Goal: Transaction & Acquisition: Purchase product/service

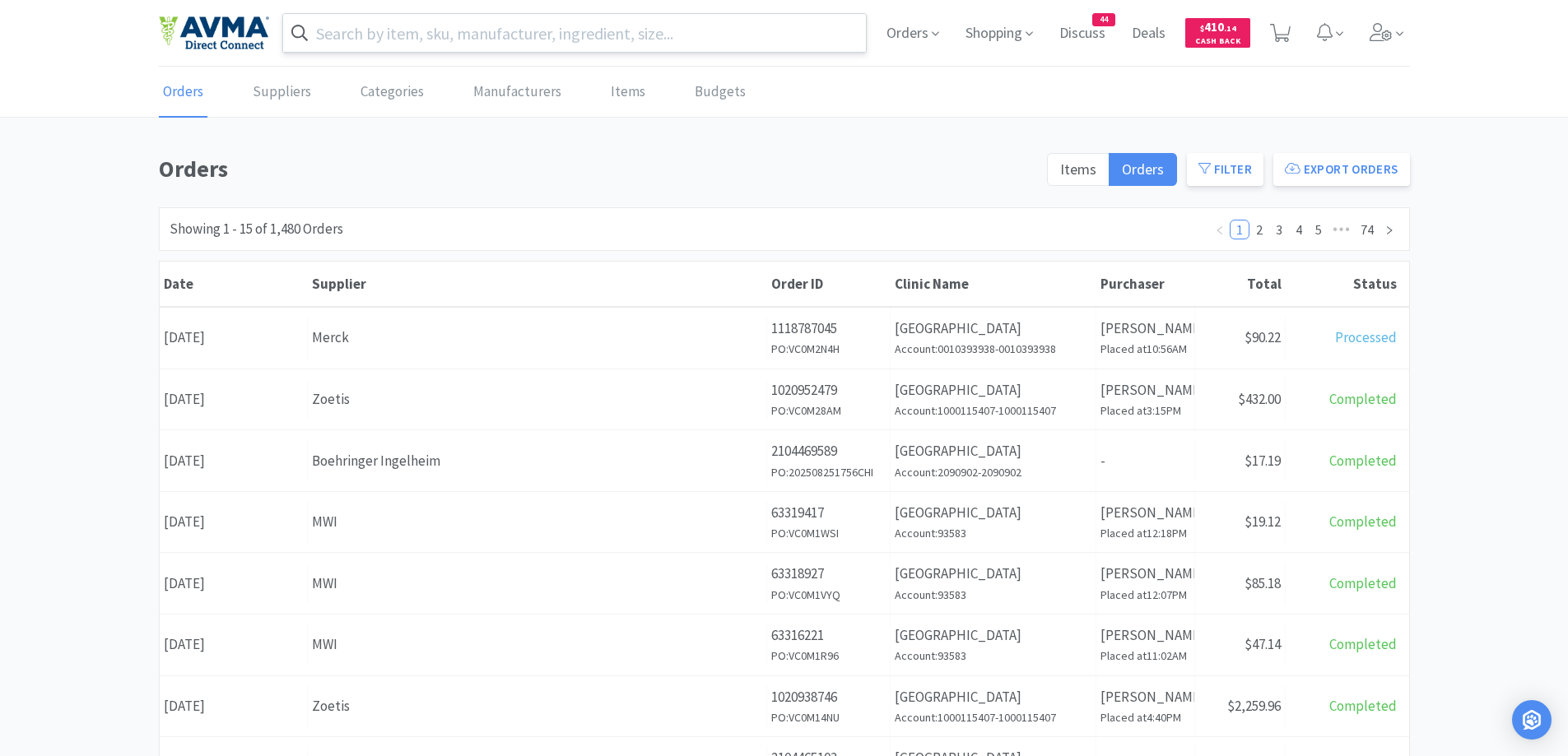
click at [441, 15] on input "text" at bounding box center [575, 33] width 584 height 38
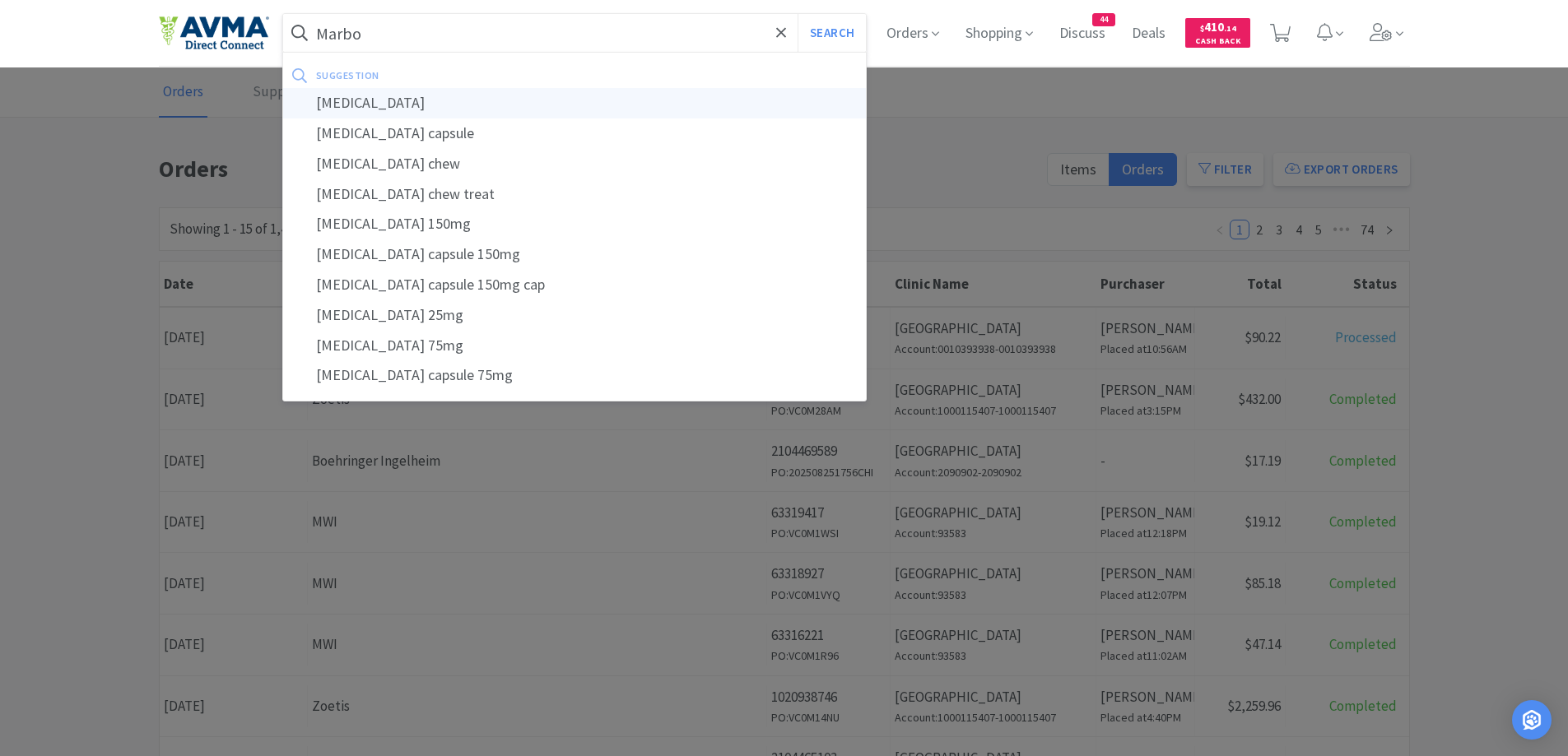
type input "[MEDICAL_DATA]"
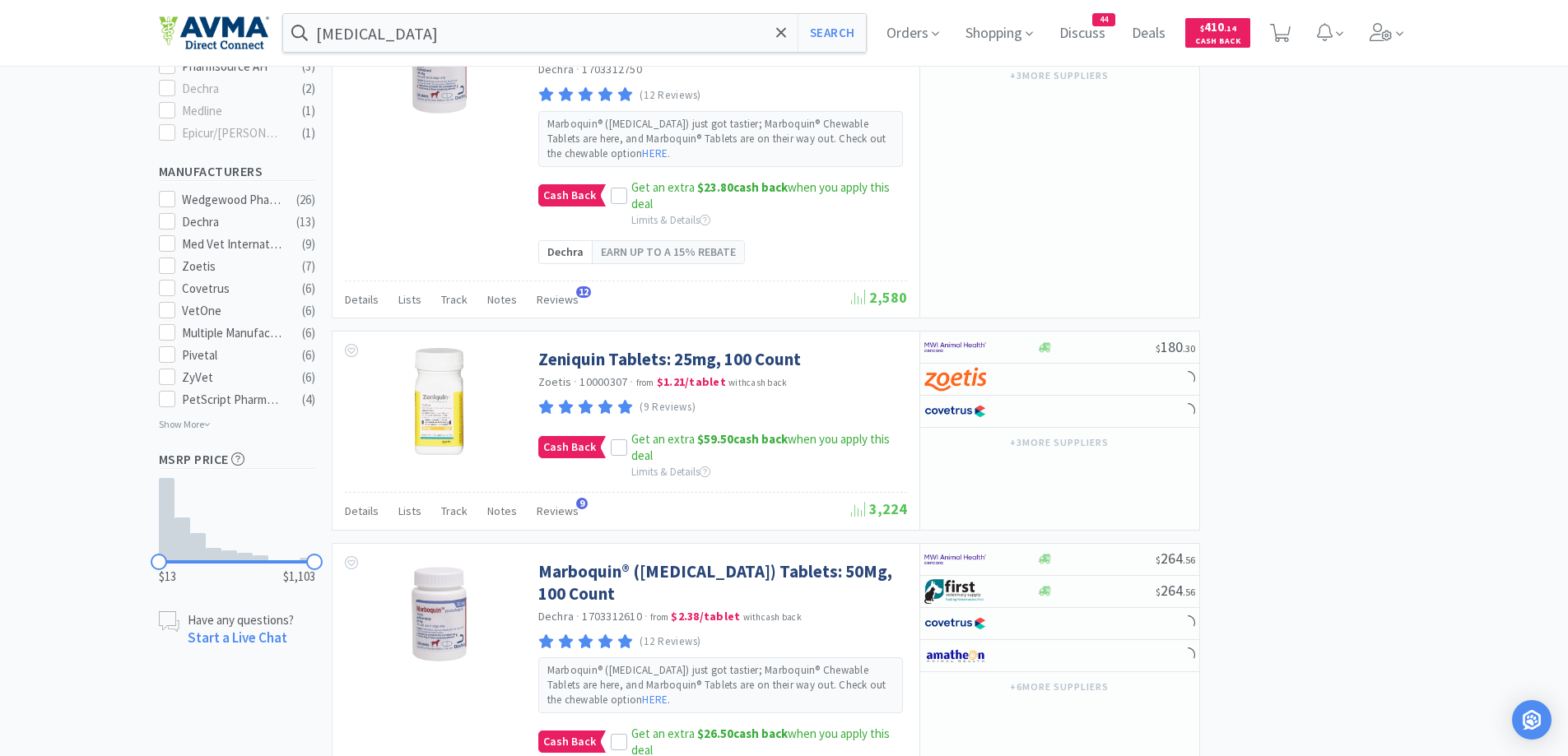
select select "1"
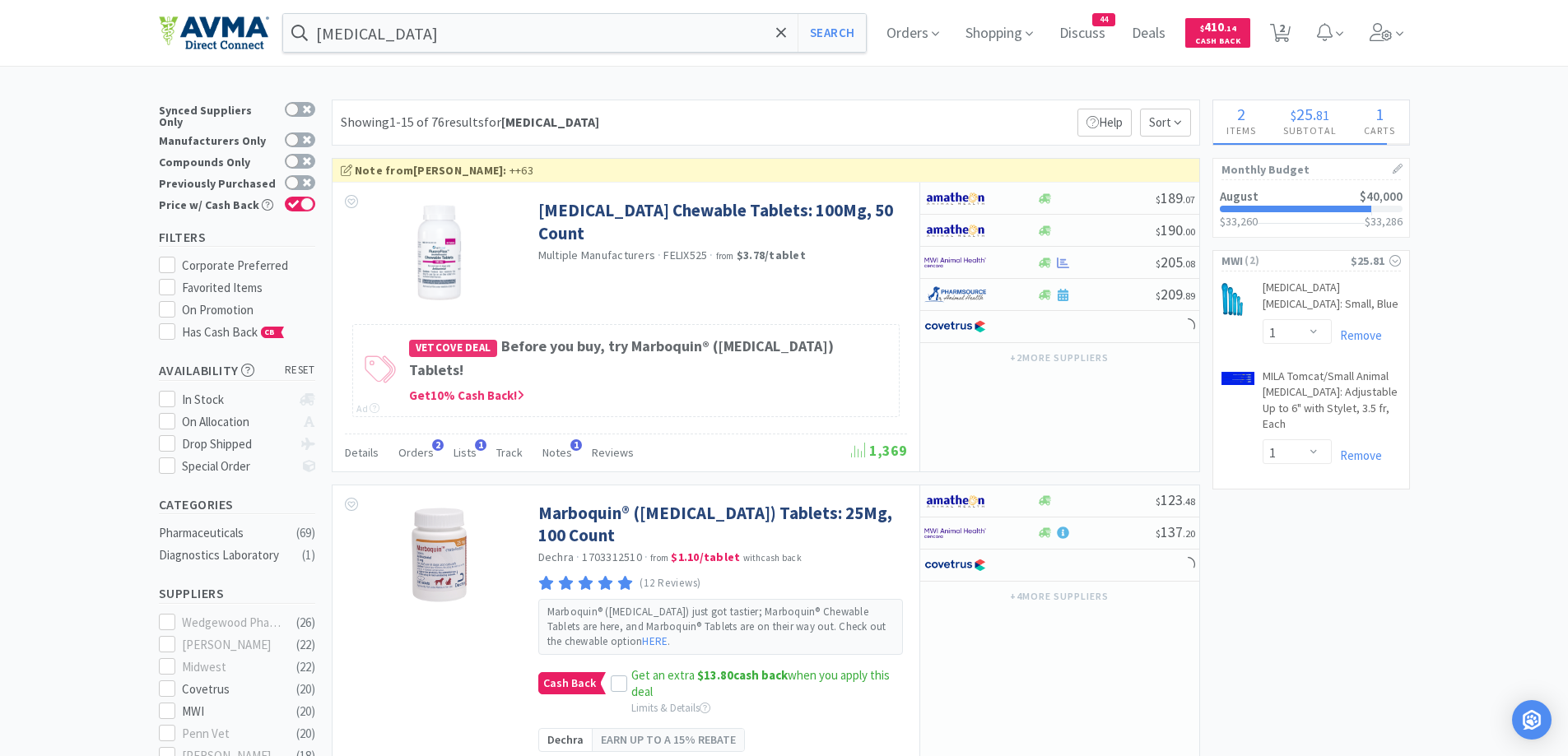
click at [717, 108] on div "Showing 1-15 of 76 results for [MEDICAL_DATA] Filters Help Sort" at bounding box center [766, 123] width 869 height 46
click at [421, 446] on span "Orders" at bounding box center [415, 452] width 35 height 15
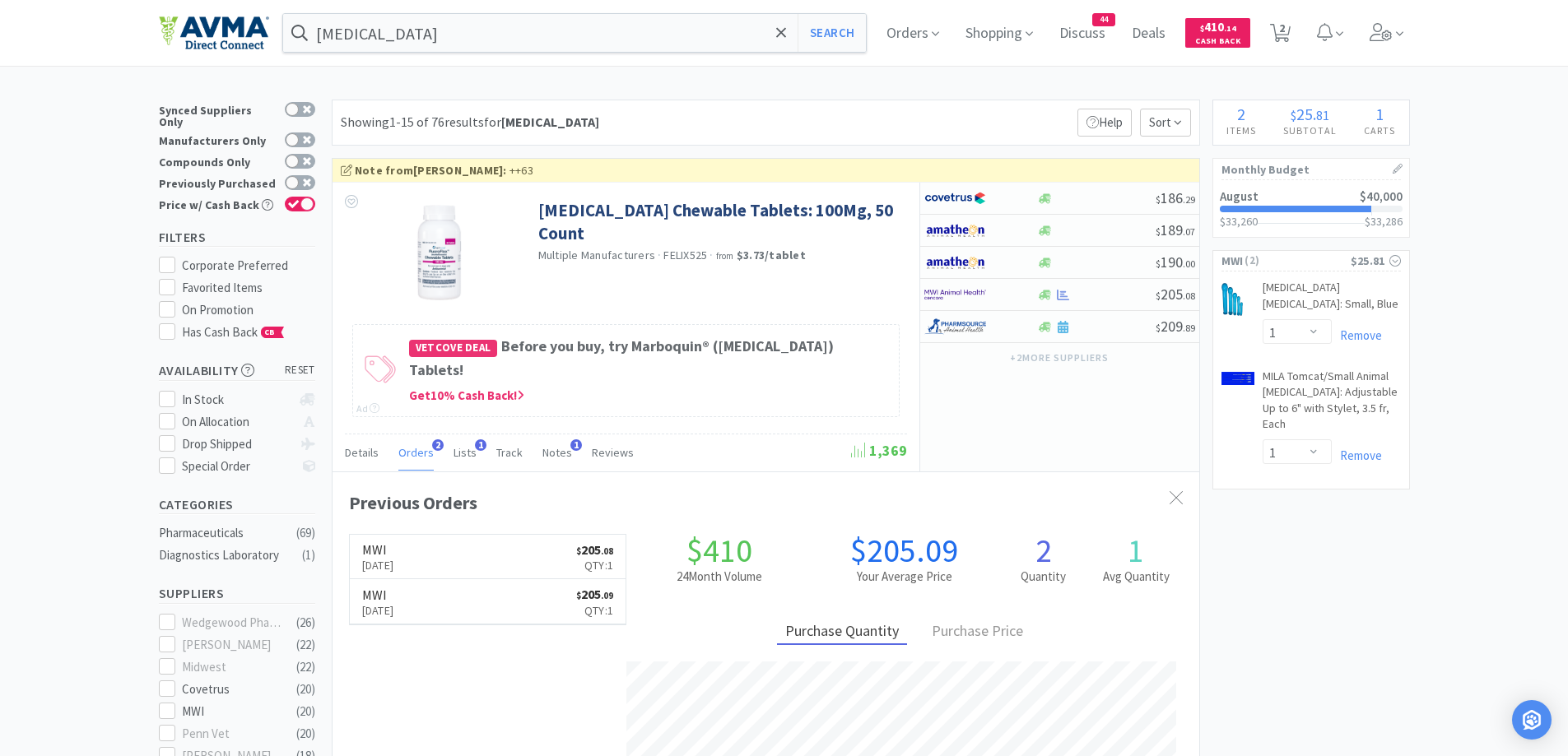
click at [821, 105] on div "Showing 1-15 of 76 results for [MEDICAL_DATA] Filters Help Sort" at bounding box center [766, 123] width 869 height 46
click at [1176, 491] on icon at bounding box center [1176, 497] width 13 height 13
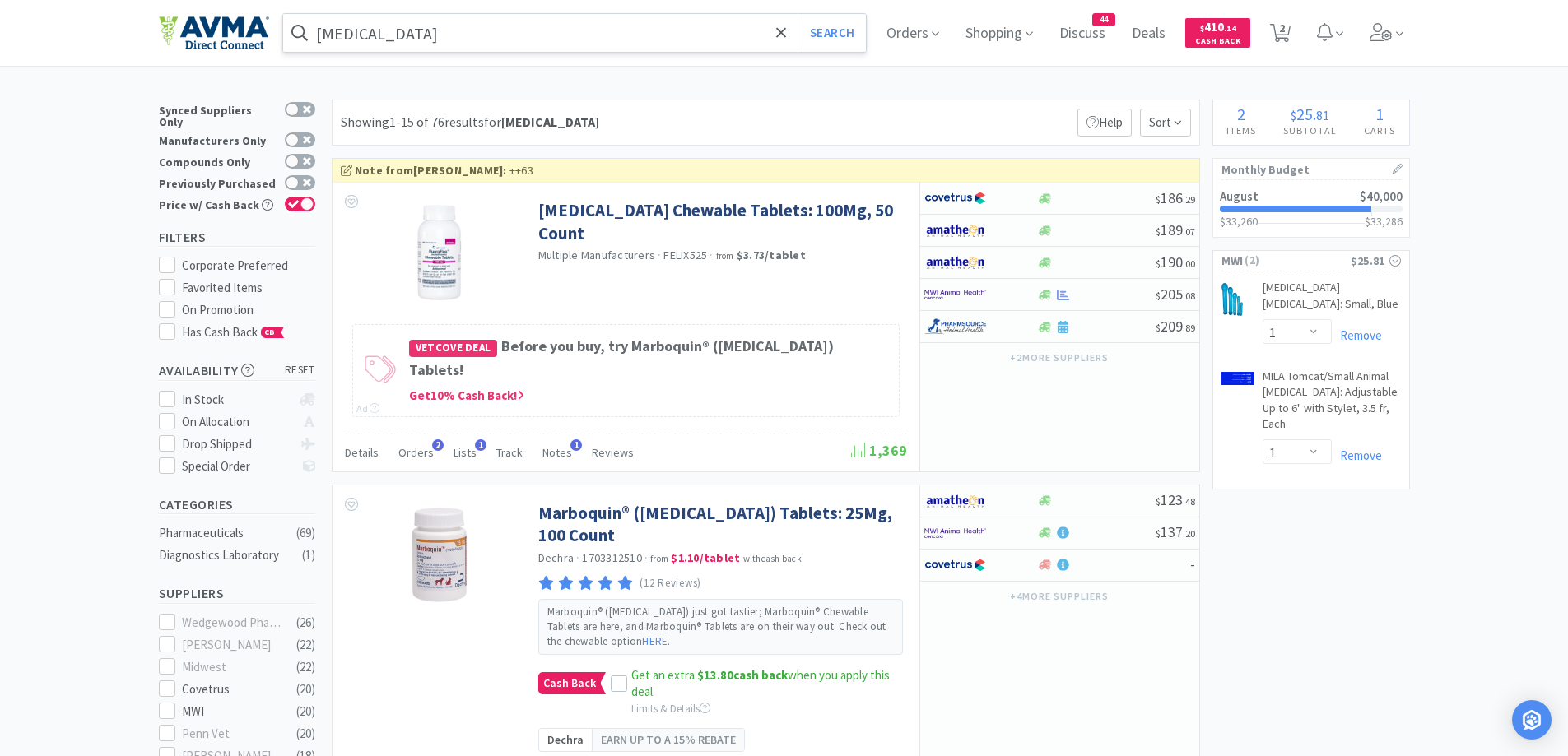
click at [474, 24] on input "[MEDICAL_DATA]" at bounding box center [575, 33] width 584 height 38
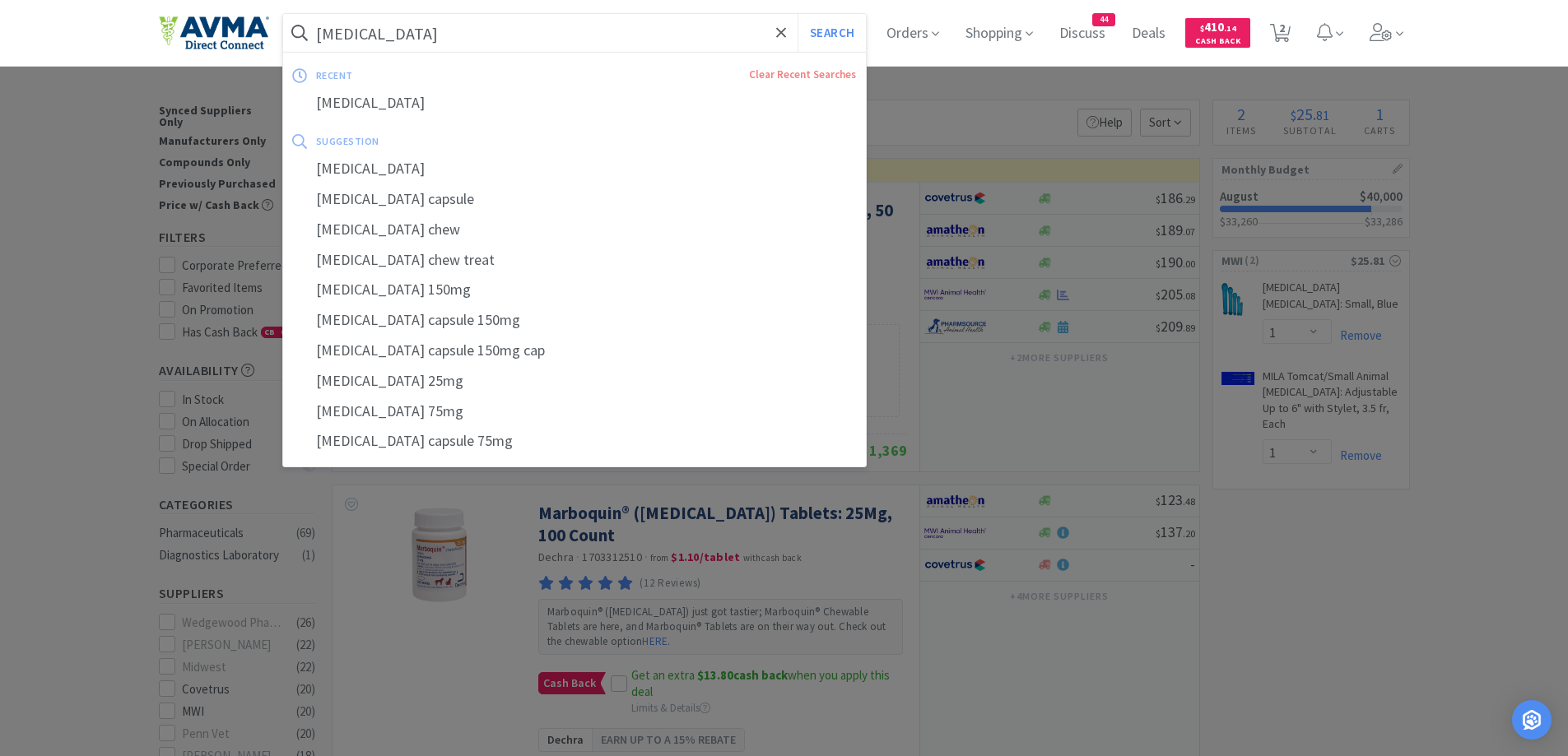
click at [474, 24] on input "[MEDICAL_DATA]" at bounding box center [575, 33] width 584 height 38
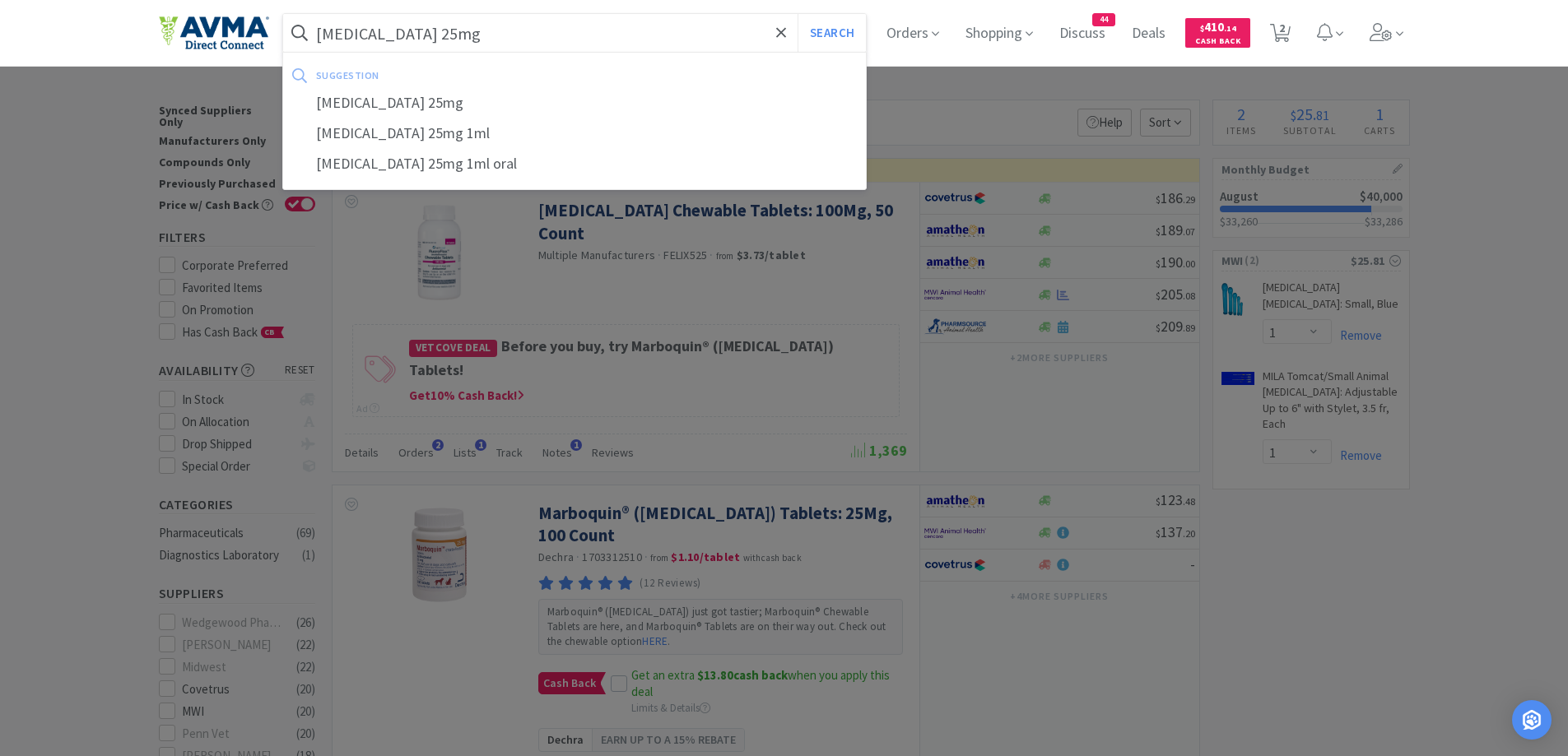
click at [797, 14] on button "Search" at bounding box center [831, 33] width 68 height 38
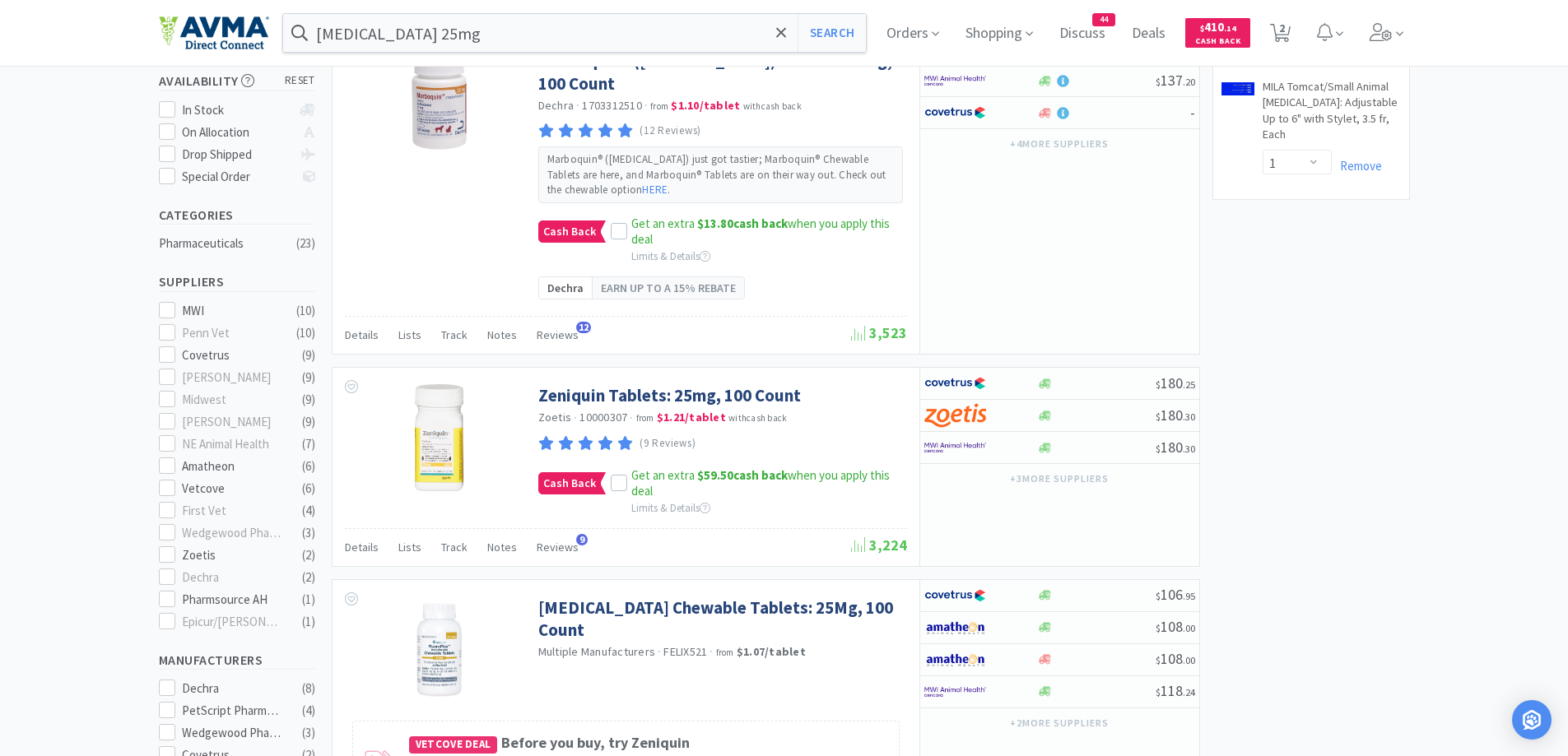
scroll to position [329, 0]
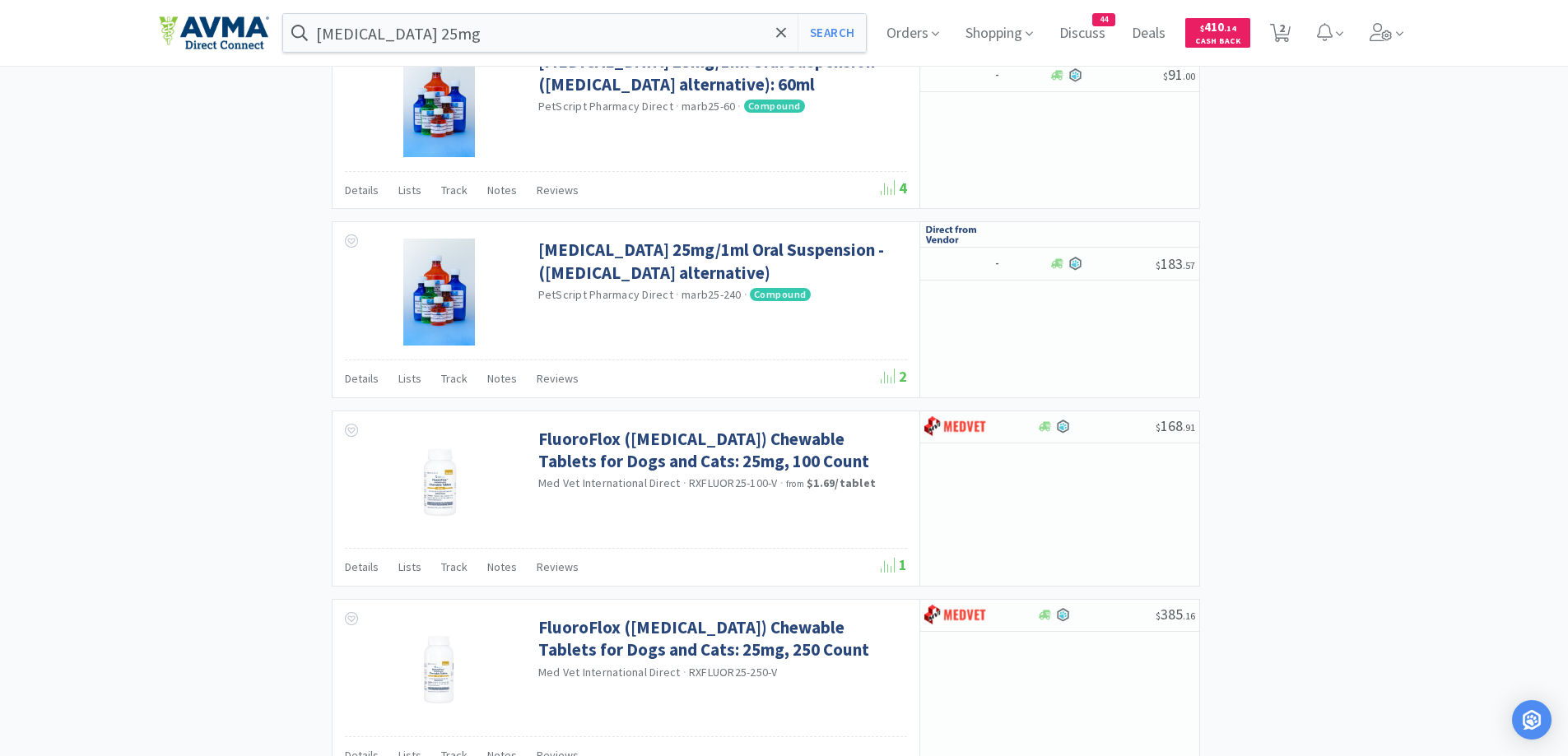
scroll to position [3183, 0]
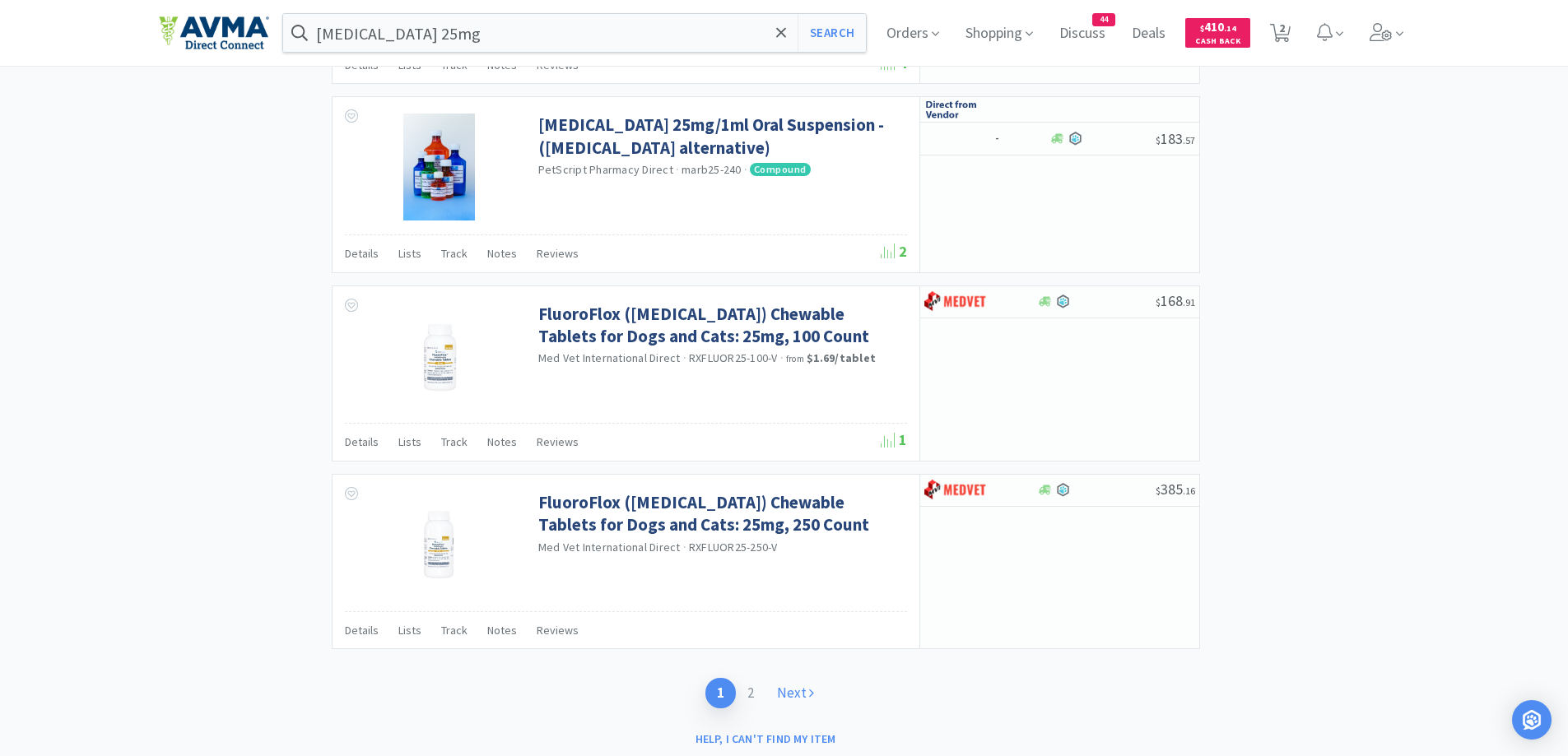
click at [798, 679] on link "Next" at bounding box center [796, 693] width 60 height 30
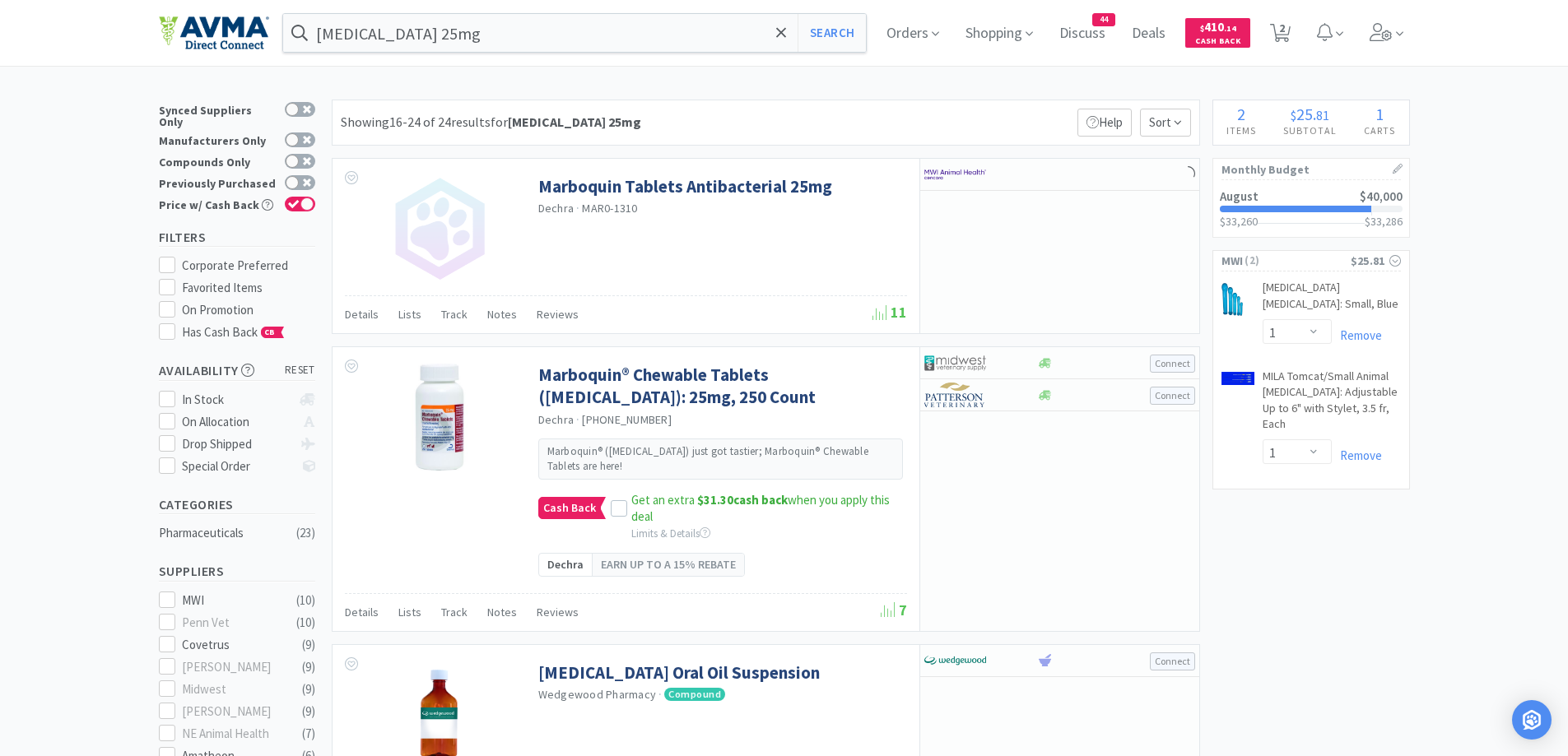
drag, startPoint x: 1335, startPoint y: 442, endPoint x: 1368, endPoint y: 412, distance: 44.6
click at [1336, 436] on div "MILA Tomcat/Small Animal [MEDICAL_DATA]: Adjustable Up to 6" with Stylet, 3.5 f…" at bounding box center [1312, 429] width 196 height 120
click at [416, 32] on input "[MEDICAL_DATA] 25mg" at bounding box center [575, 33] width 584 height 38
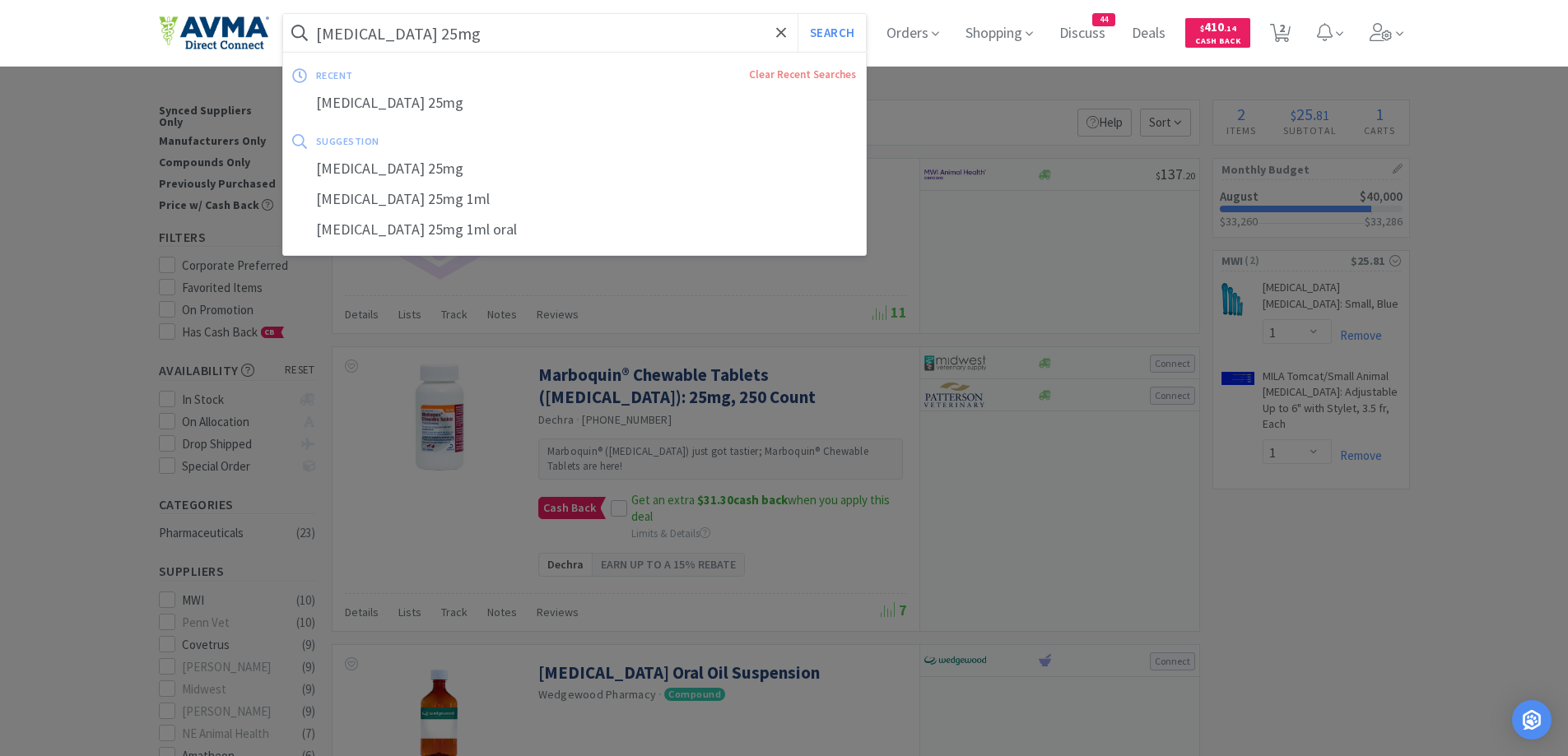
click at [416, 34] on input "[MEDICAL_DATA] 25mg" at bounding box center [575, 33] width 584 height 38
click at [431, 30] on input "[MEDICAL_DATA] 25mg" at bounding box center [575, 33] width 584 height 38
drag, startPoint x: 425, startPoint y: 32, endPoint x: 107, endPoint y: 40, distance: 318.1
click at [43, 44] on div "[MEDICAL_DATA] 25mg Search recent Clear Recent Searches [MEDICAL_DATA] 25mg sug…" at bounding box center [784, 33] width 1568 height 66
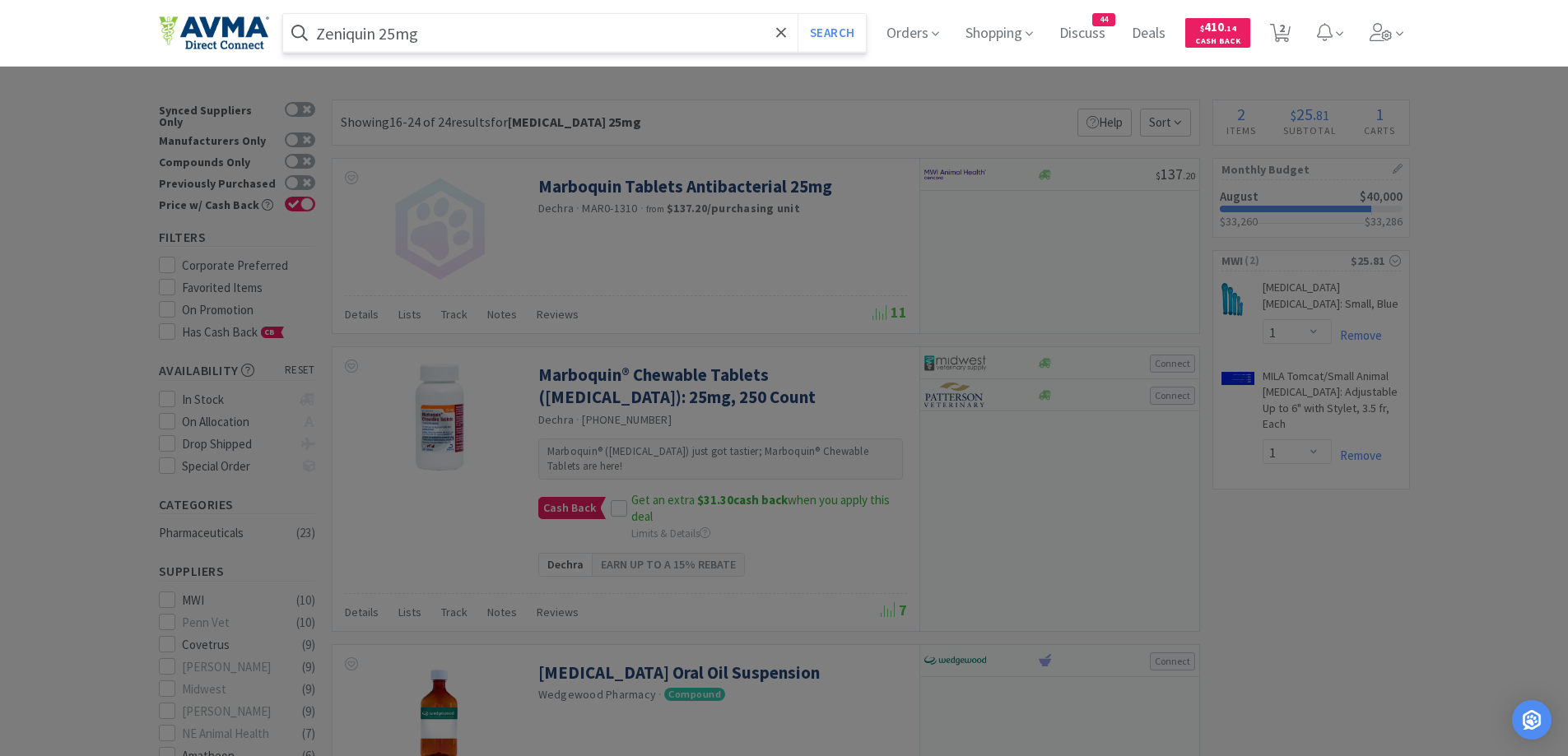
click at [797, 14] on button "Search" at bounding box center [831, 33] width 68 height 38
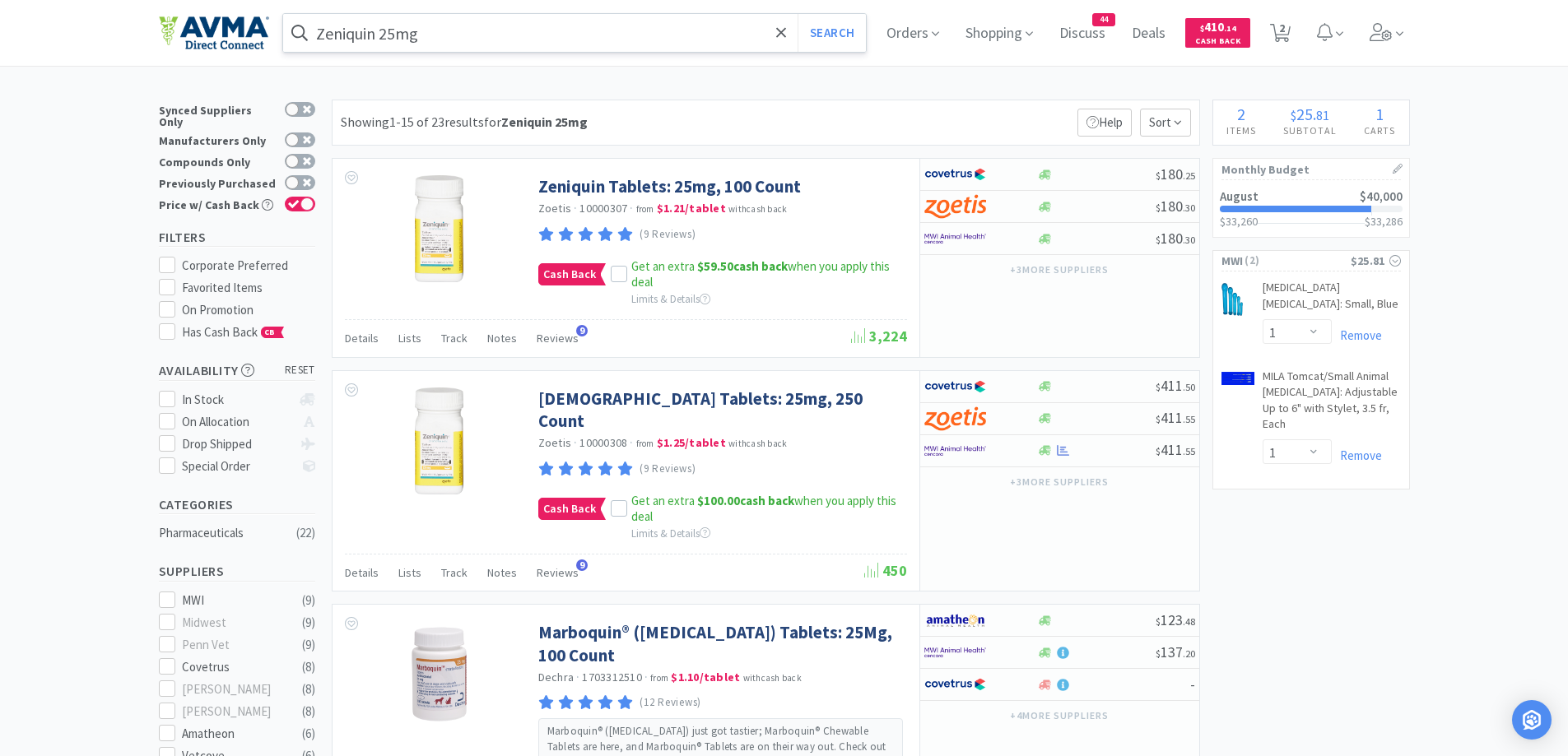
click at [659, 114] on div "Showing 1-15 of 23 results for Zeniquin 25mg Filters Help Sort" at bounding box center [766, 123] width 869 height 46
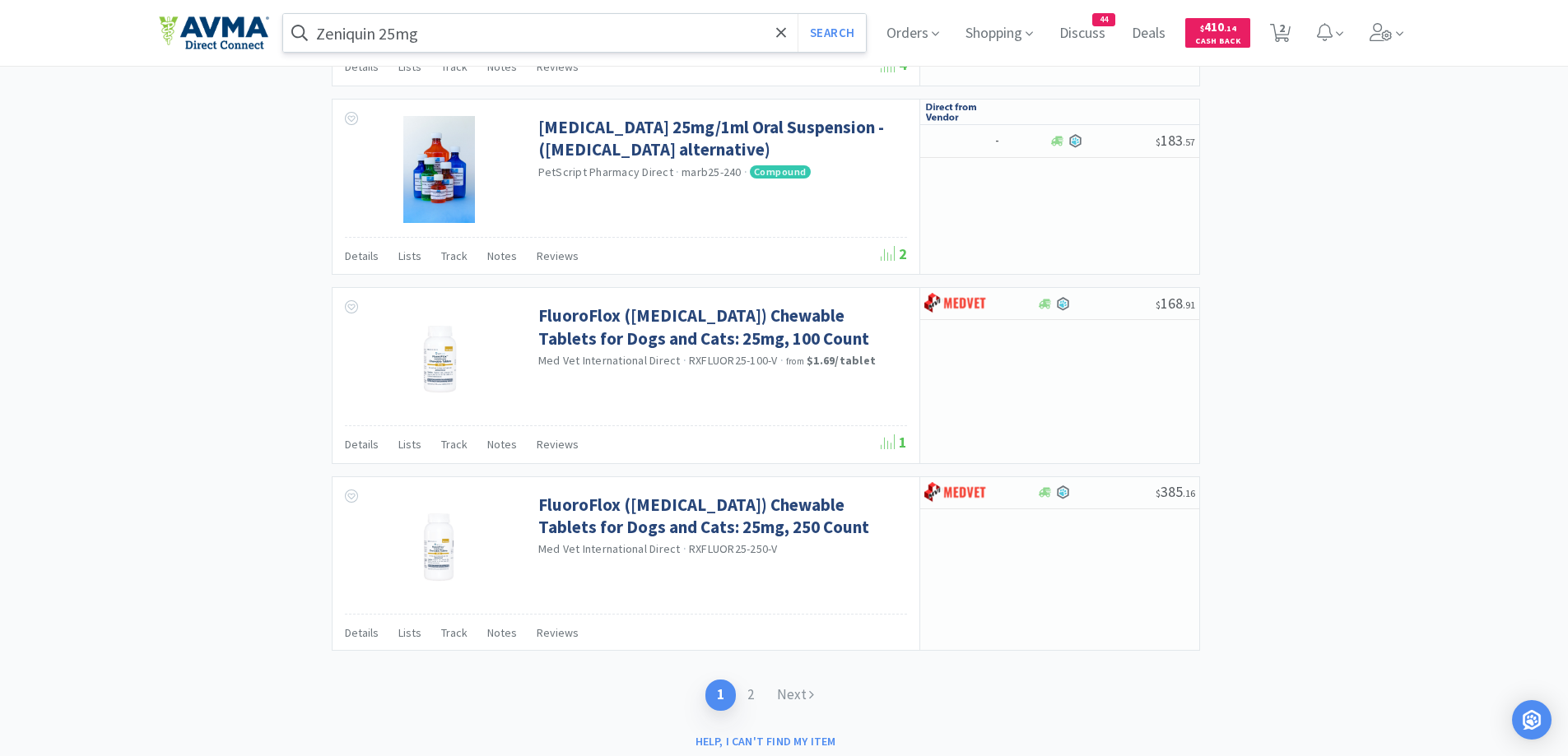
scroll to position [3018, 0]
click at [774, 679] on link "Next" at bounding box center [796, 693] width 60 height 30
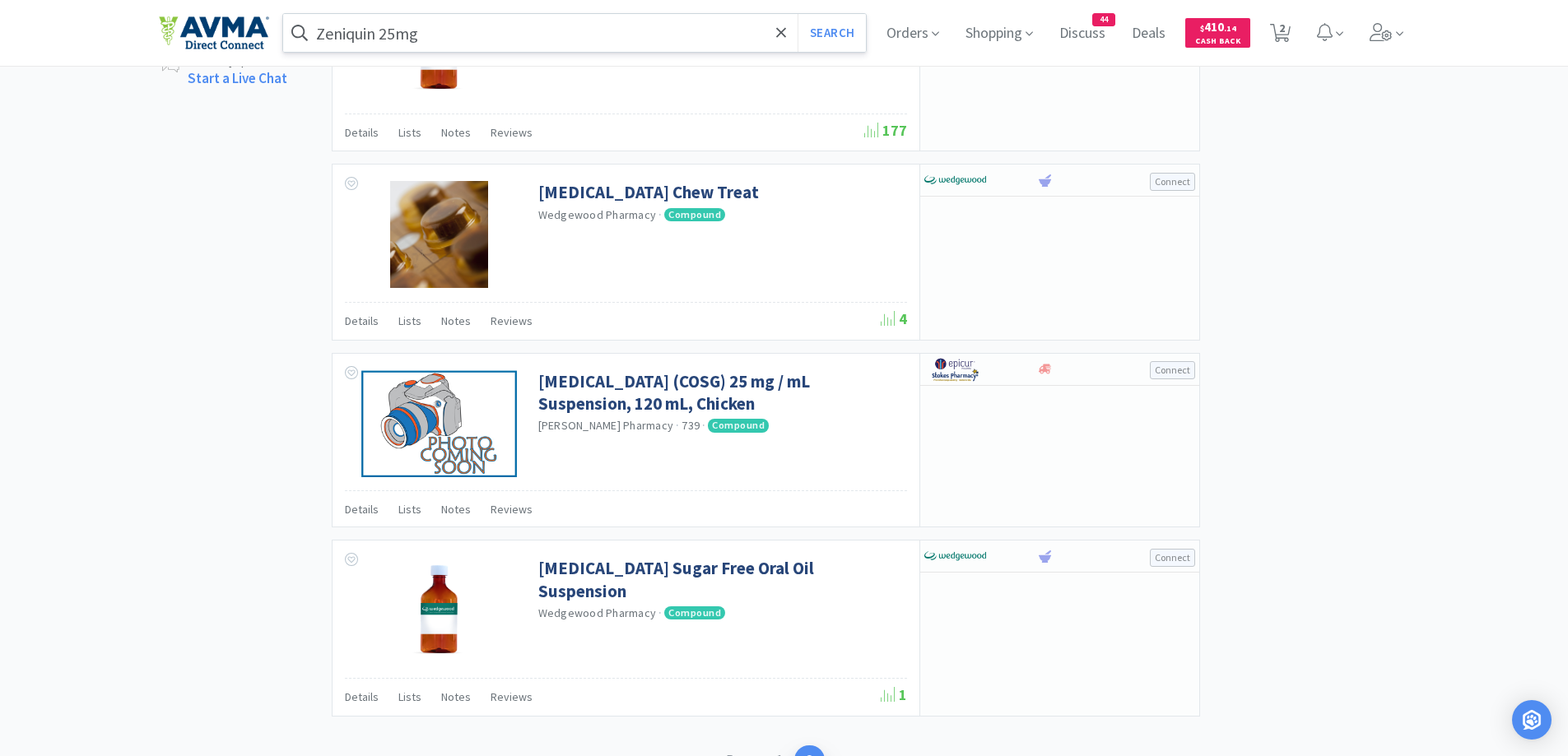
scroll to position [1452, 0]
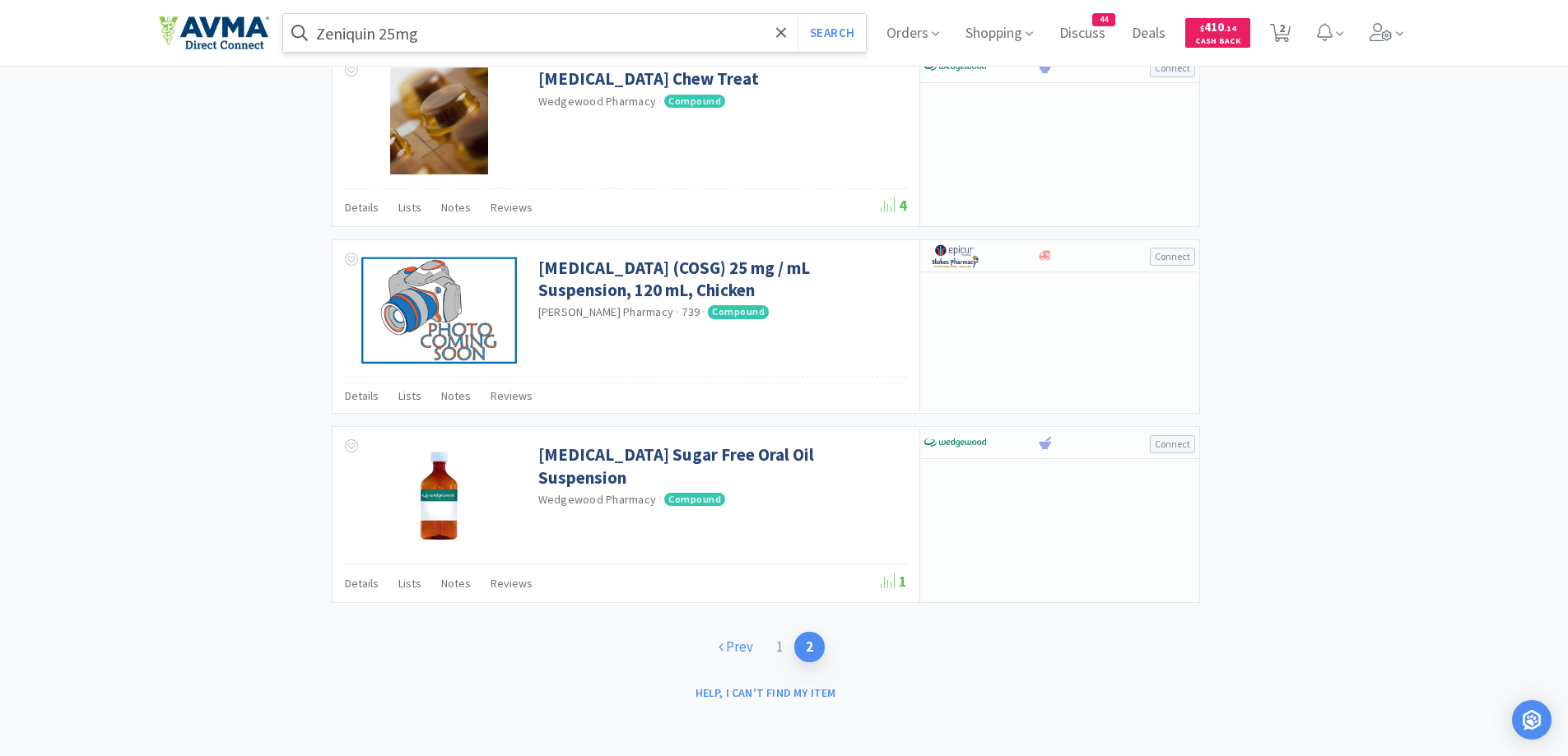
click at [740, 648] on link "Prev" at bounding box center [735, 647] width 58 height 30
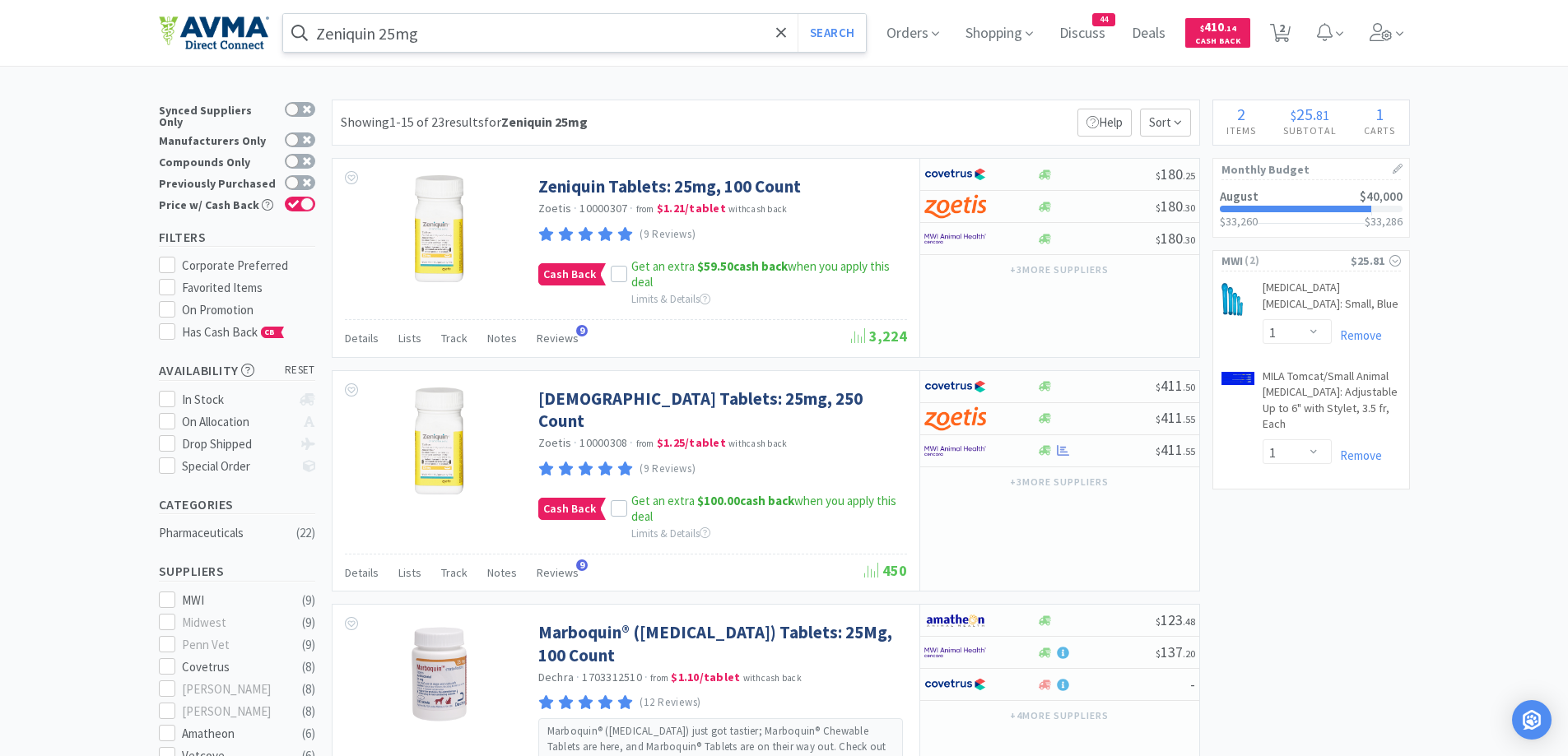
click at [681, 105] on div "Showing 1-15 of 23 results for Zeniquin 25mg Filters Help Sort" at bounding box center [766, 123] width 869 height 46
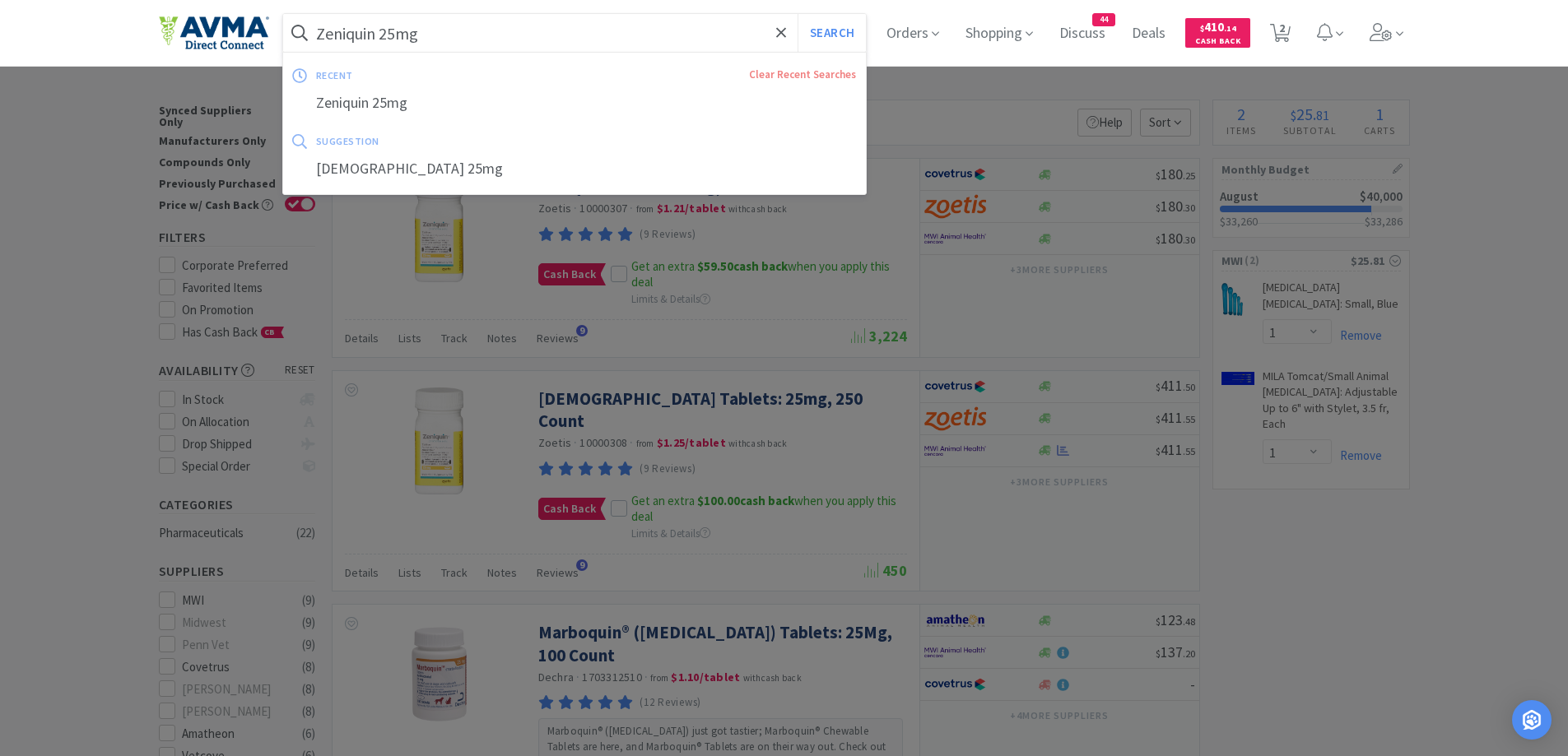
click at [603, 46] on input "Zeniquin 25mg" at bounding box center [575, 33] width 584 height 38
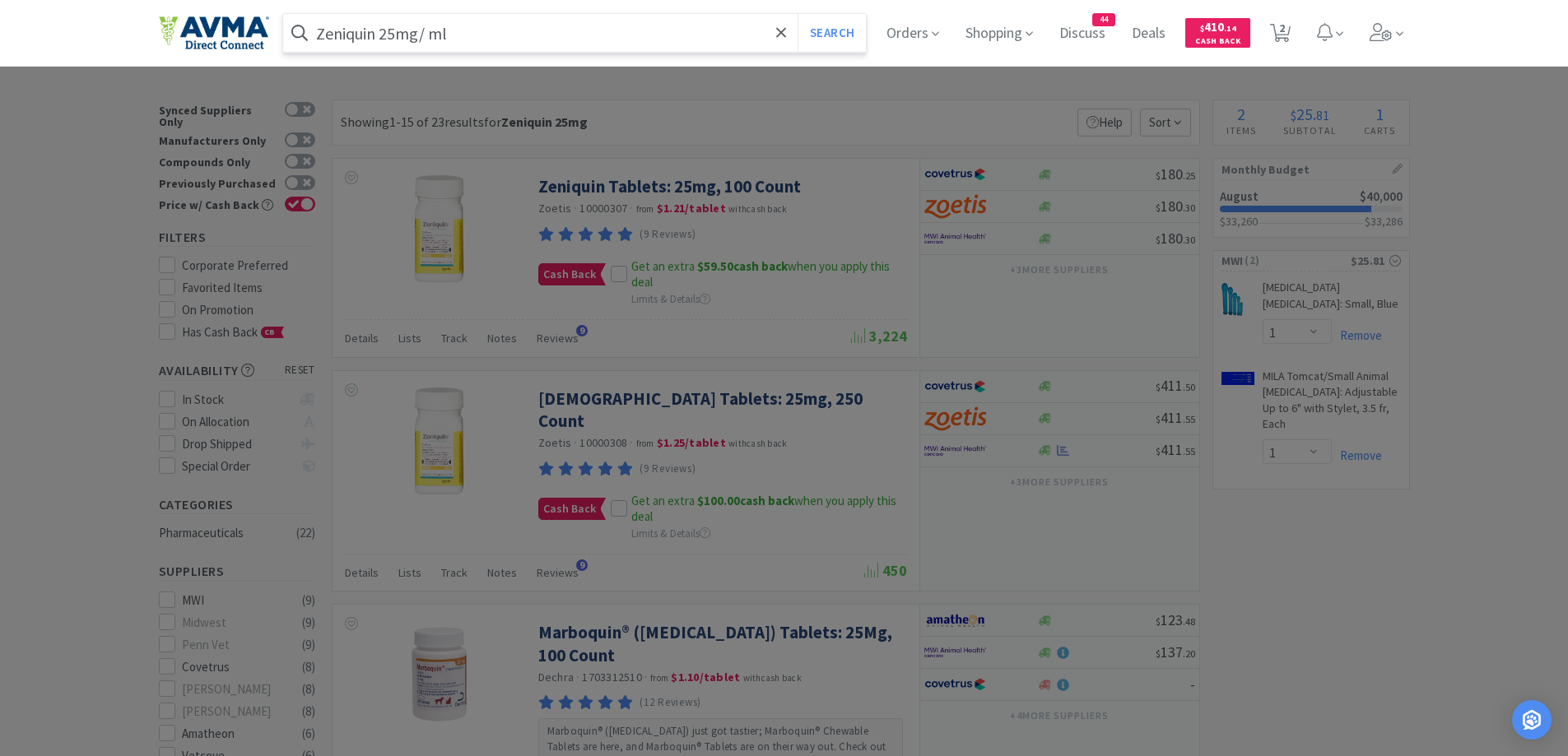
click at [797, 14] on button "Search" at bounding box center [831, 33] width 68 height 38
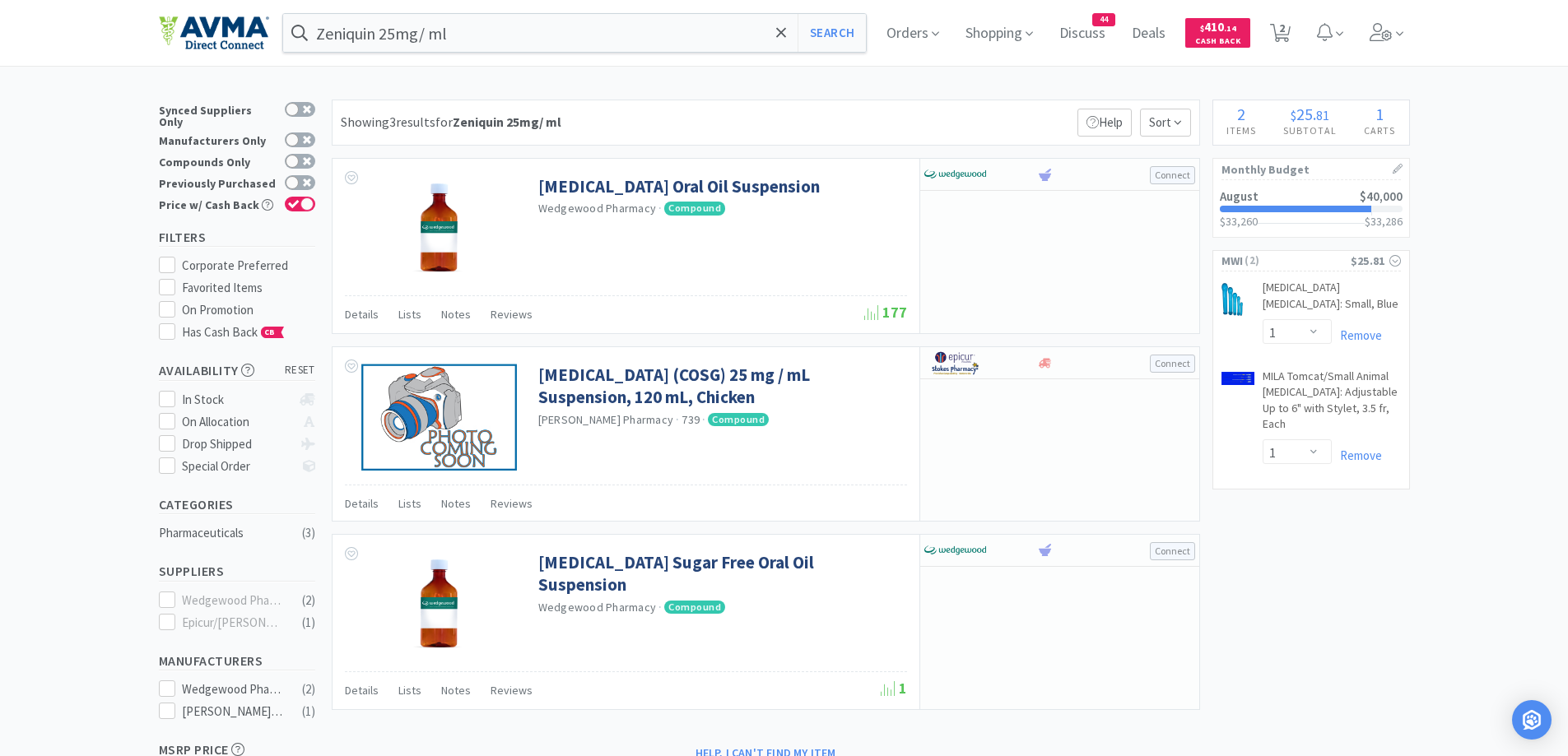
click at [563, 58] on div "Zeniquin 25mg/ ml Search Orders Shopping Discuss Discuss 44 Deals Deals $ 410 .…" at bounding box center [784, 33] width 1251 height 66
click at [556, 42] on input "Zeniquin 25mg/ ml" at bounding box center [575, 33] width 584 height 38
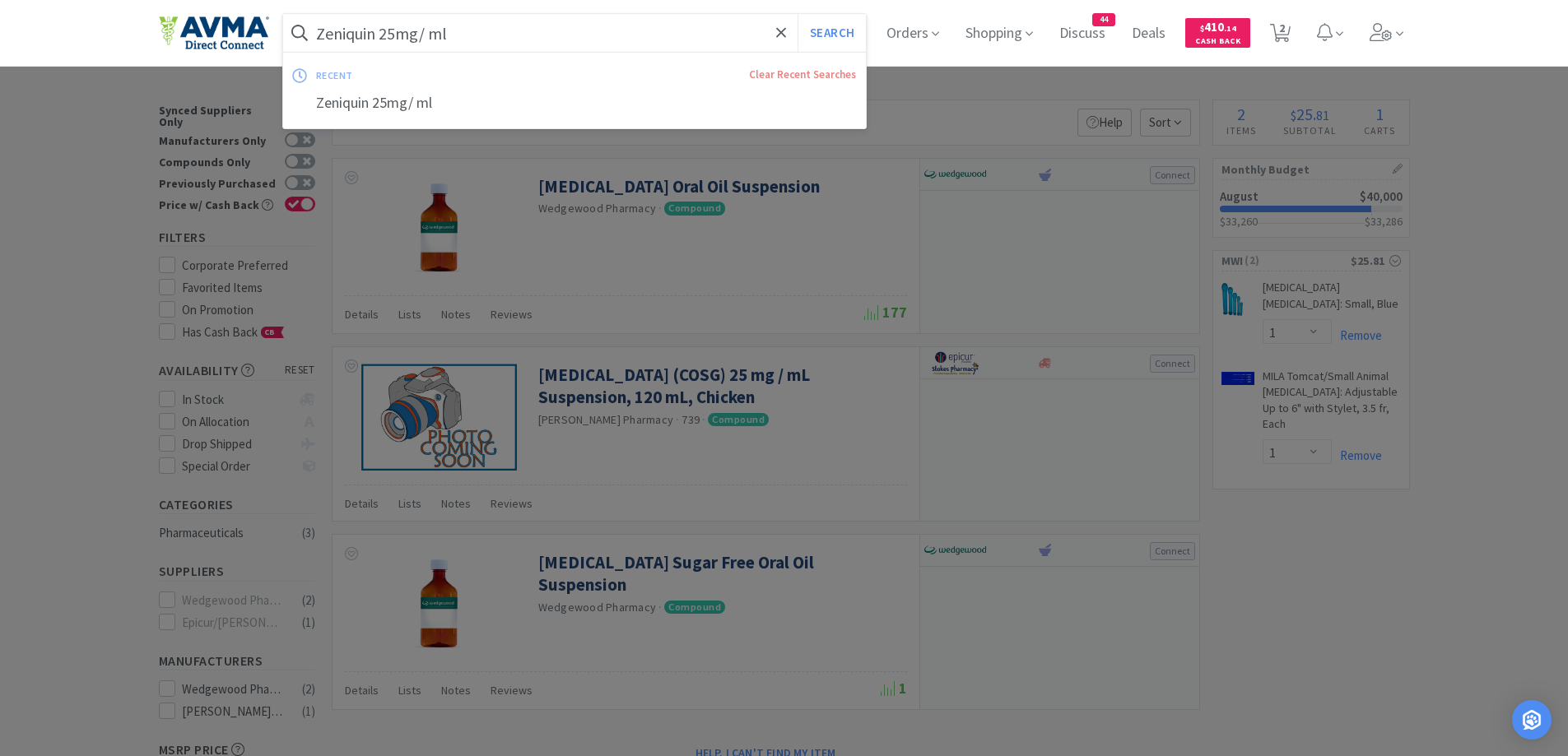
click at [498, 35] on input "Zeniquin 25mg/ ml" at bounding box center [575, 33] width 584 height 38
drag, startPoint x: 425, startPoint y: 29, endPoint x: 563, endPoint y: 48, distance: 139.3
click at [563, 48] on input "Zeniquin 25mg/ ml" at bounding box center [575, 33] width 584 height 38
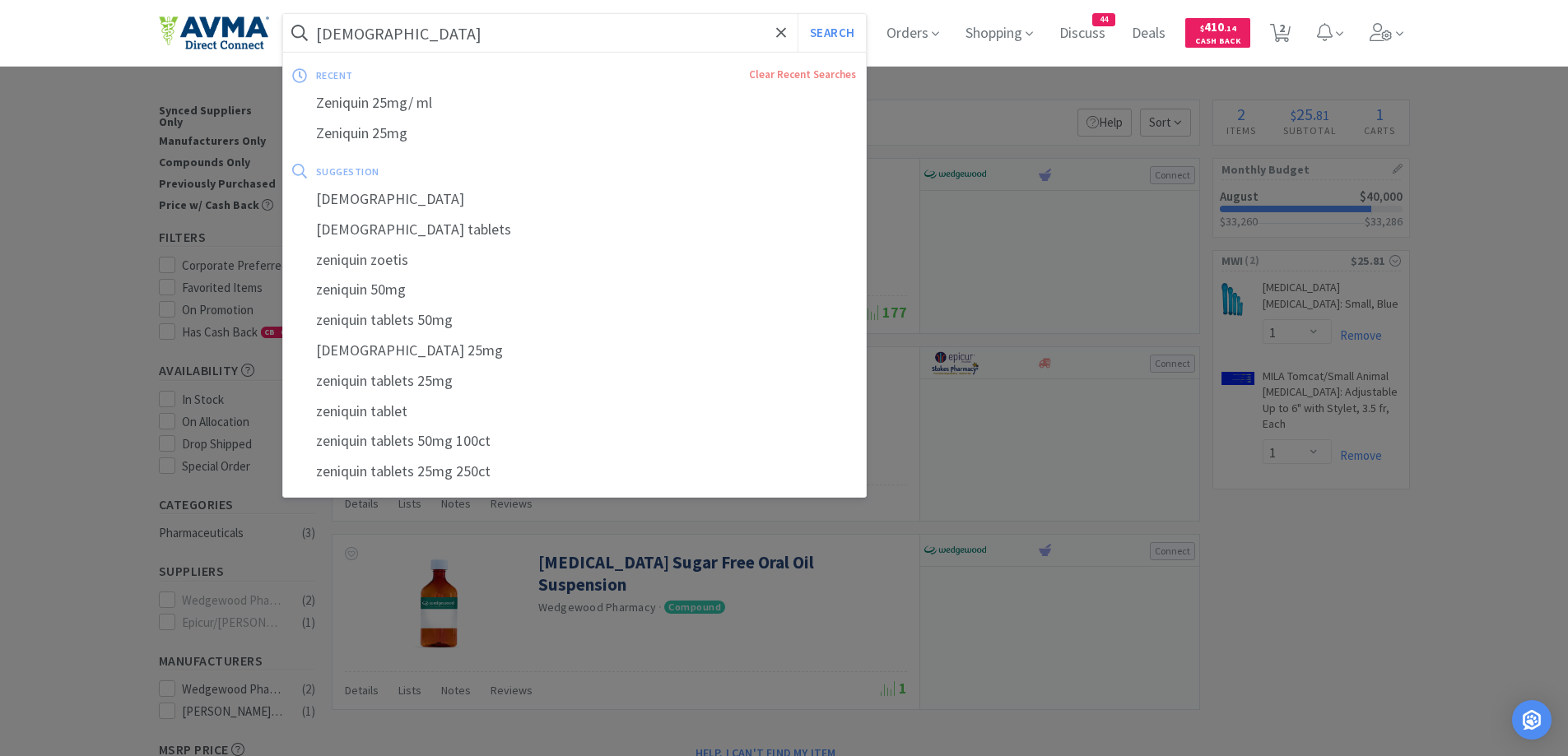
click at [797, 14] on button "Search" at bounding box center [831, 33] width 68 height 38
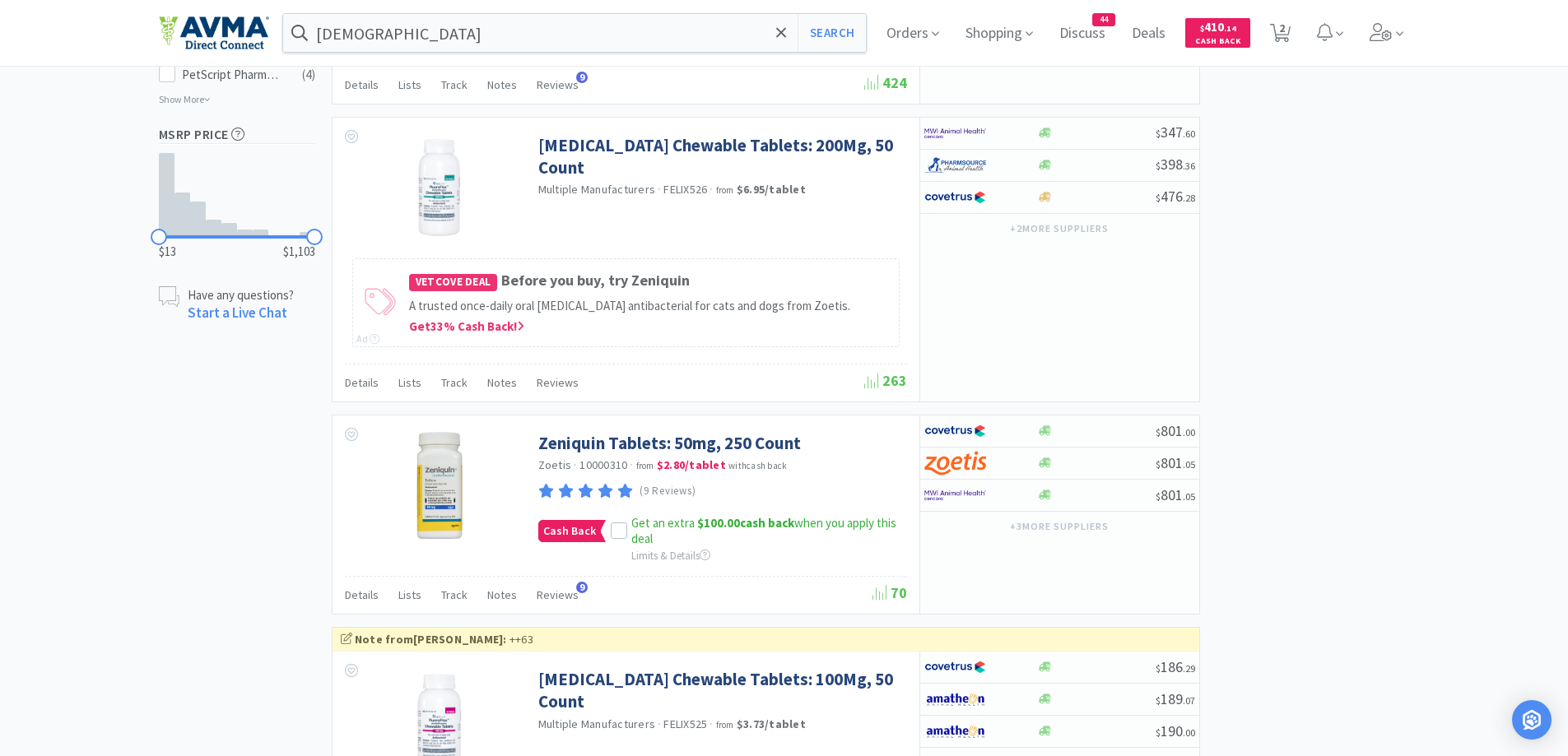
scroll to position [1482, 0]
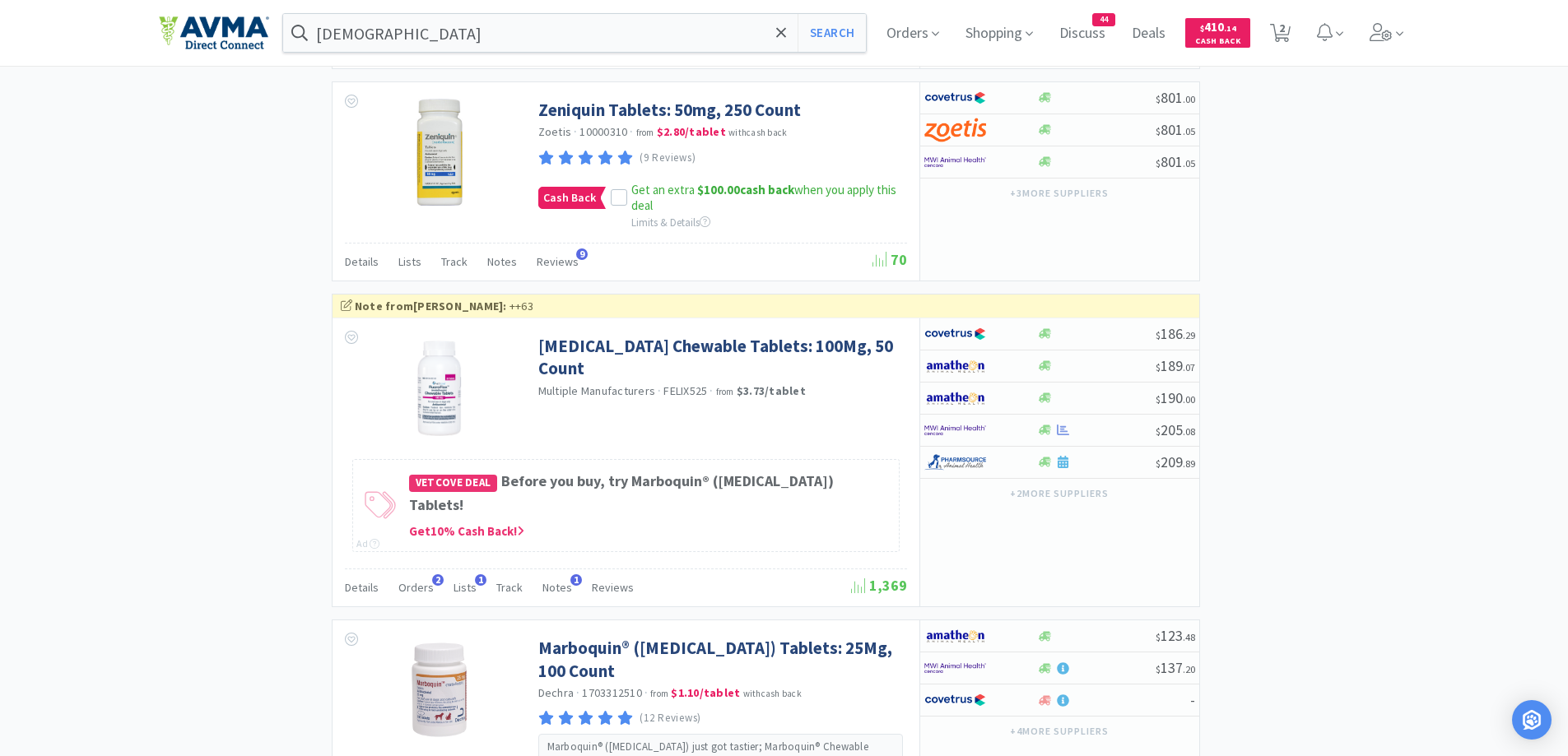
click at [1434, 358] on div "× Filter Results Synced Suppliers Only Manufacturers Only Compounds Only Previo…" at bounding box center [784, 728] width 1568 height 4222
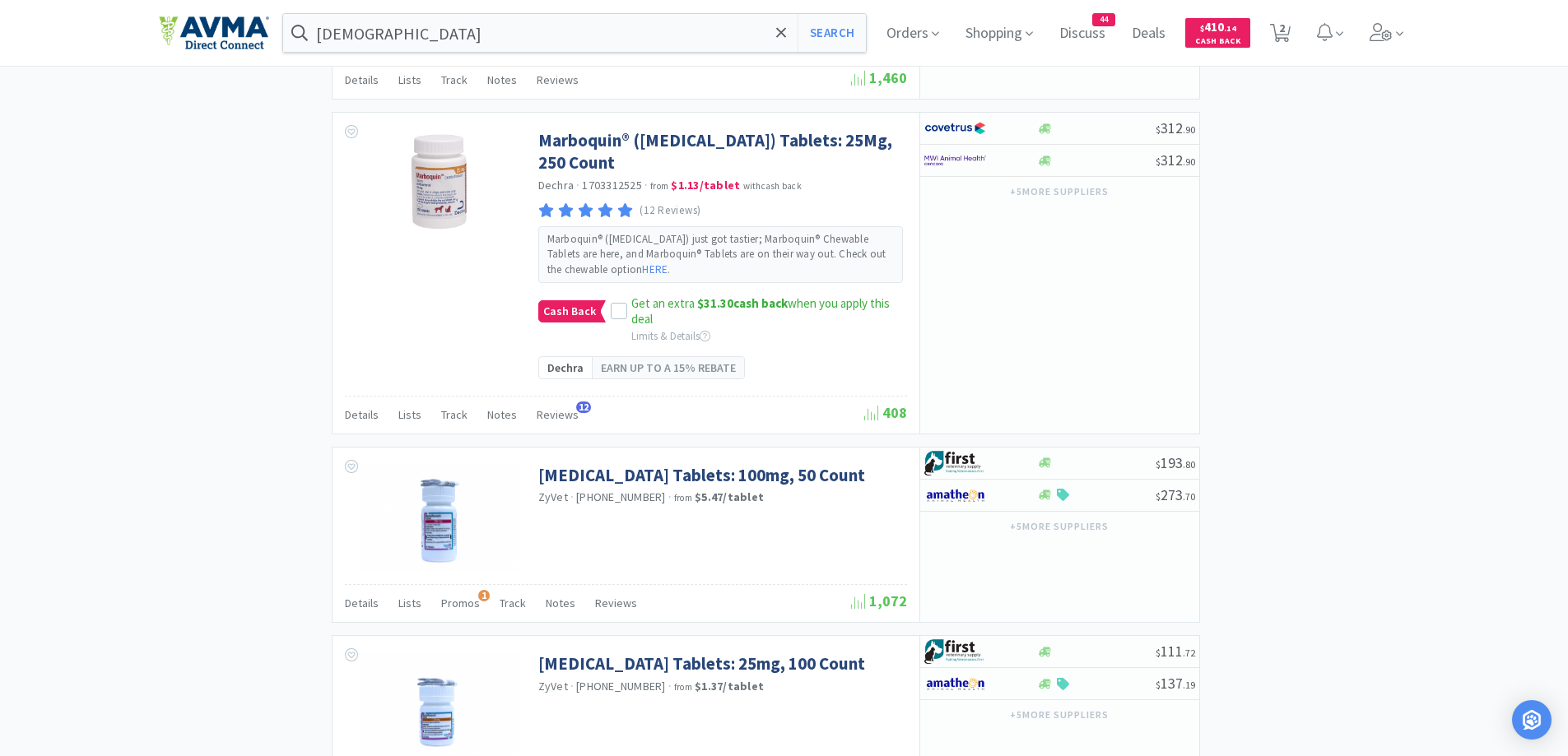
scroll to position [3545, 0]
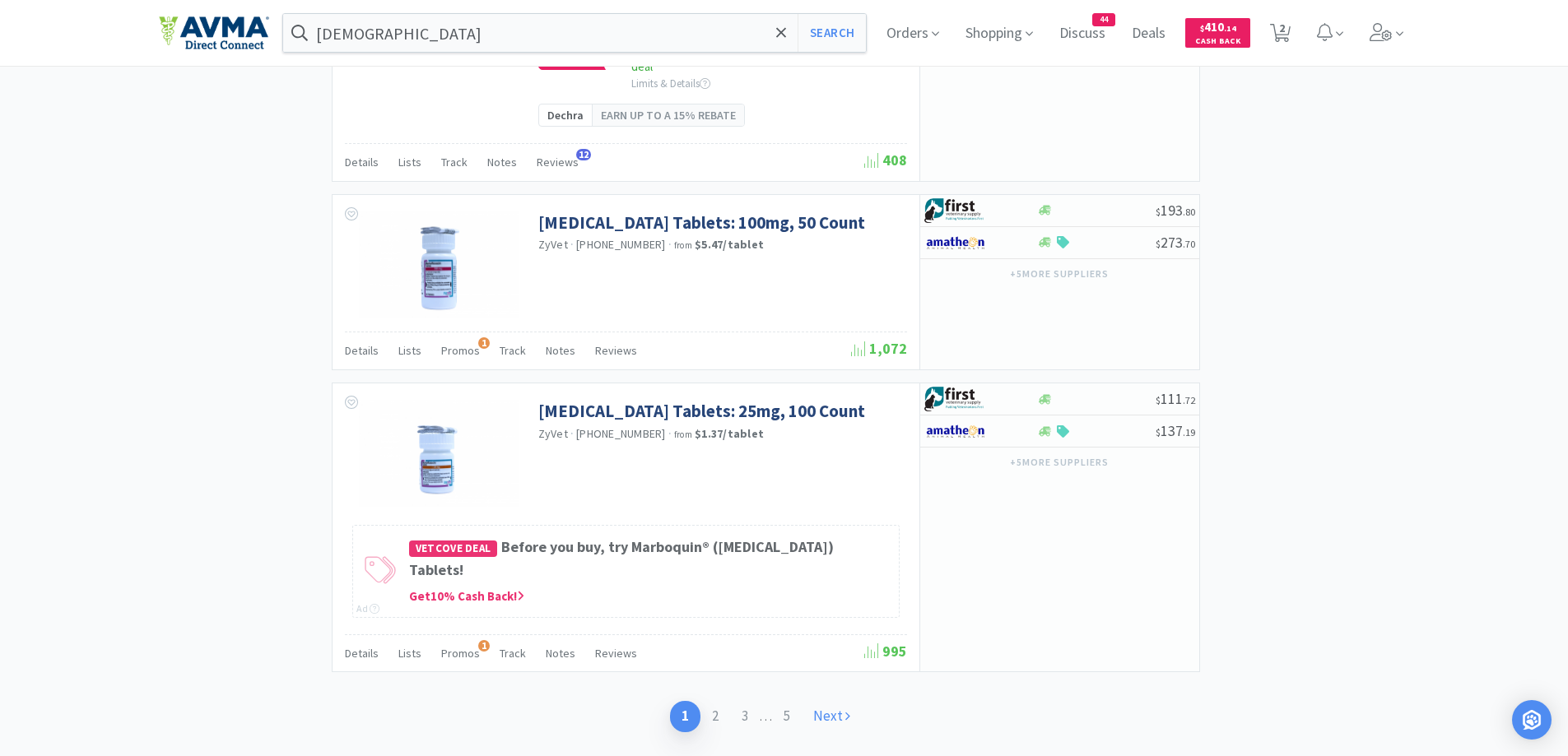
click at [828, 701] on link "Next" at bounding box center [832, 716] width 60 height 30
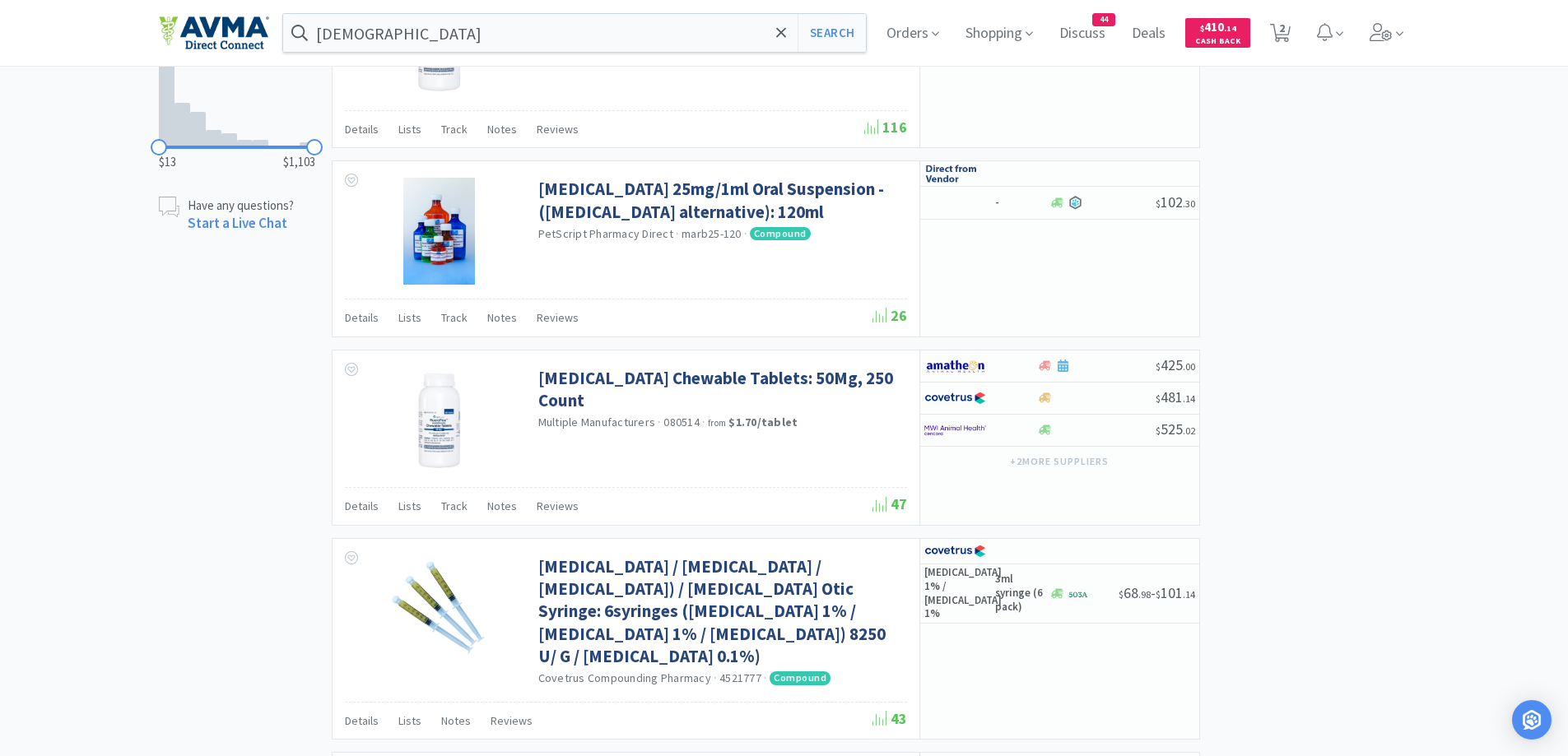
scroll to position [1317, 0]
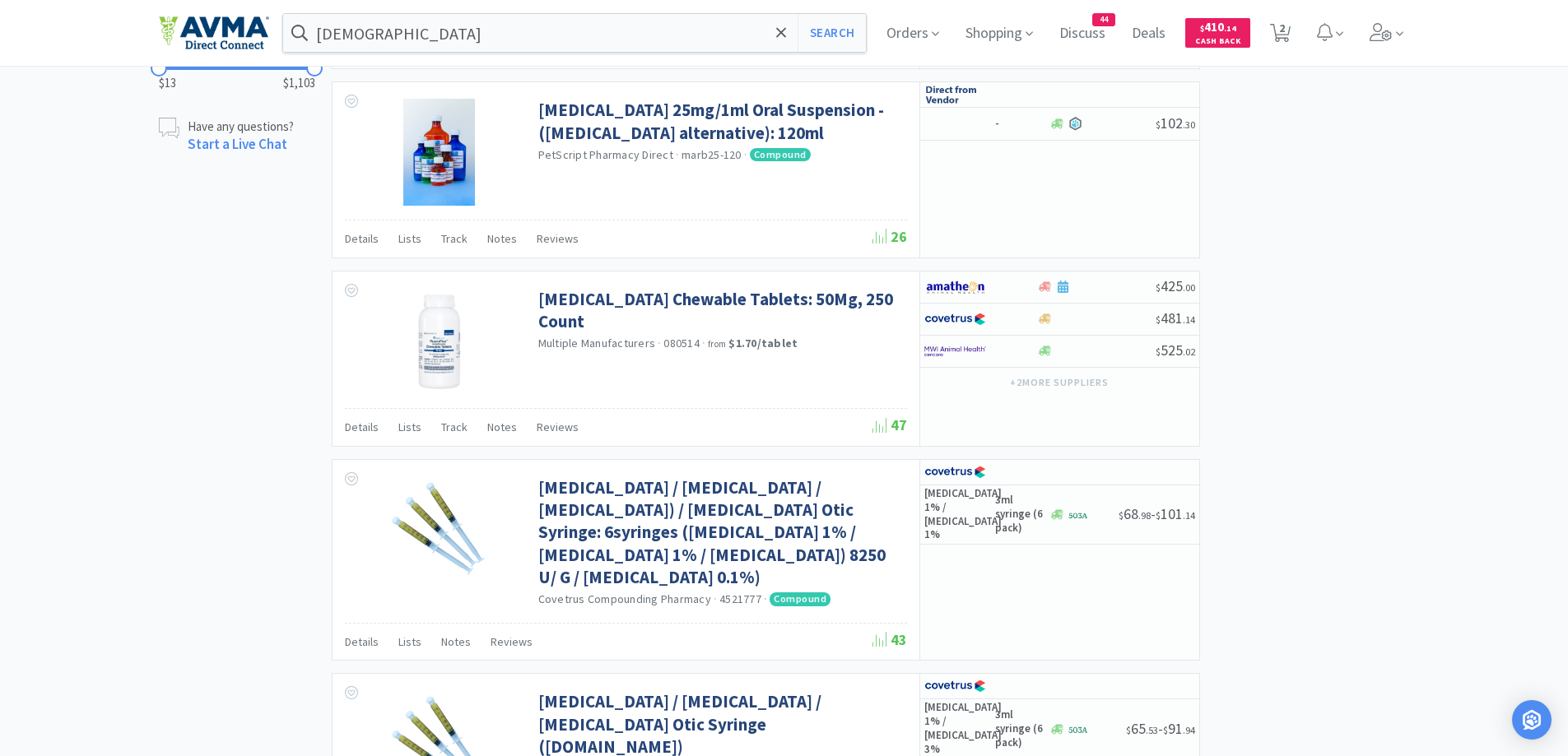
click at [1281, 227] on div "× Filter Results Synced Suppliers Only Manufacturers Only Compounds Only Previo…" at bounding box center [784, 340] width 1251 height 3114
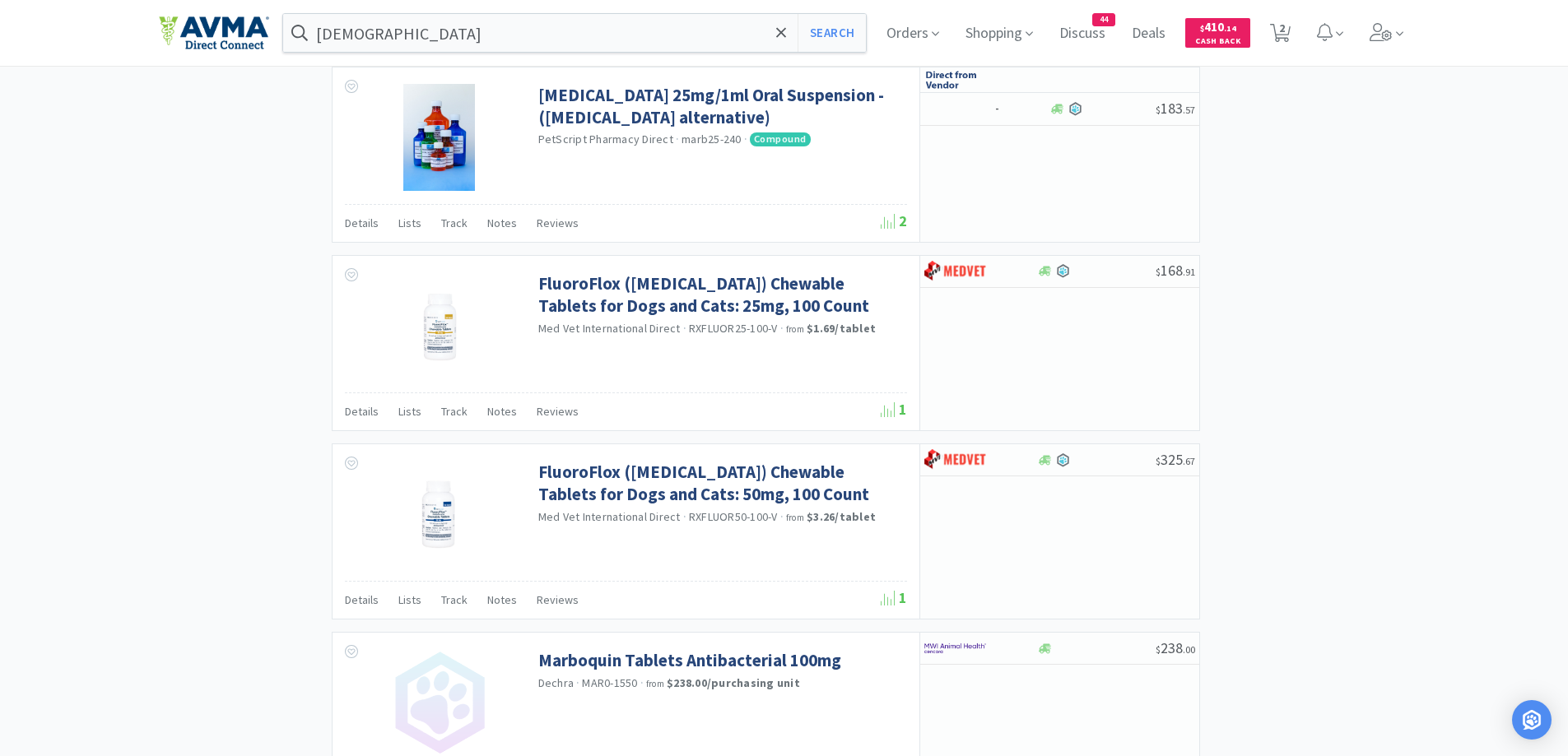
scroll to position [2507, 0]
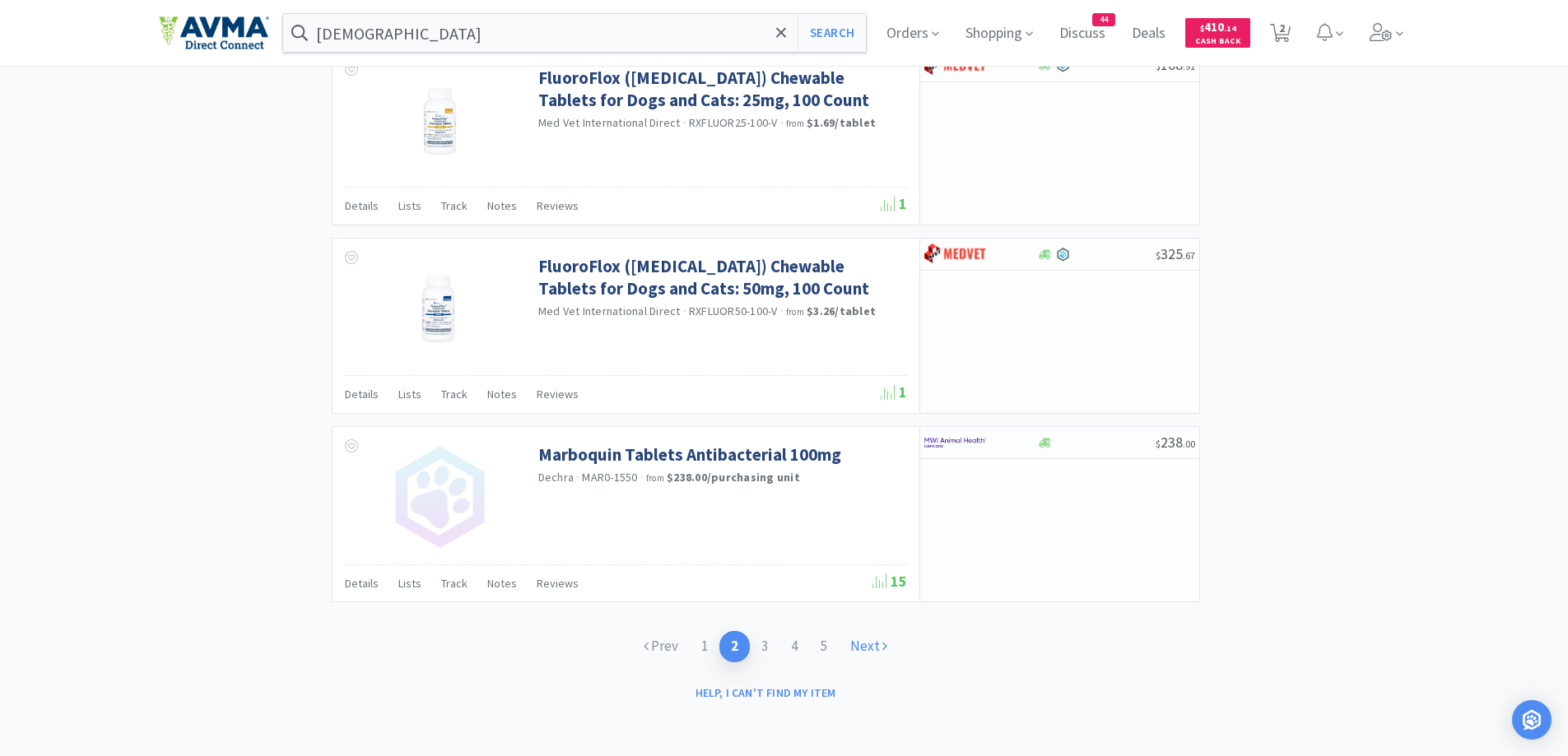
click at [885, 648] on icon at bounding box center [885, 646] width 5 height 14
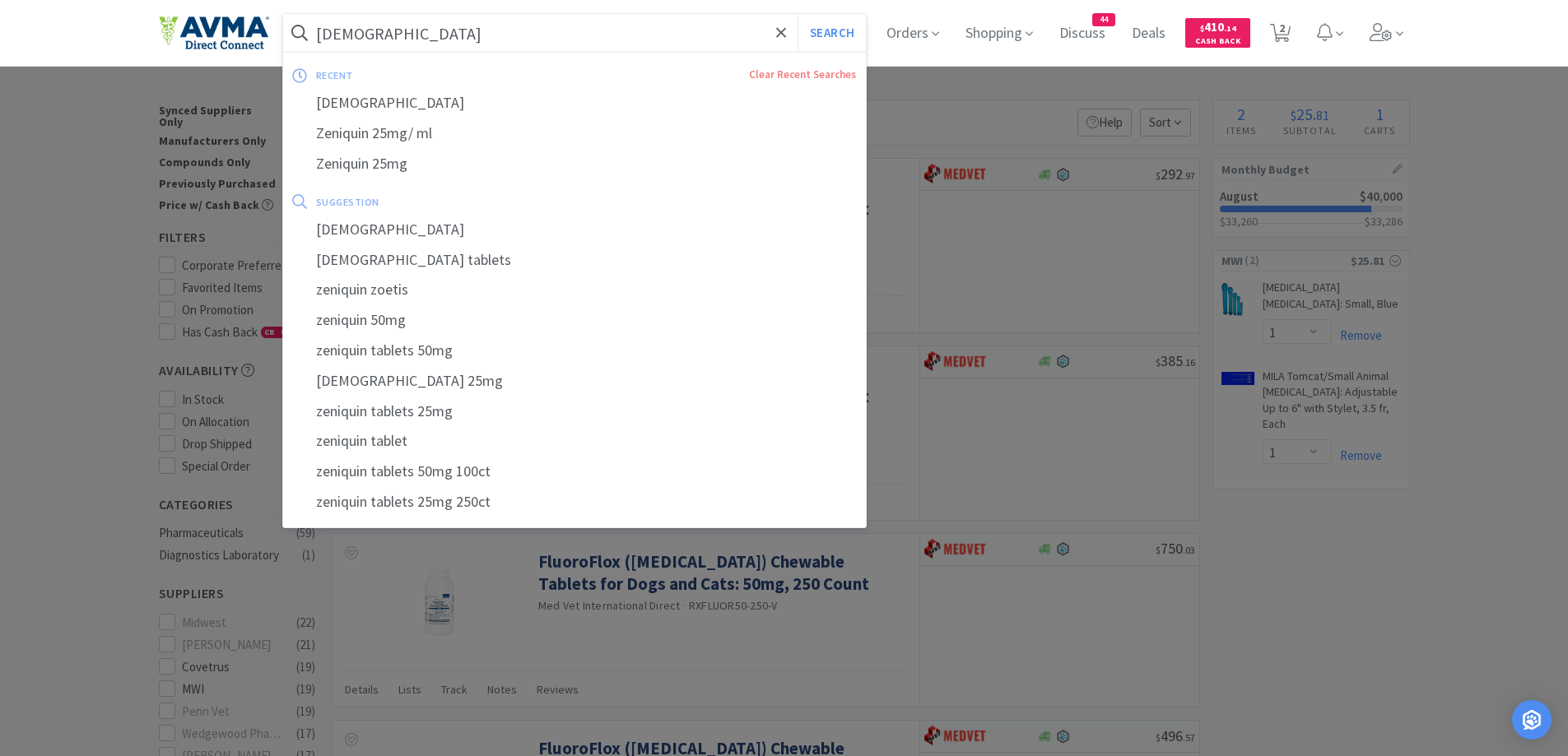
click at [506, 44] on input "[DEMOGRAPHIC_DATA]" at bounding box center [575, 33] width 584 height 38
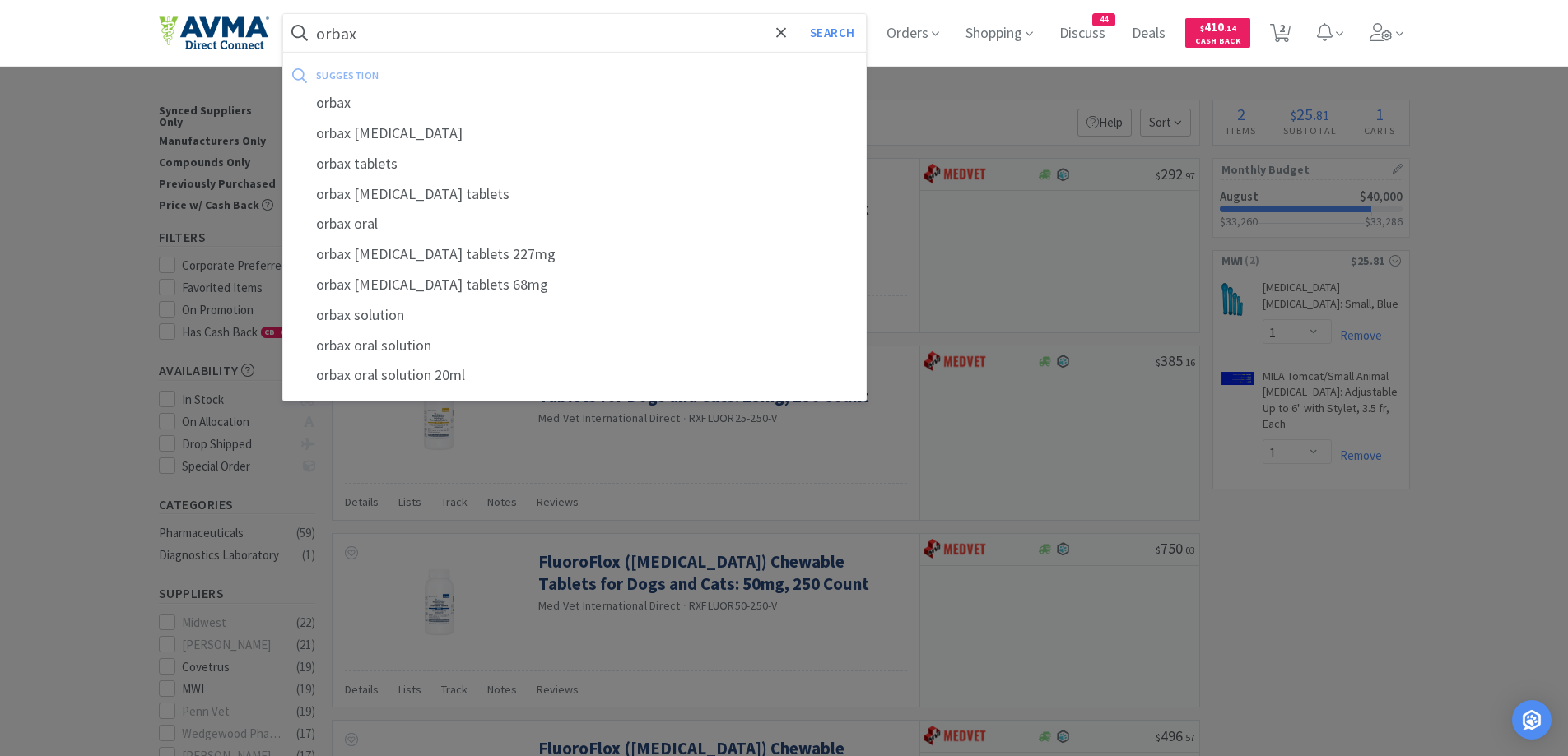
click at [797, 14] on button "Search" at bounding box center [831, 33] width 68 height 38
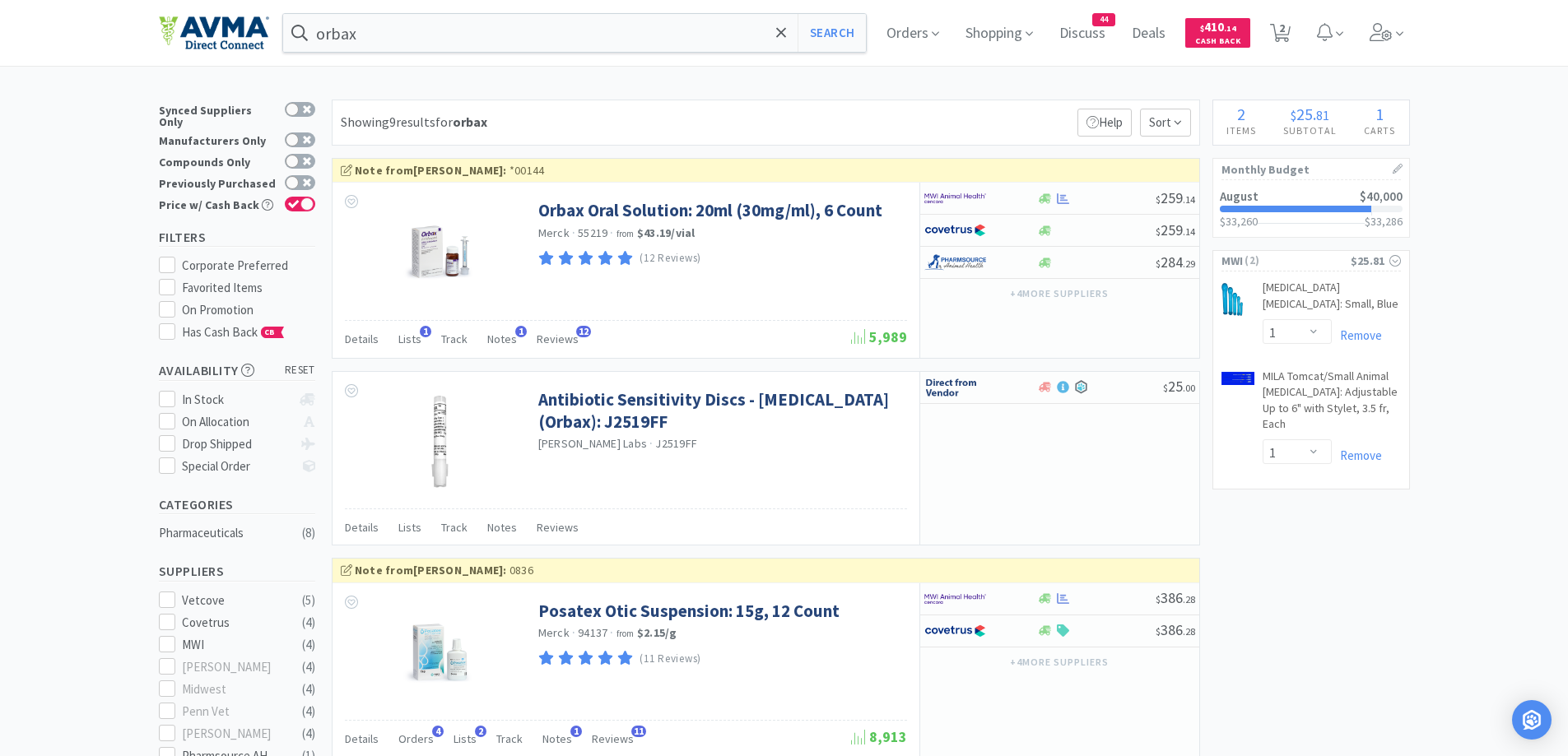
click at [734, 58] on div "orbax Search Orders Shopping Discuss Discuss 44 Deals Deals $ 410 . 14 Cash Bac…" at bounding box center [784, 33] width 1251 height 66
click at [887, 137] on div "Showing 9 results for orbax Filters Help Sort" at bounding box center [766, 123] width 869 height 46
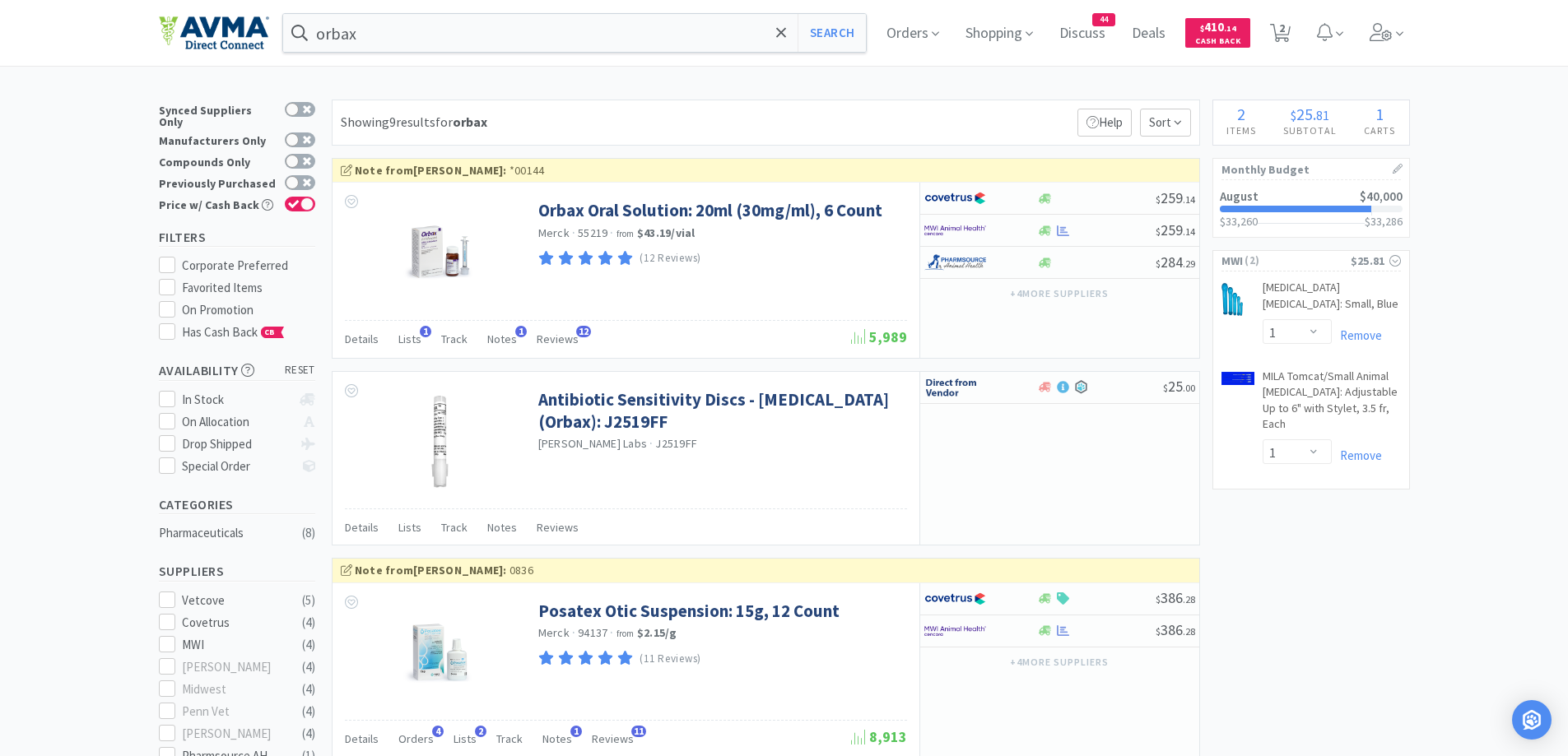
click at [580, 110] on div "Showing 9 results for orbax Filters Help Sort" at bounding box center [766, 123] width 869 height 46
click at [501, 28] on input "orbax" at bounding box center [575, 33] width 584 height 38
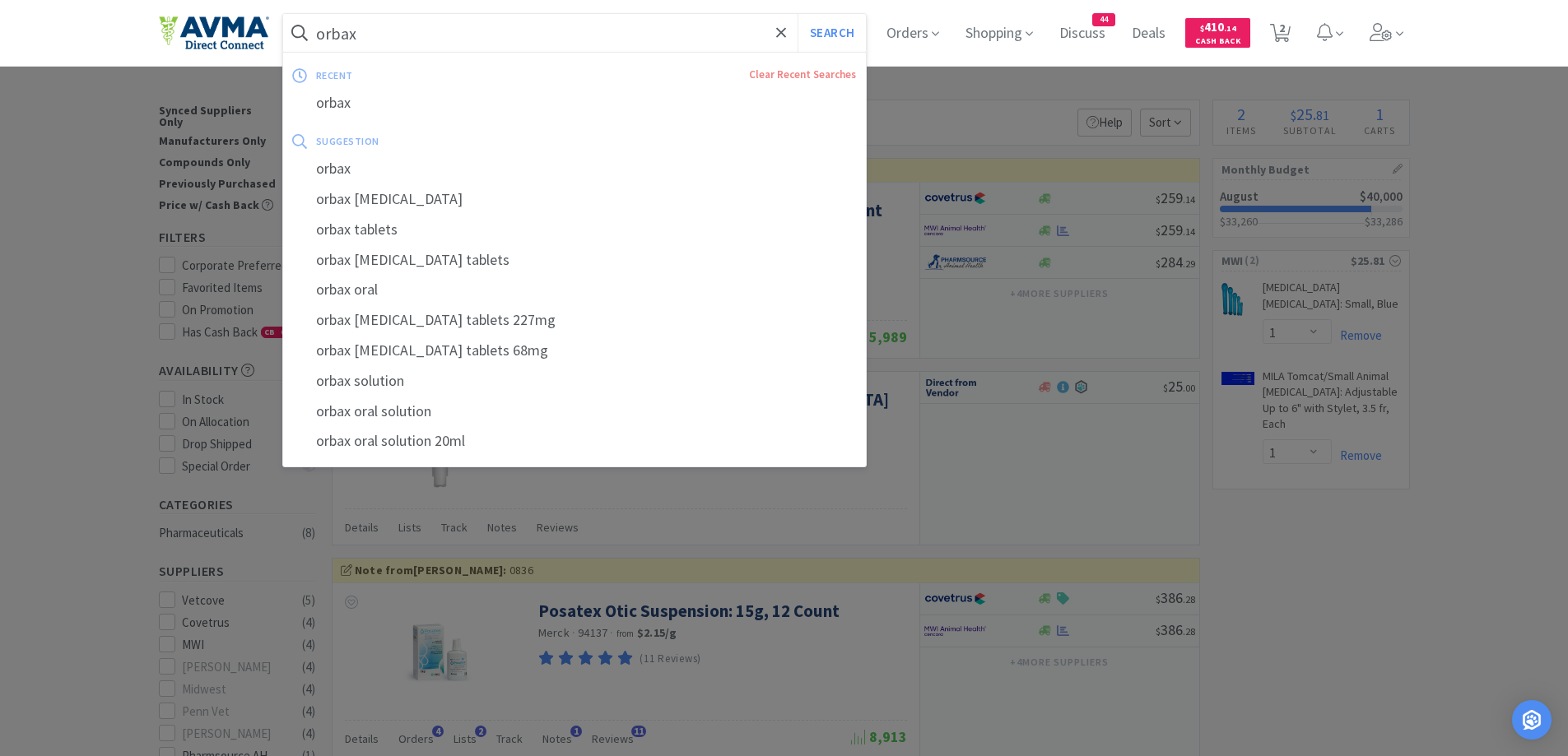
scroll to position [329, 0]
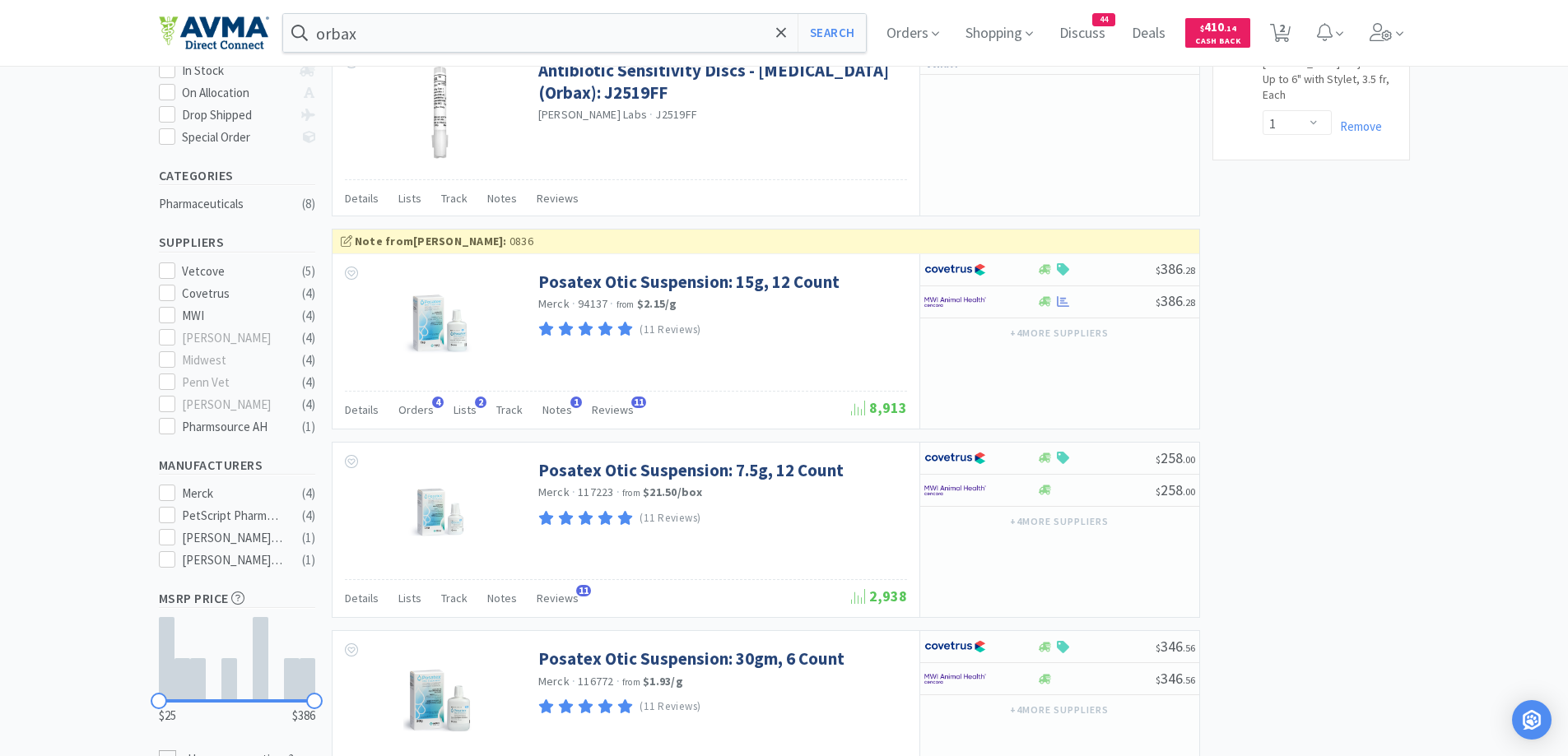
click at [1497, 369] on div at bounding box center [784, 378] width 1568 height 756
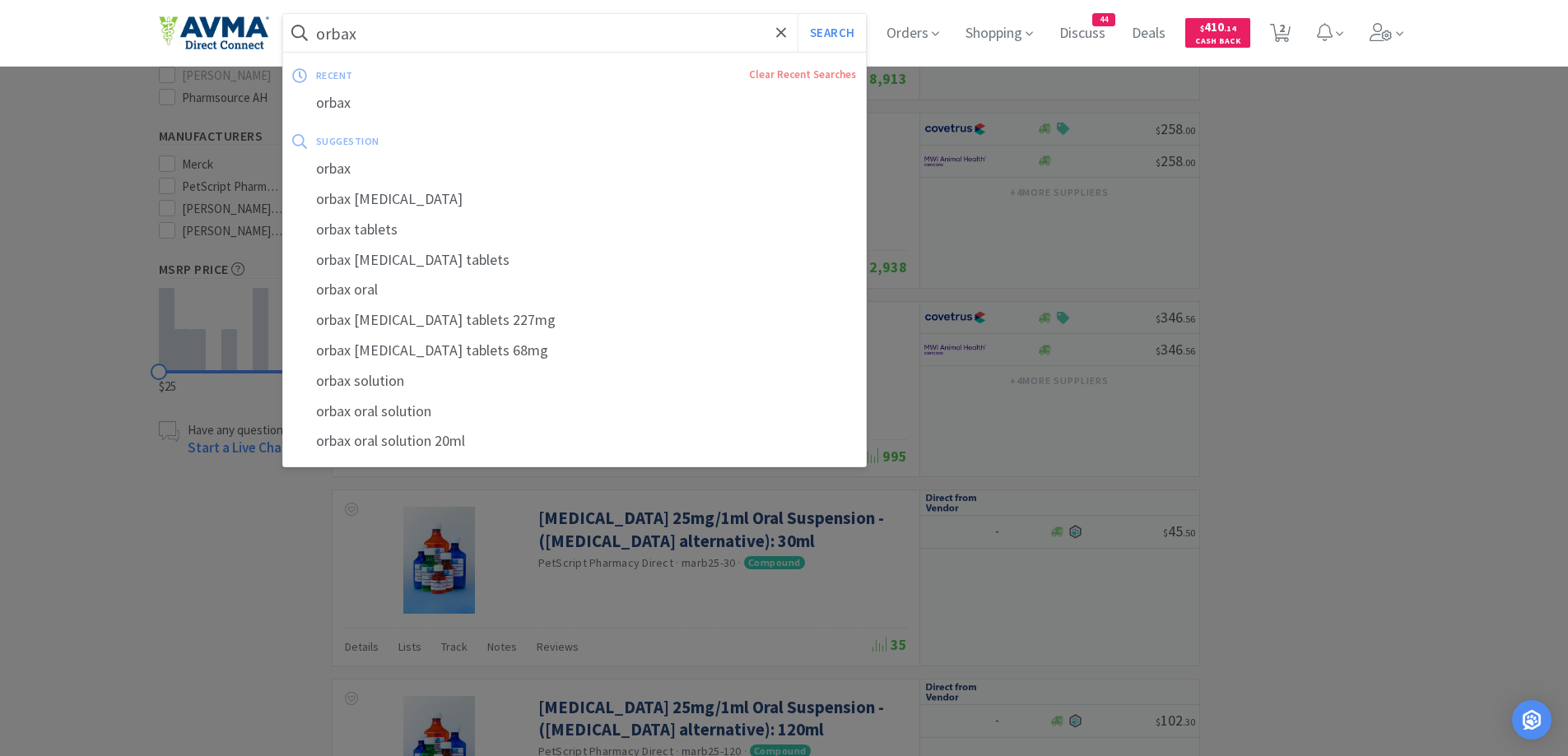
click at [444, 19] on input "orbax" at bounding box center [575, 33] width 584 height 38
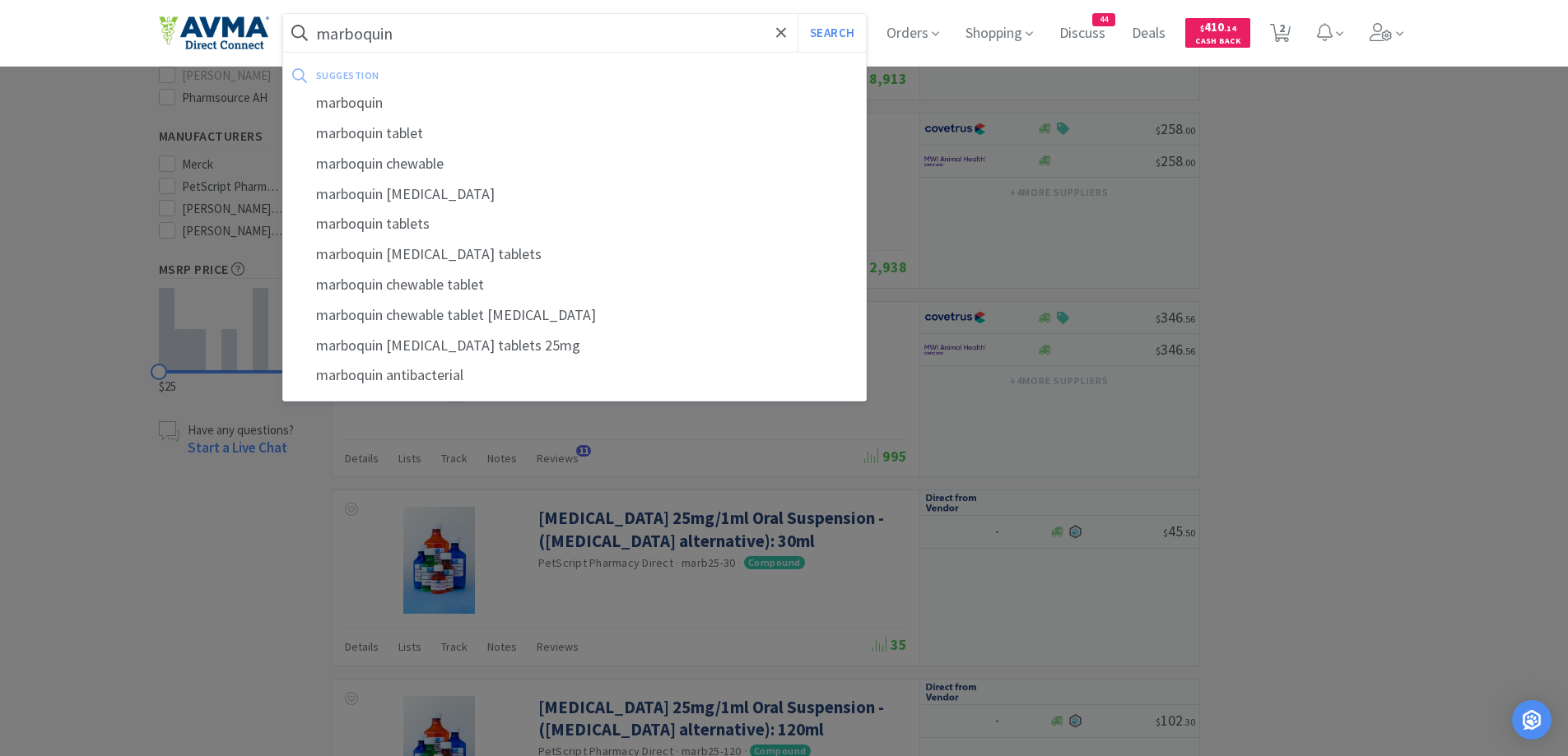
click at [797, 14] on button "Search" at bounding box center [831, 33] width 68 height 38
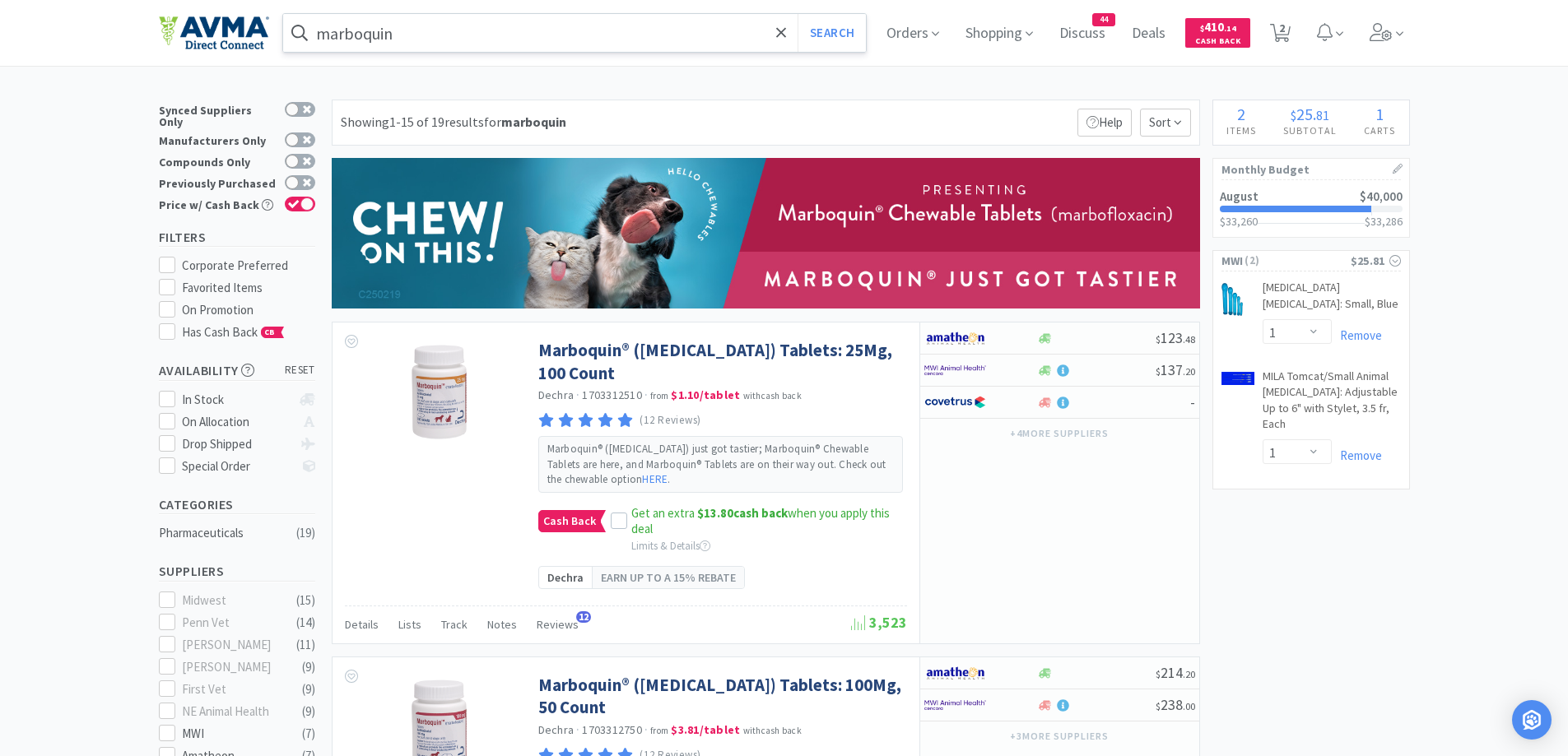
click at [542, 26] on input "marboquin" at bounding box center [575, 33] width 584 height 38
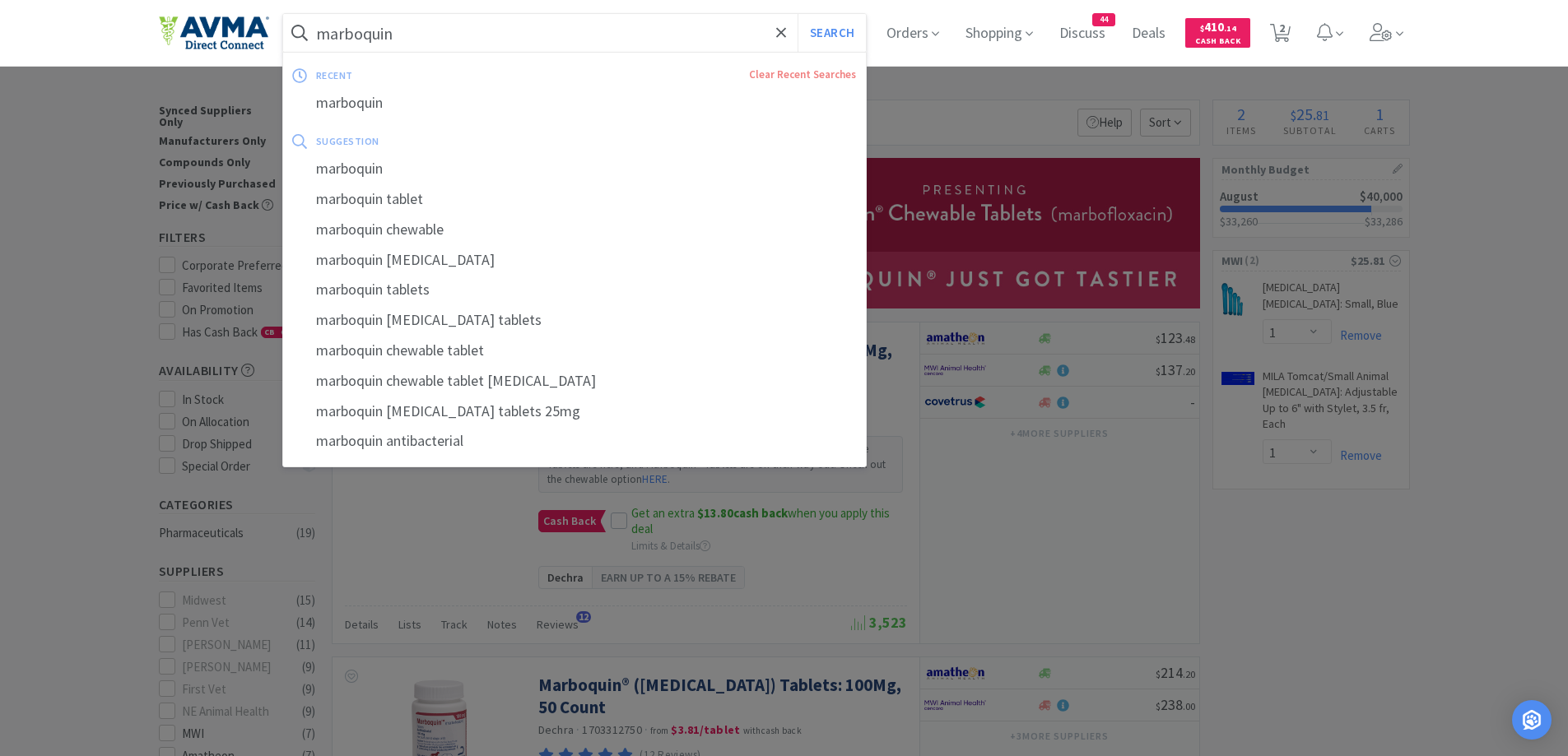
click at [542, 26] on input "marboquin" at bounding box center [575, 33] width 584 height 38
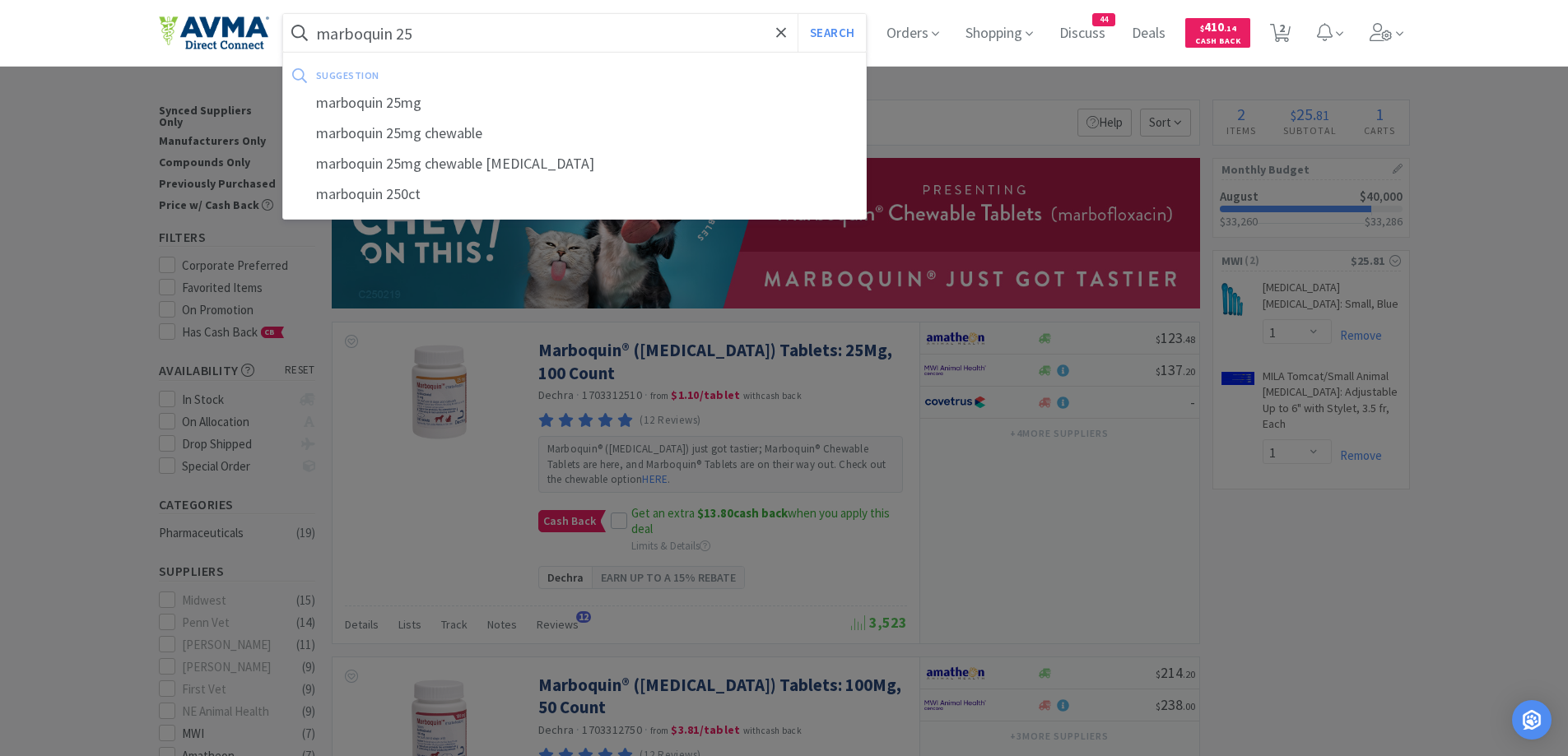
click at [797, 14] on button "Search" at bounding box center [831, 33] width 68 height 38
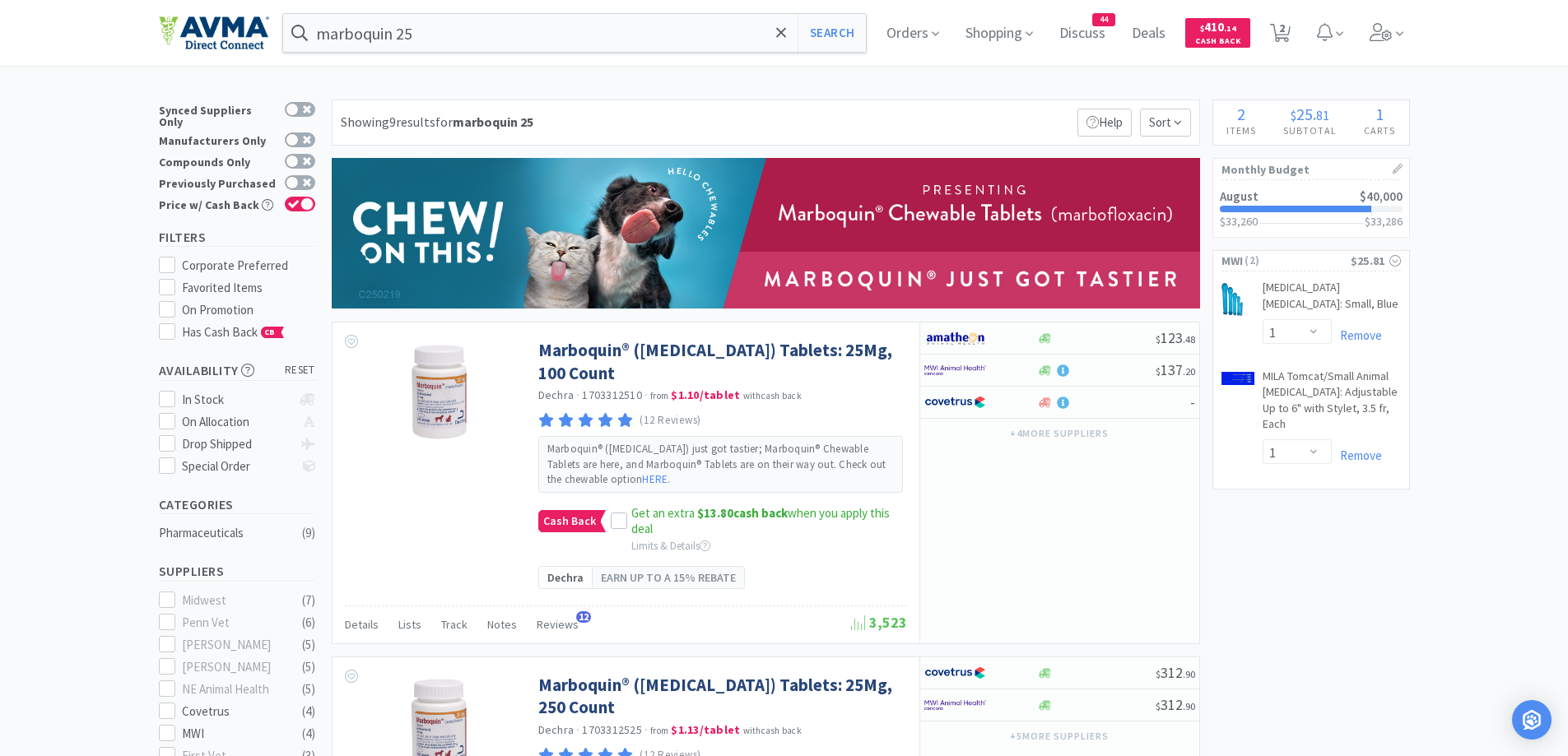
click at [975, 365] on img at bounding box center [956, 370] width 62 height 25
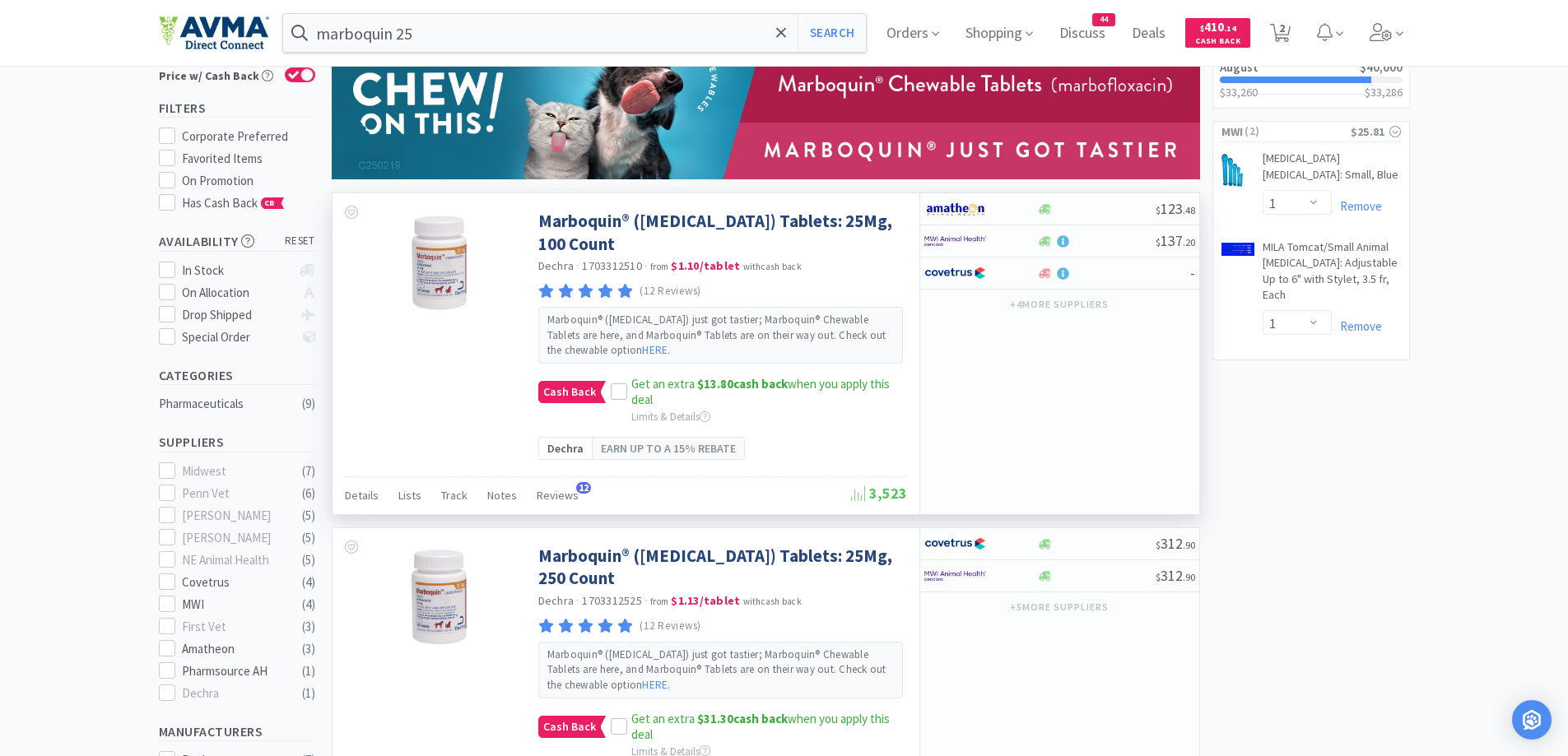
scroll to position [164, 0]
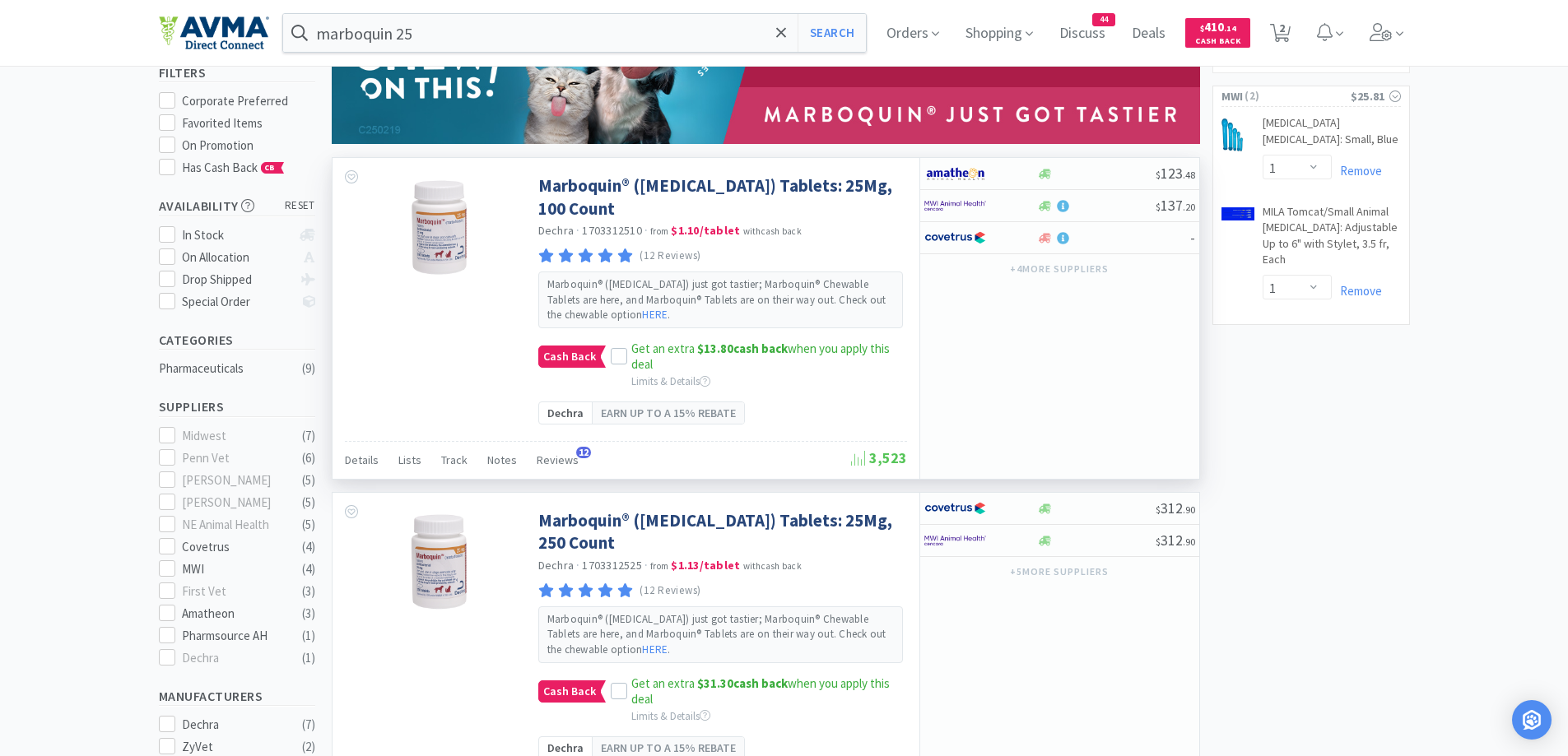
click at [1007, 201] on div at bounding box center [969, 206] width 90 height 28
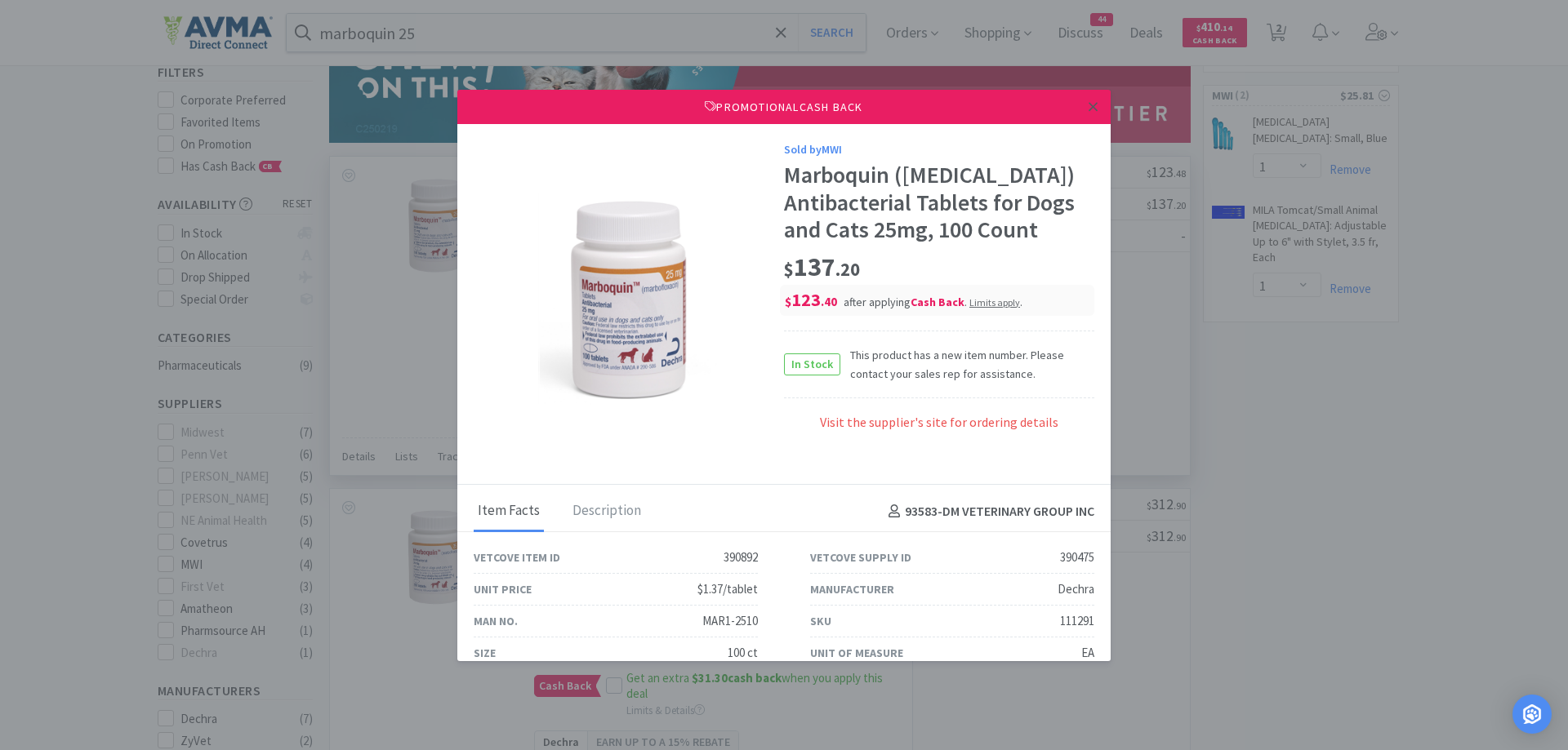
click at [1089, 108] on icon at bounding box center [1093, 107] width 9 height 15
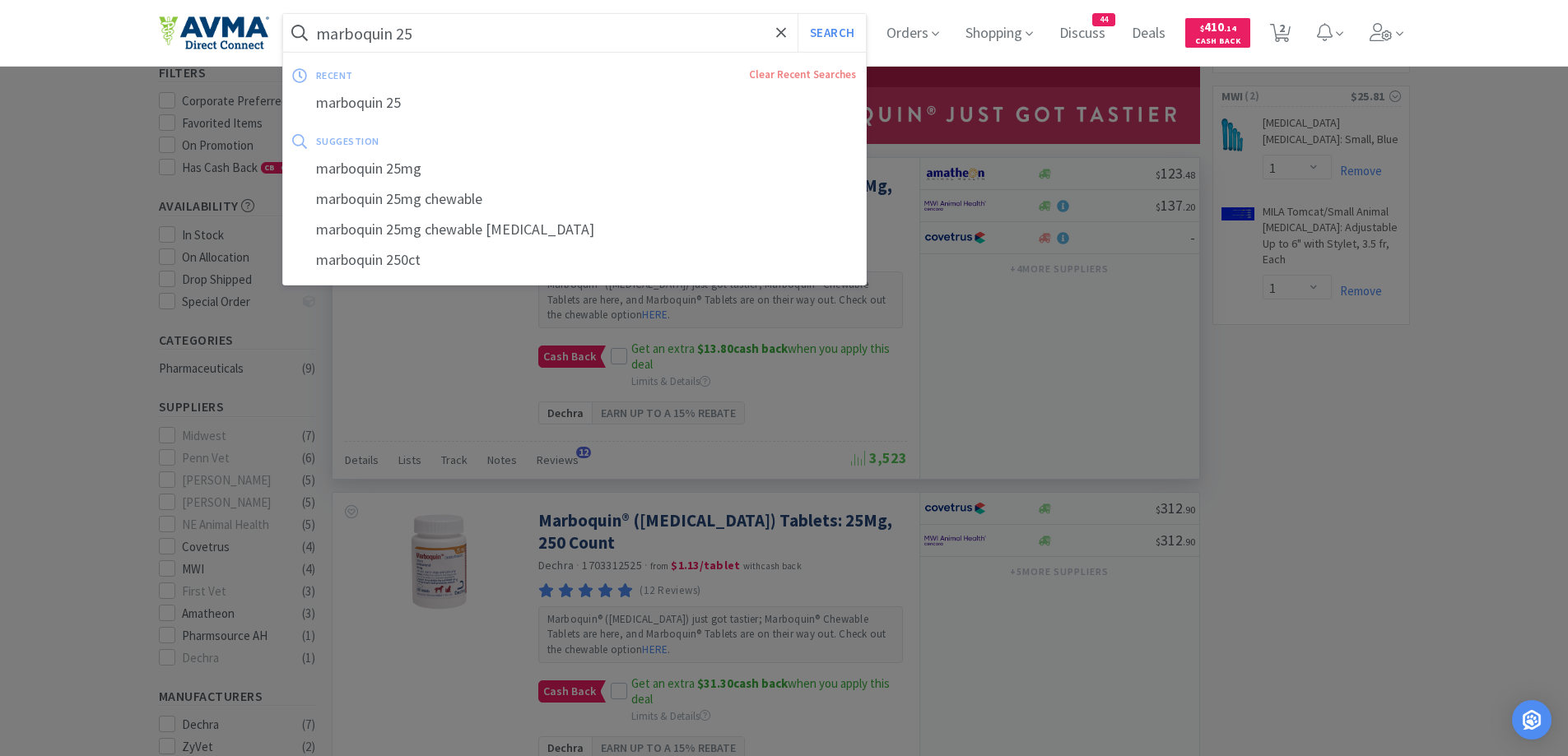
paste input "128508"
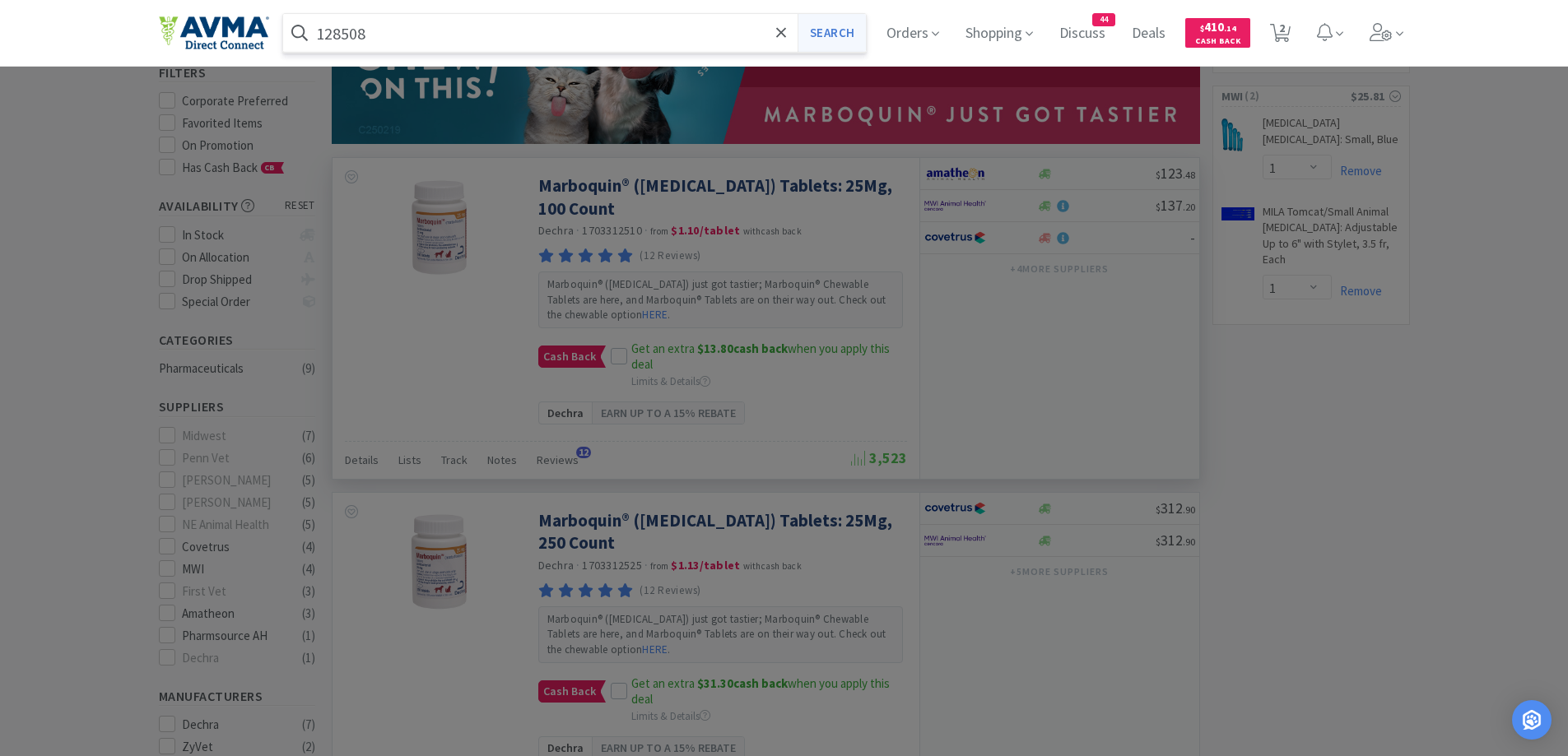
type input "128508"
click at [858, 37] on button "Search" at bounding box center [831, 33] width 68 height 38
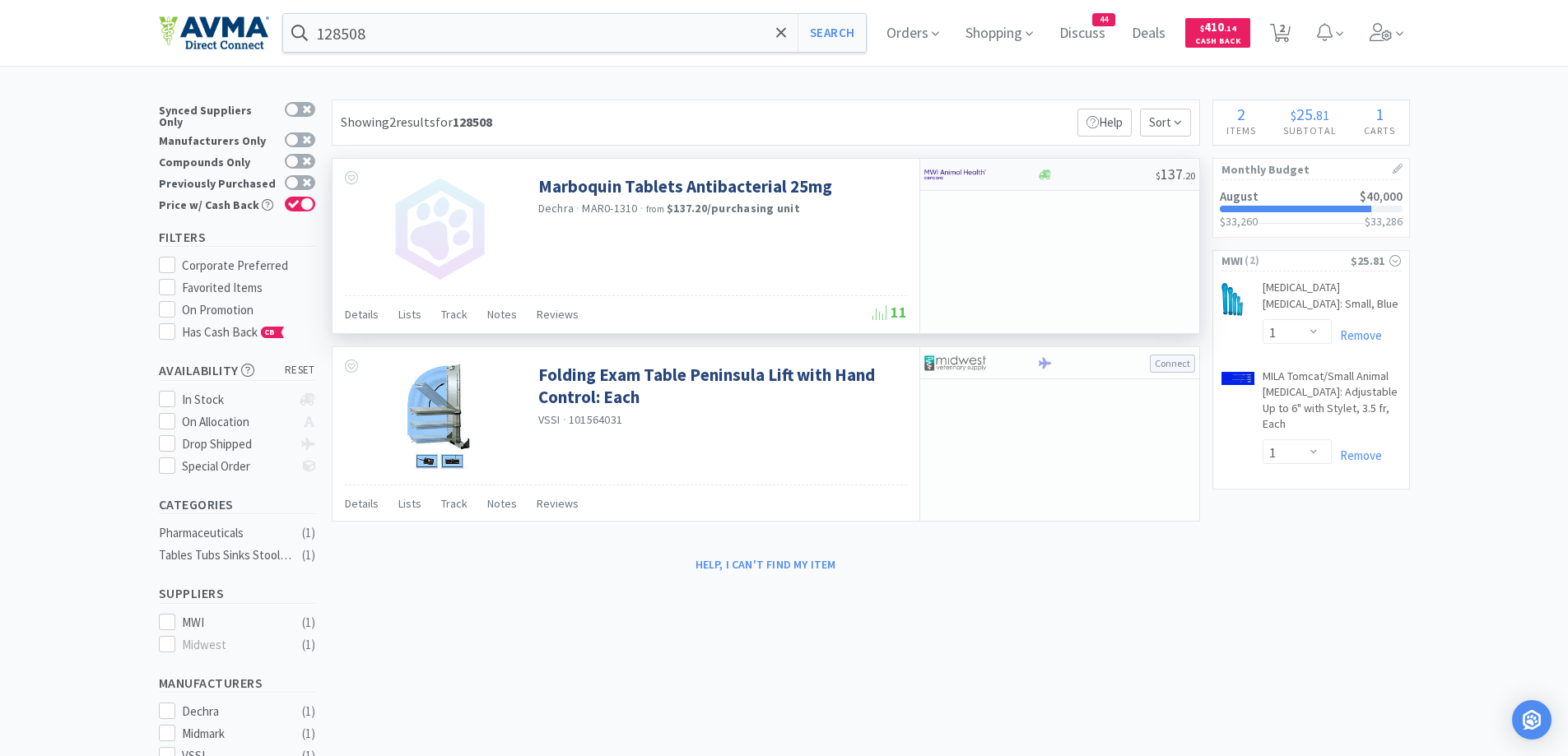
click at [978, 169] on img at bounding box center [956, 175] width 62 height 25
select select "1"
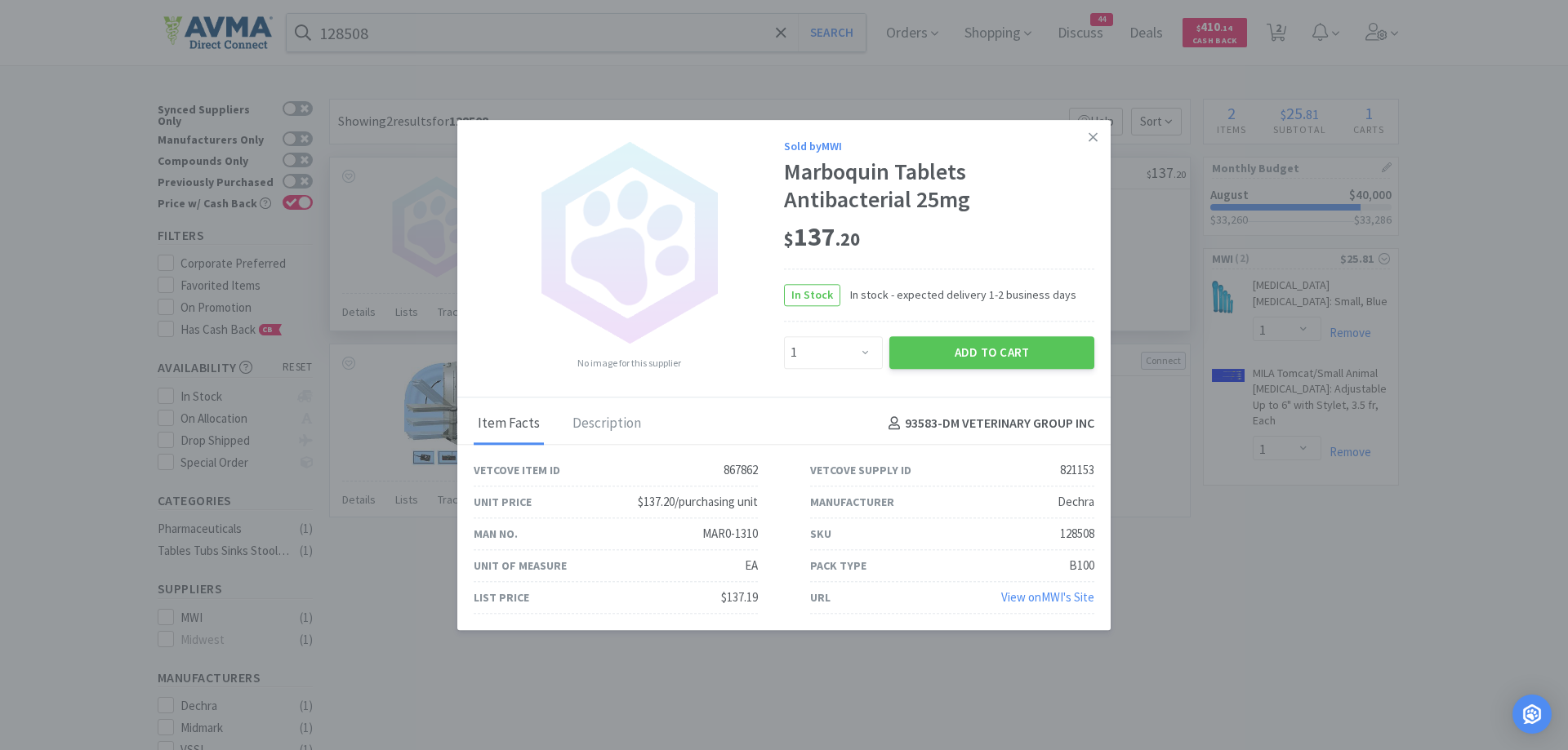
click at [1026, 246] on div "$ 137 . 20" at bounding box center [940, 237] width 311 height 34
click at [996, 340] on button "Add to Cart" at bounding box center [992, 352] width 205 height 32
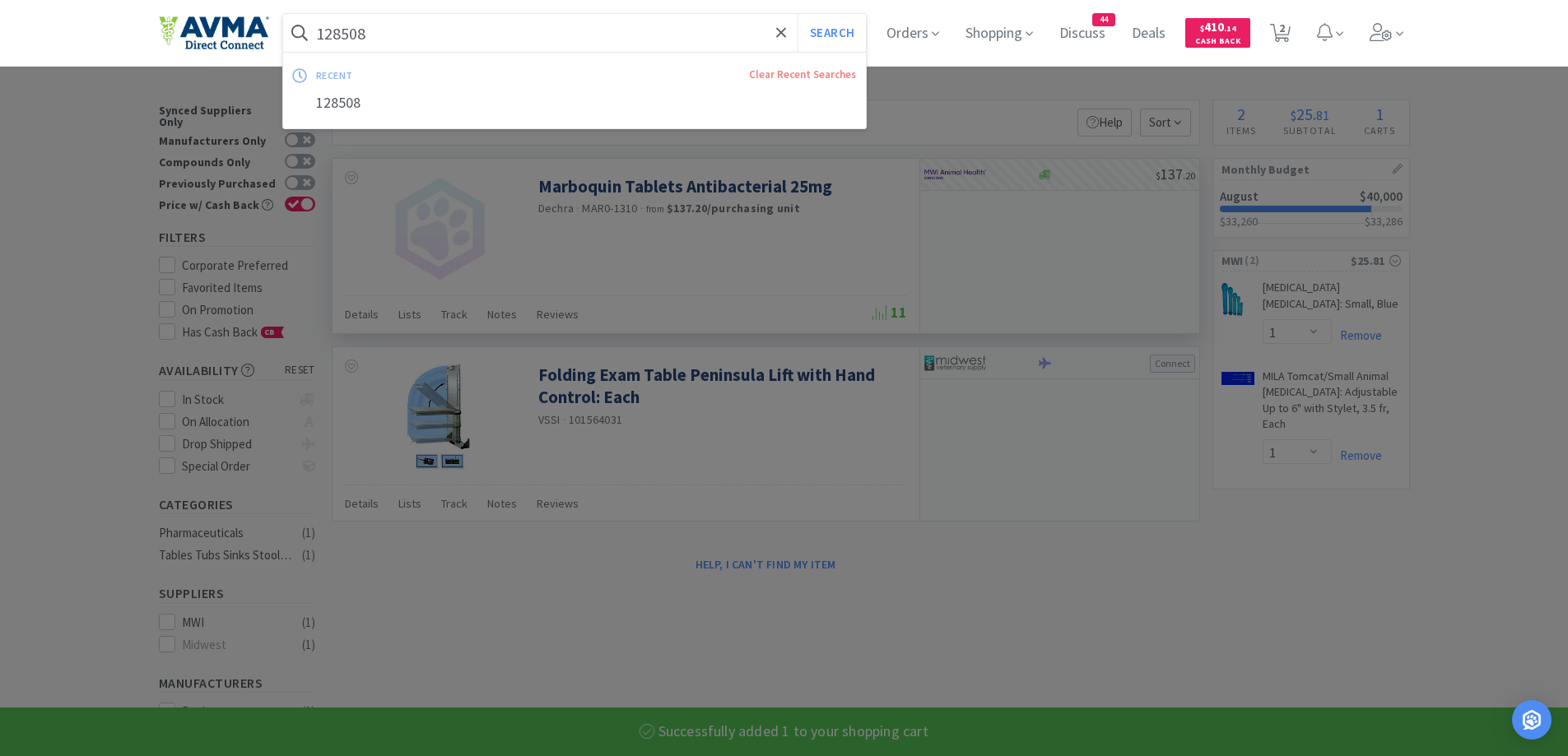
click at [655, 39] on input "128508" at bounding box center [575, 33] width 584 height 38
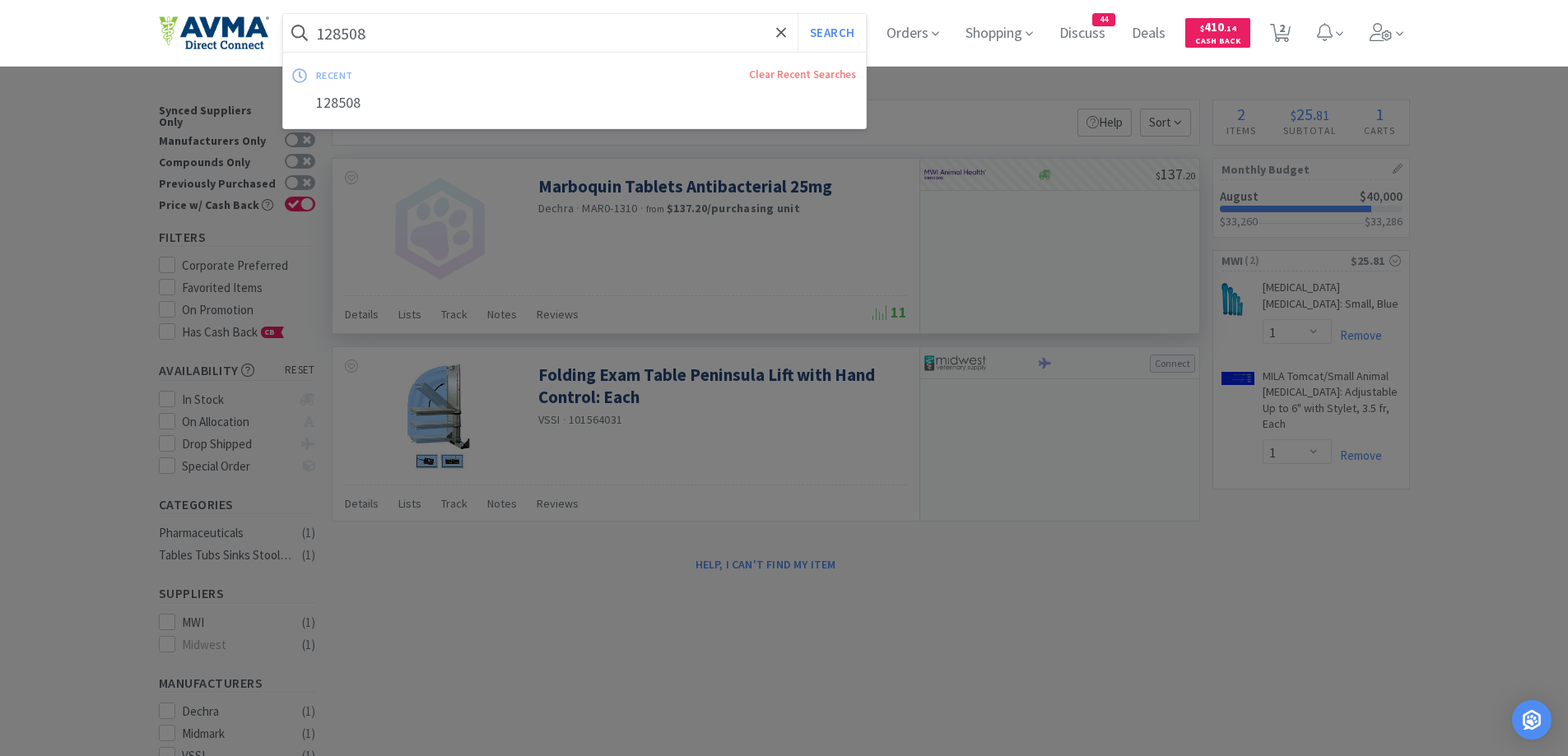
click at [501, 37] on input "128508" at bounding box center [575, 33] width 584 height 38
type input "1"
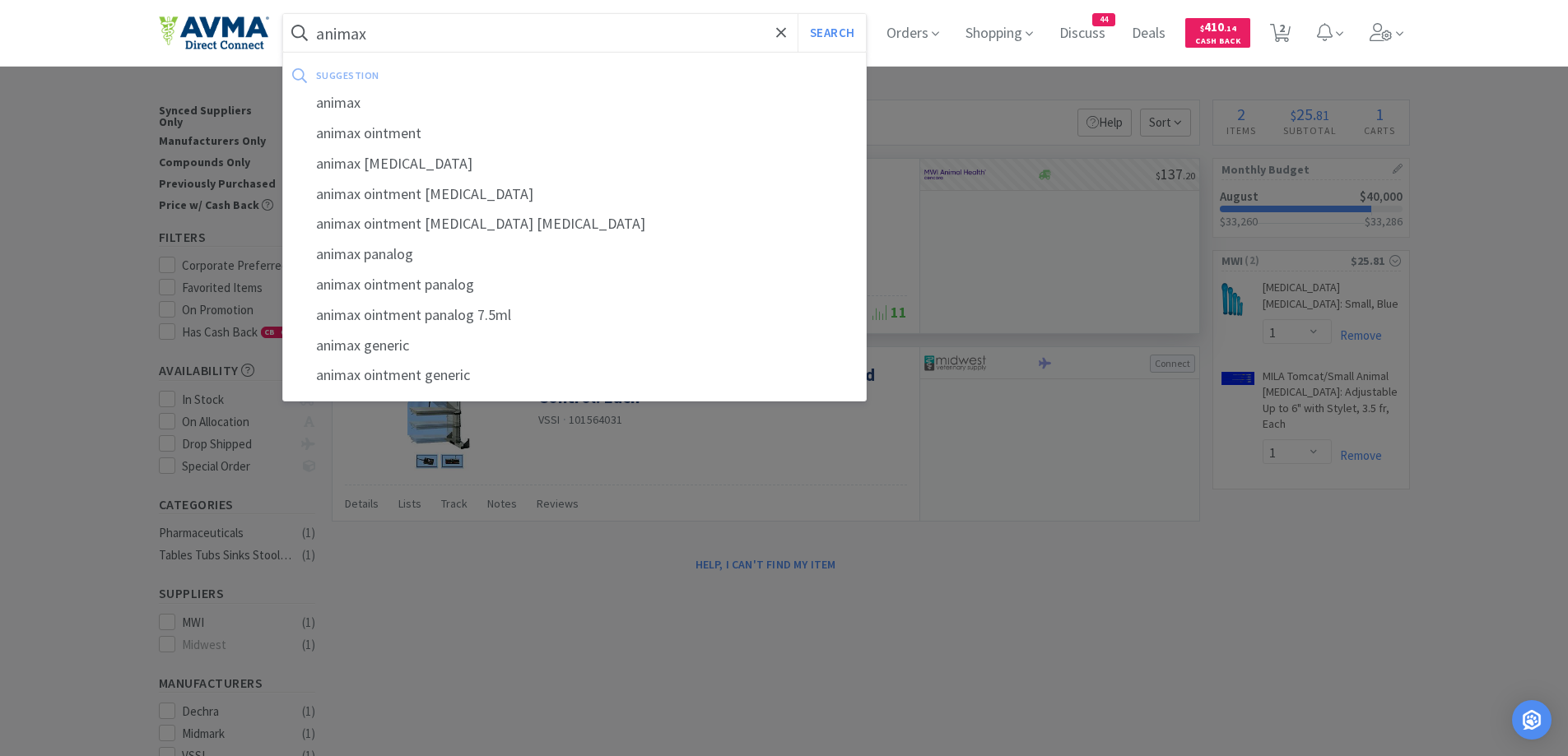
type input "animax"
click at [797, 14] on button "Search" at bounding box center [831, 33] width 68 height 38
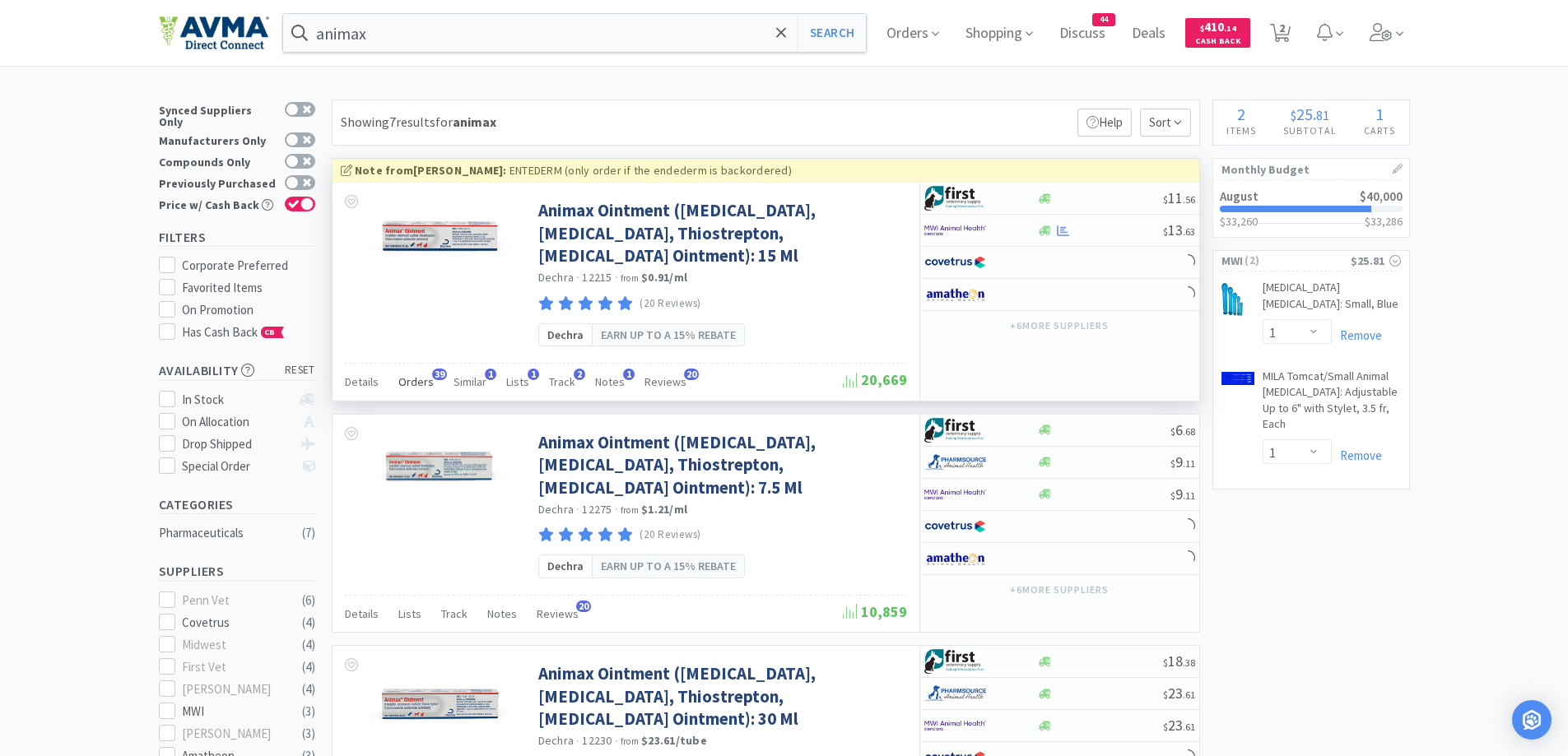
click at [424, 385] on span "Orders" at bounding box center [415, 381] width 35 height 15
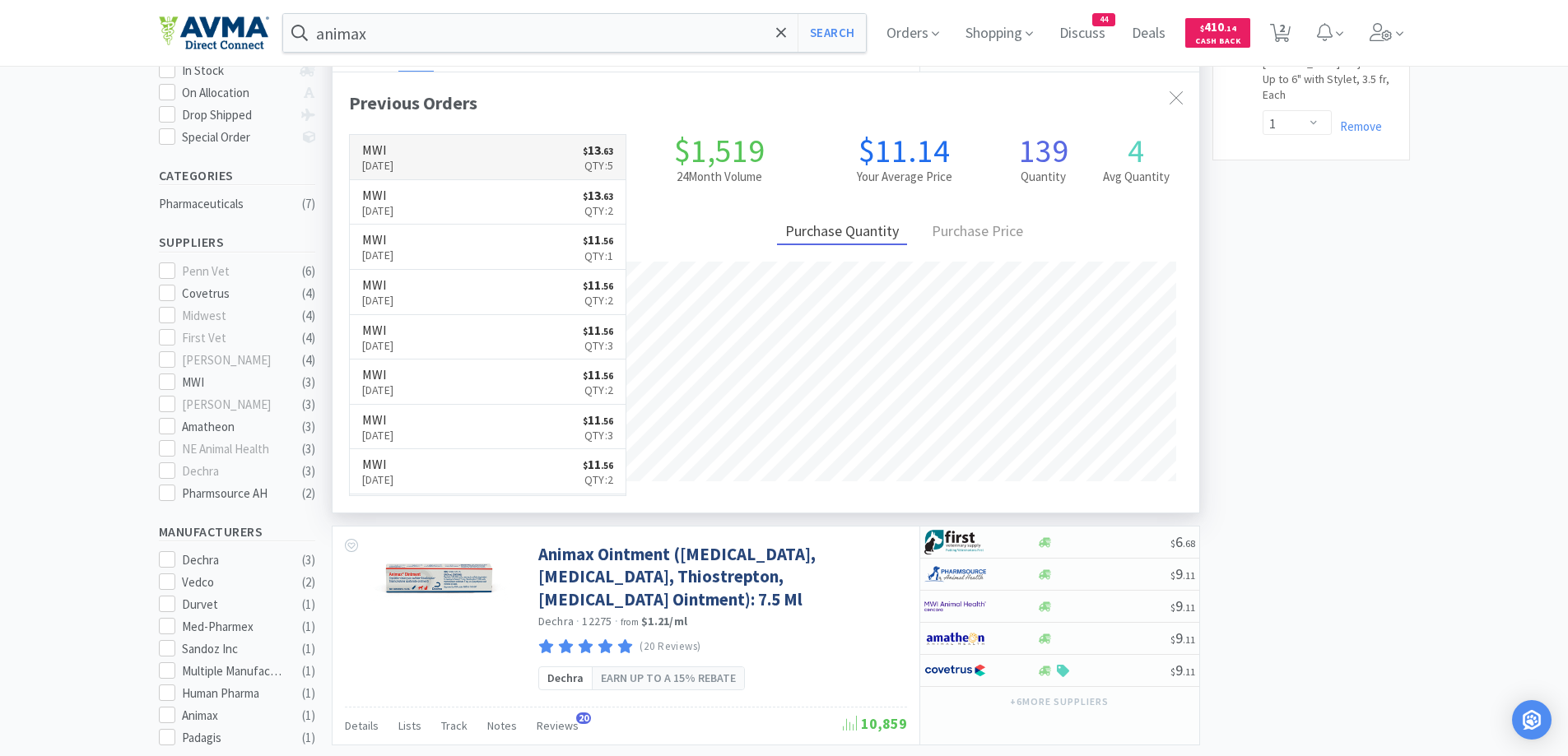
scroll to position [441, 867]
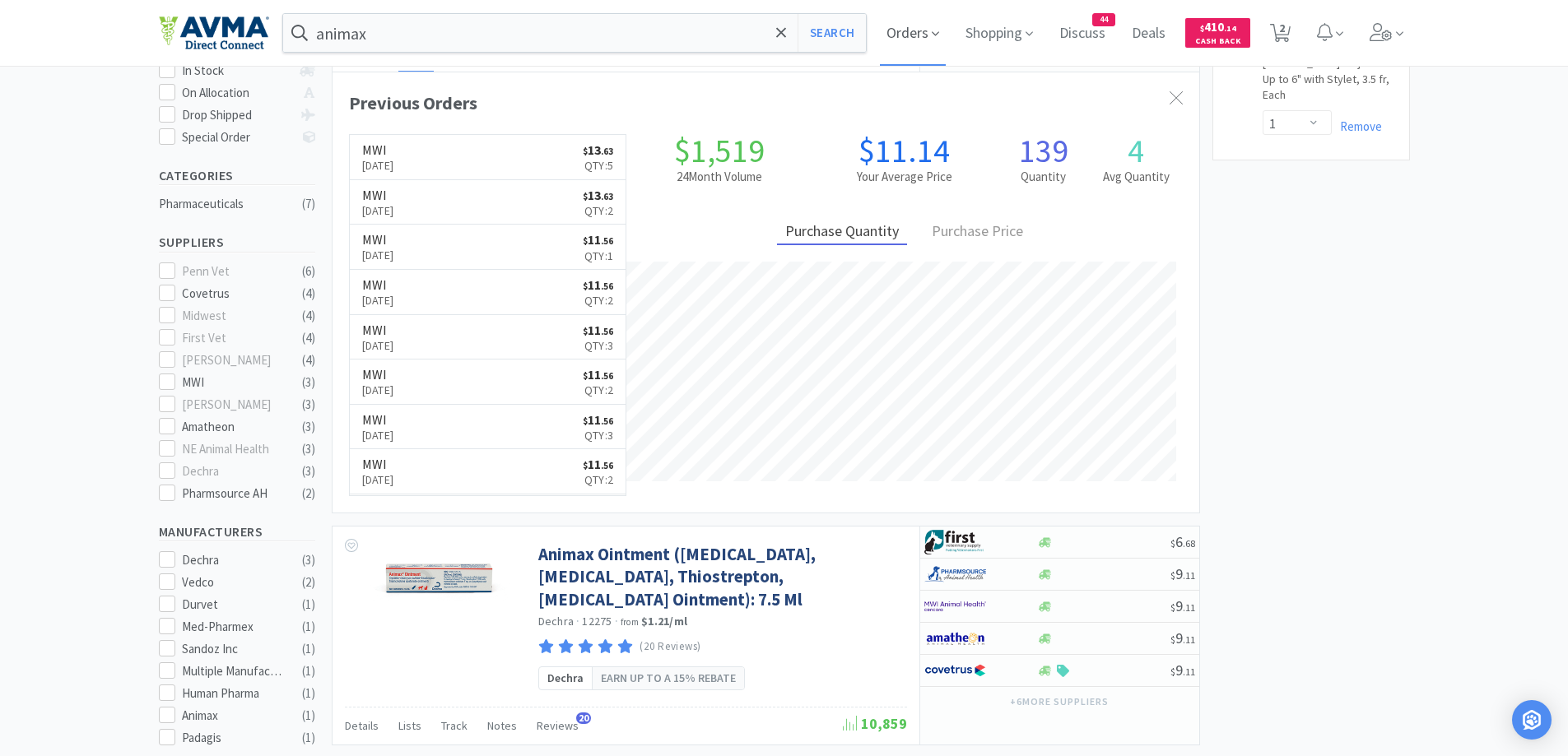
click at [916, 33] on span "Orders" at bounding box center [913, 33] width 66 height 66
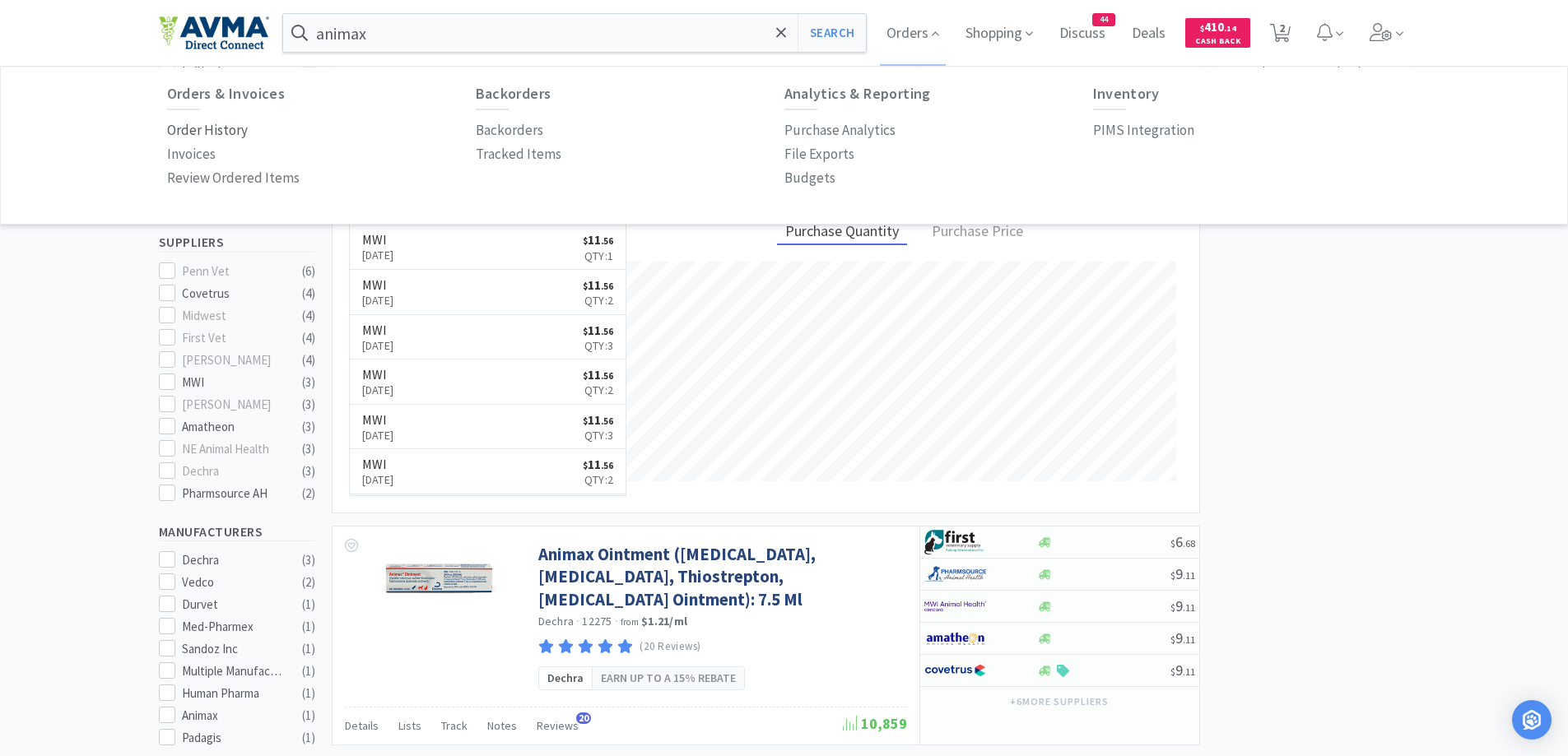
click at [232, 133] on p "Order History" at bounding box center [207, 131] width 81 height 22
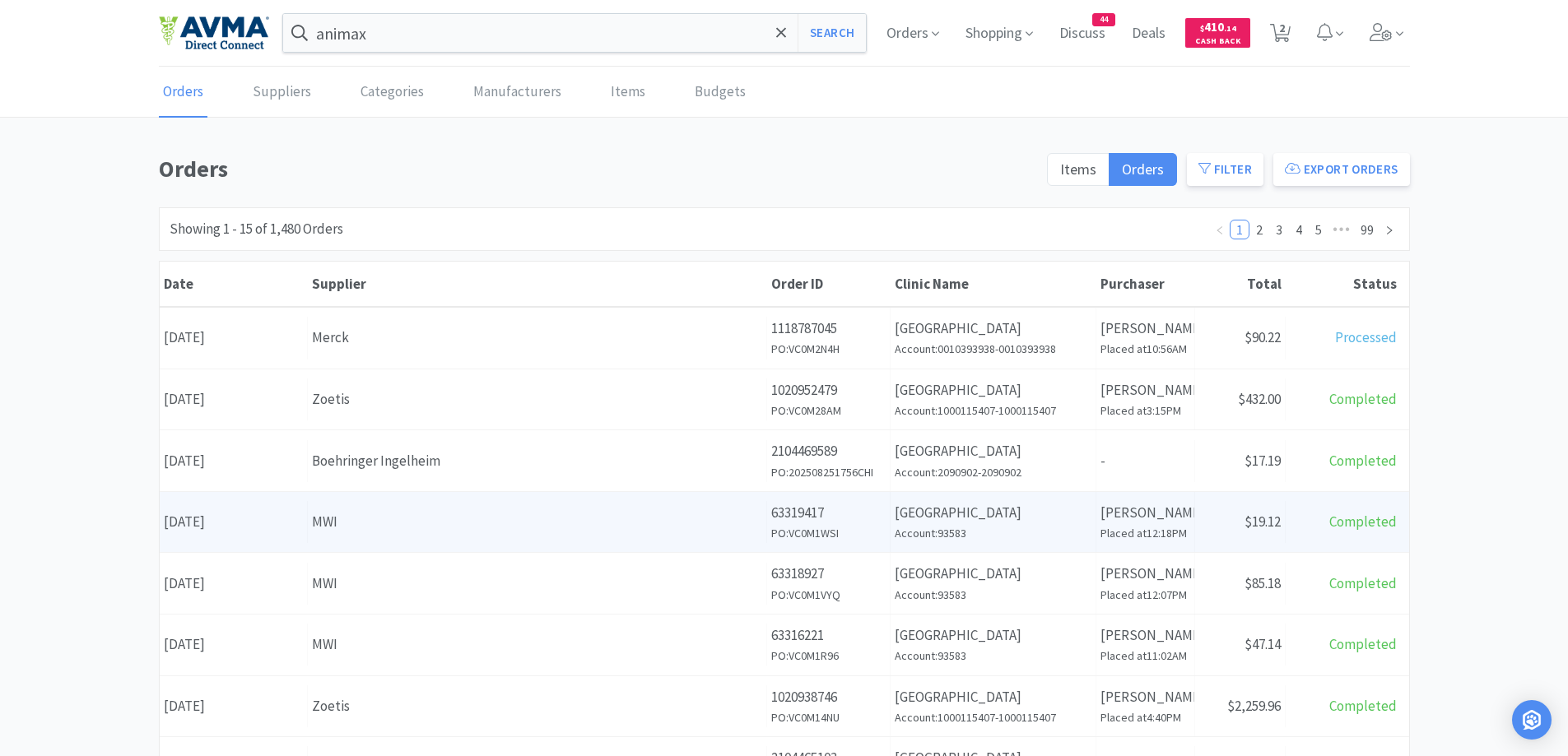
click at [656, 519] on div "MWI" at bounding box center [537, 522] width 450 height 22
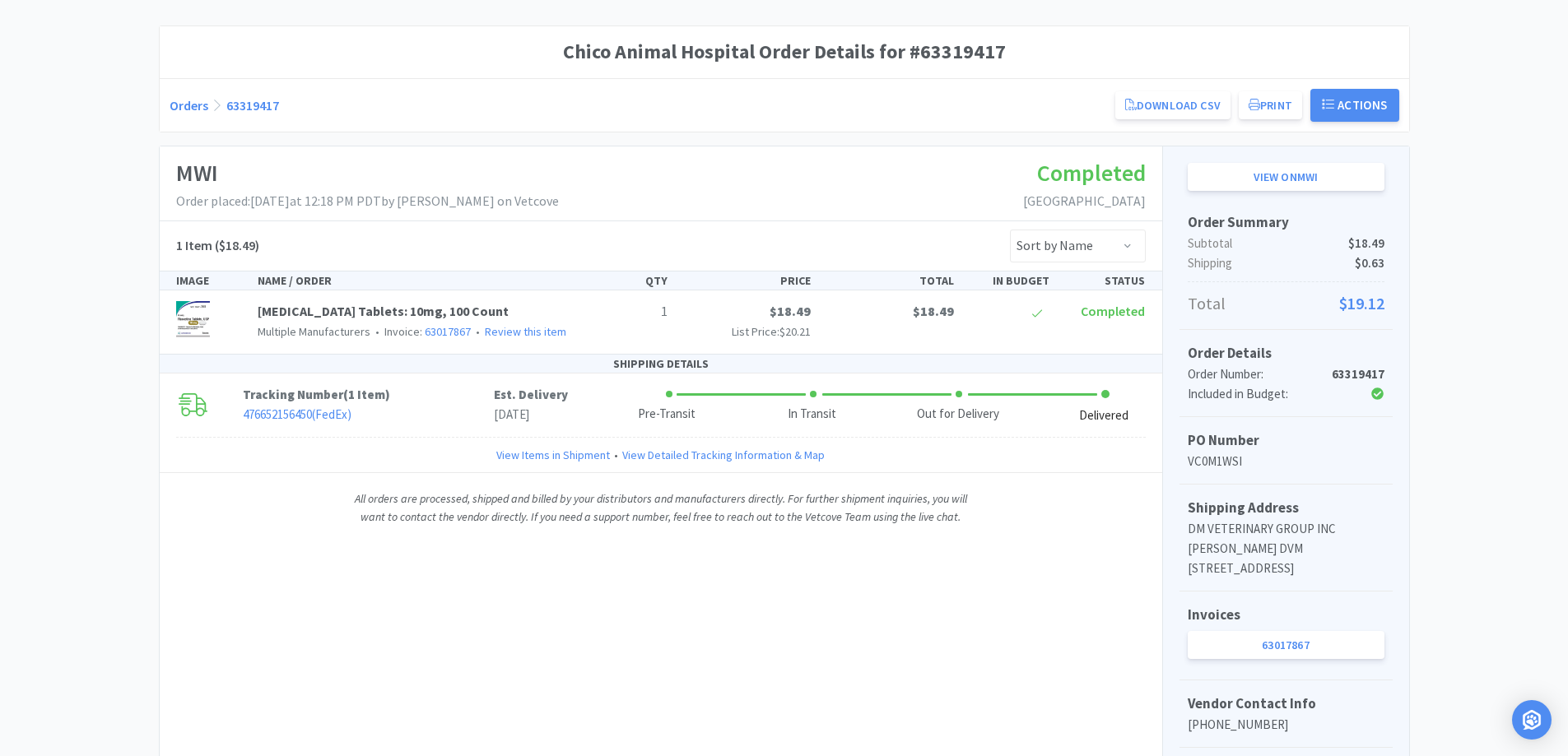
scroll to position [164, 0]
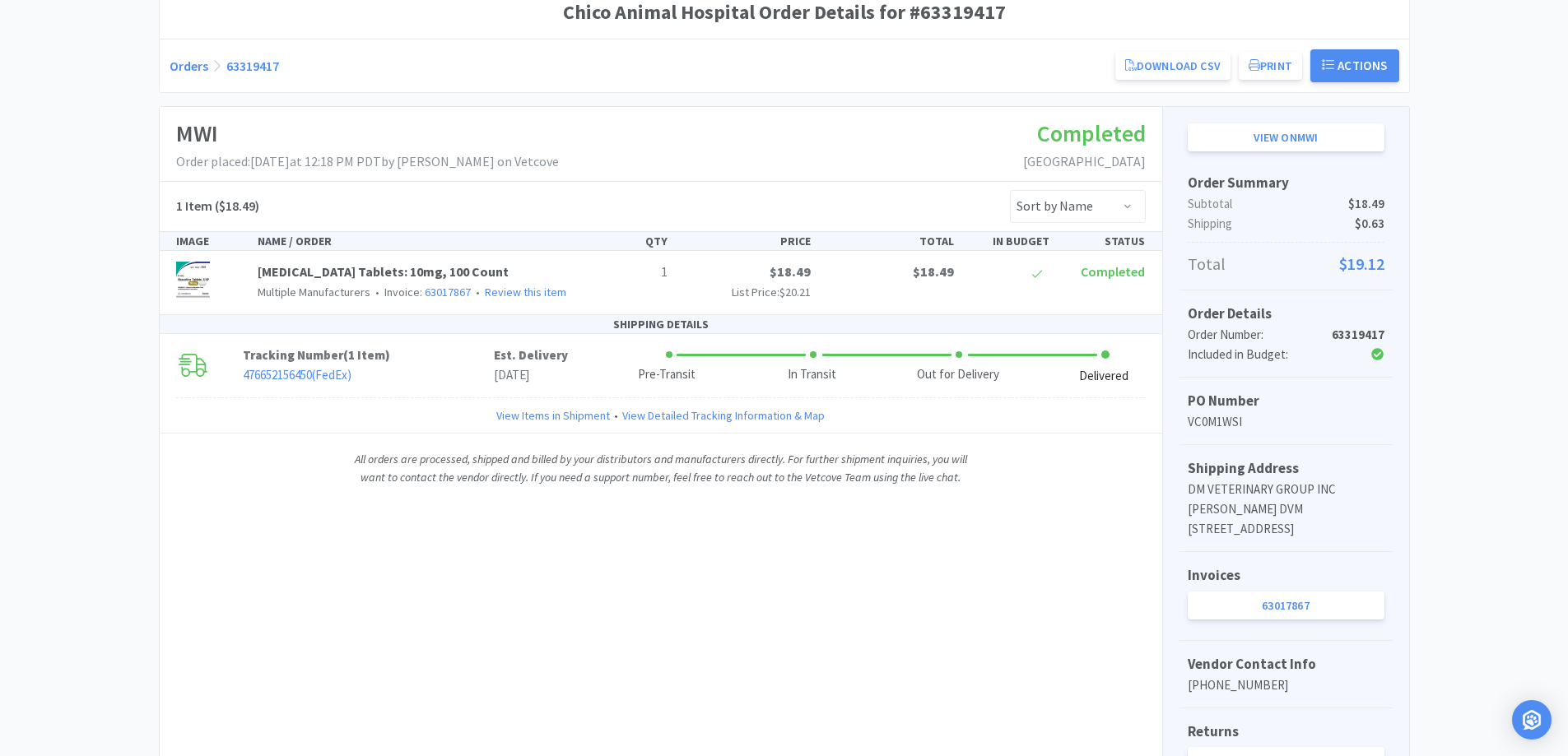
click at [180, 65] on link "Orders" at bounding box center [188, 65] width 39 height 16
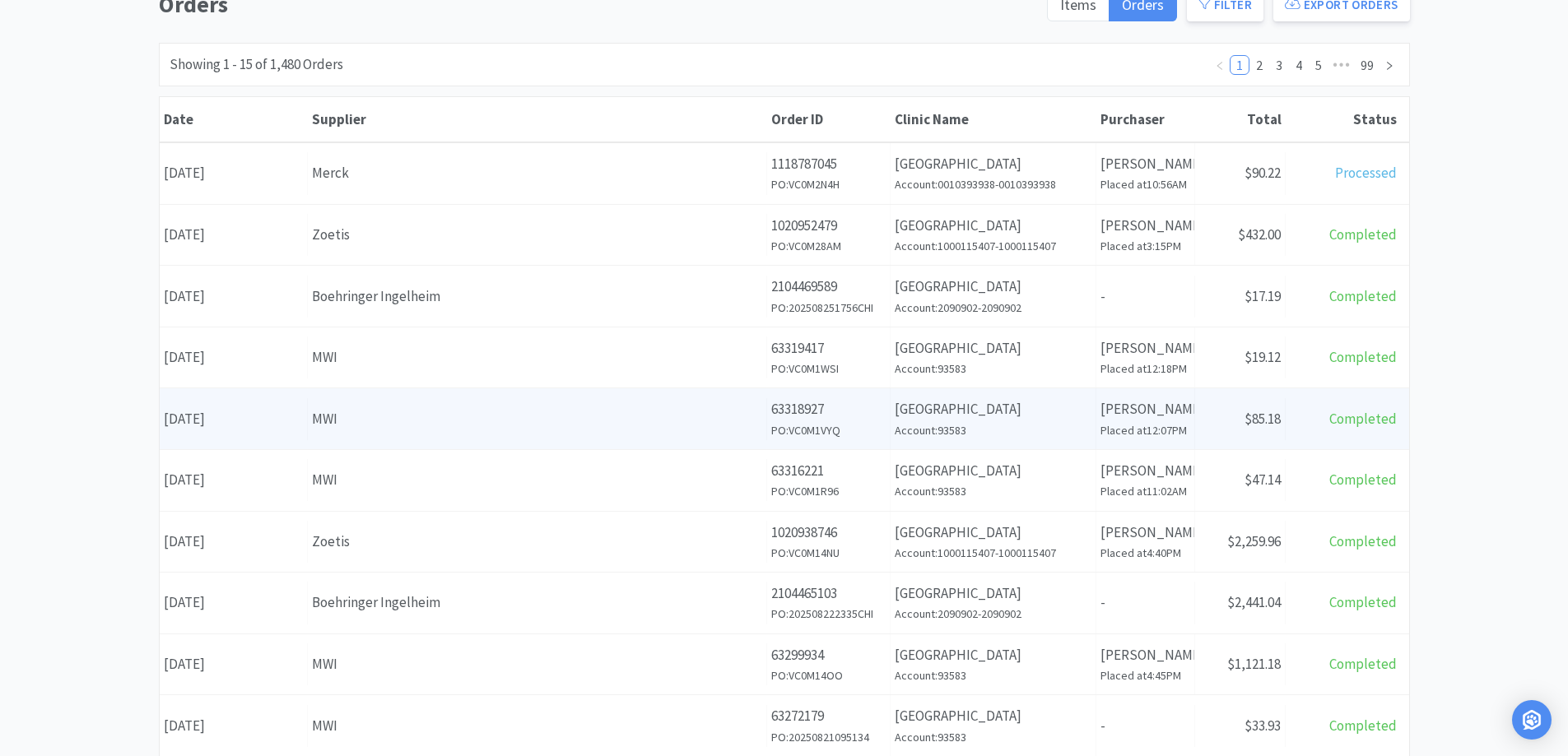
click at [1124, 412] on p "[PERSON_NAME]" at bounding box center [1145, 409] width 89 height 22
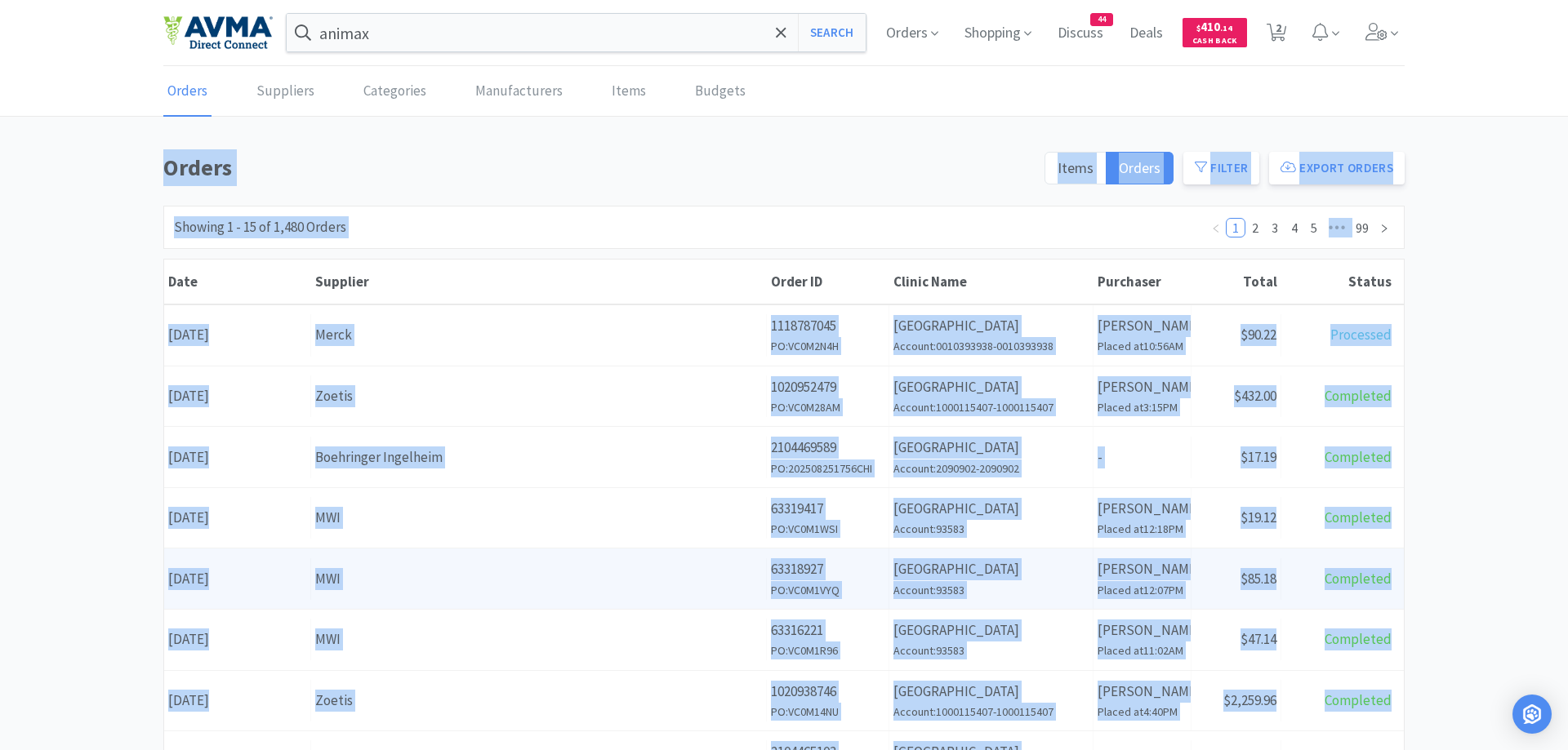
click at [1116, 409] on body "animax Search Orders Shopping Discuss Discuss 44 Deals Deals $ 410 . 14 Cash Ba…" at bounding box center [784, 375] width 1568 height 750
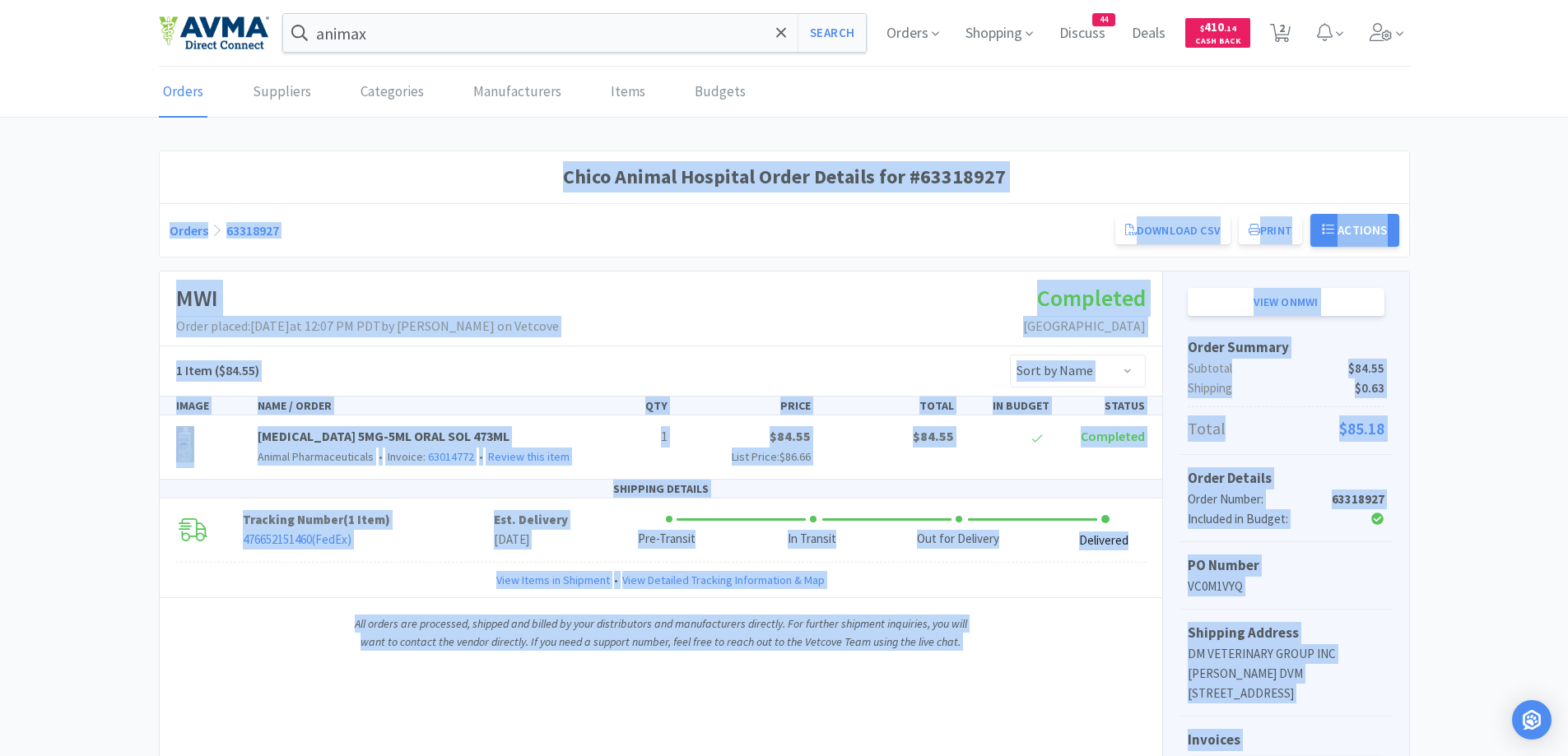
click at [1514, 298] on div "Chico Animal Hospital Order Details for #63318927 Orders 63318927 Download CSV …" at bounding box center [784, 578] width 1568 height 855
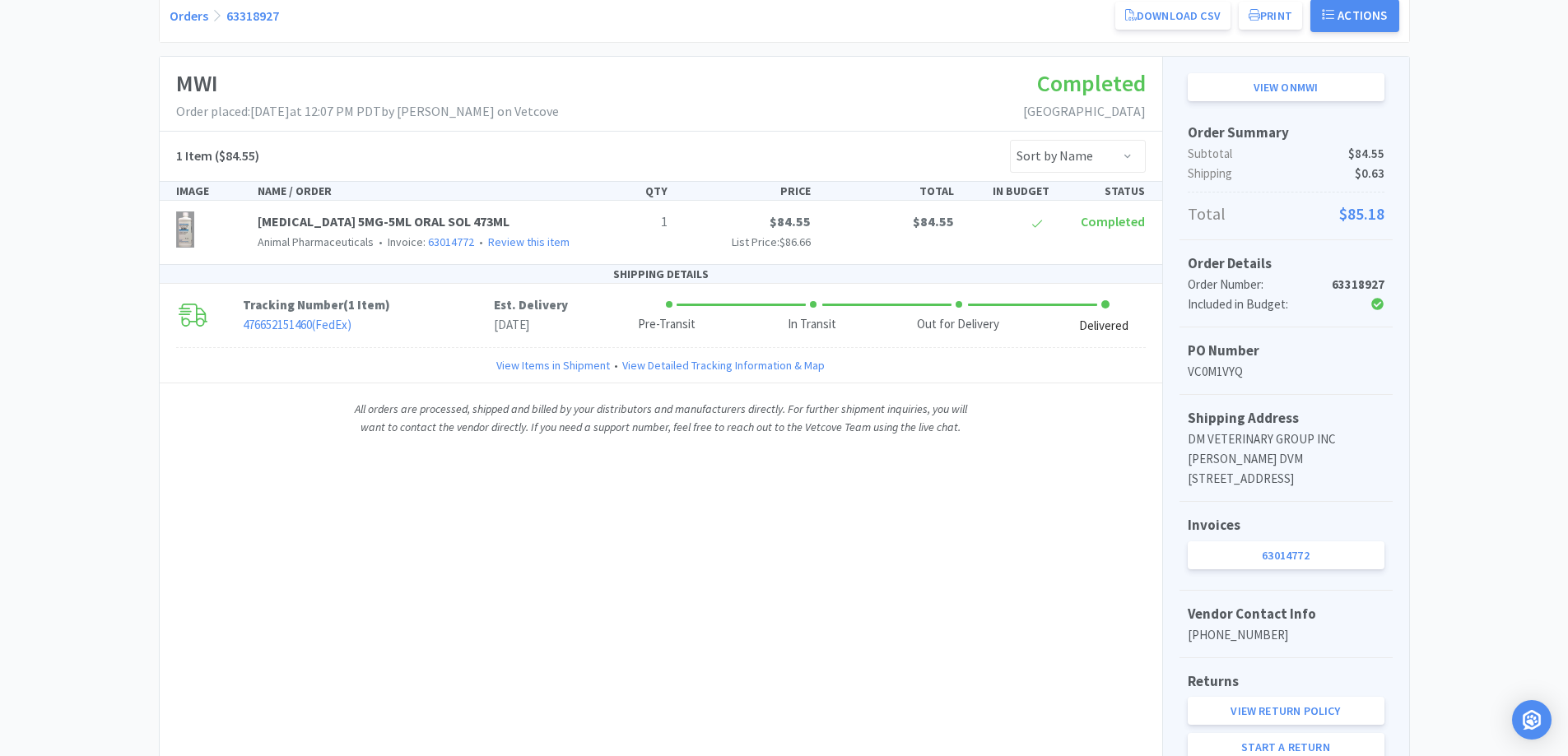
scroll to position [318, 0]
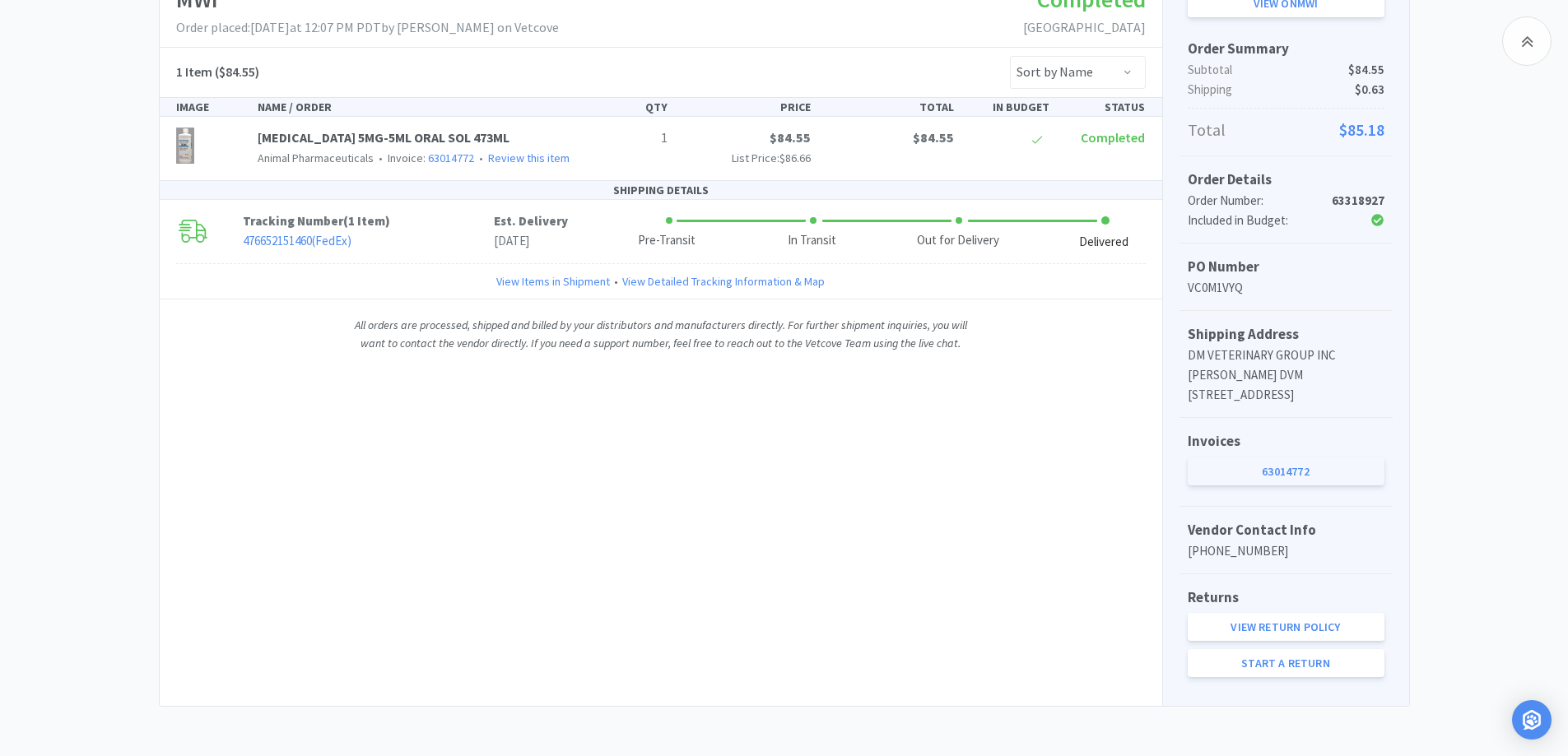
click at [1257, 464] on link "63014772" at bounding box center [1286, 471] width 197 height 28
